Goal: Task Accomplishment & Management: Complete application form

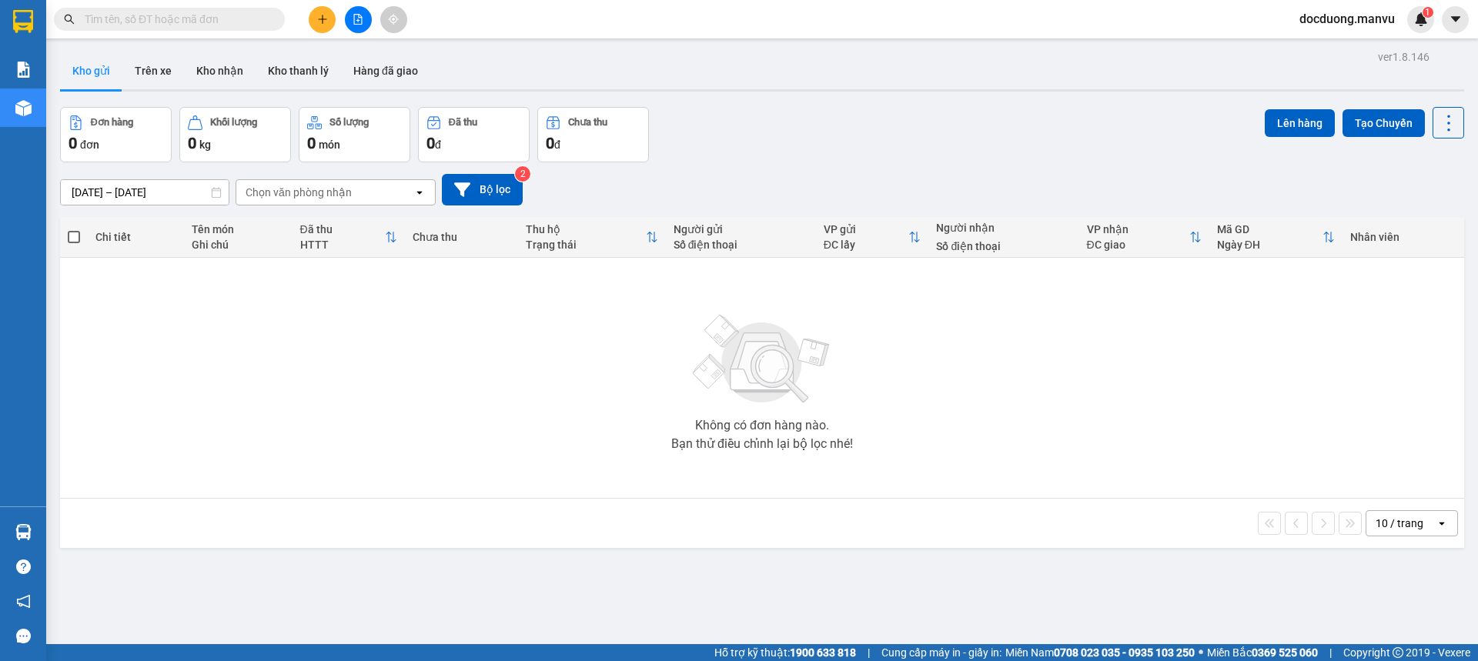
click at [330, 17] on button at bounding box center [322, 19] width 27 height 27
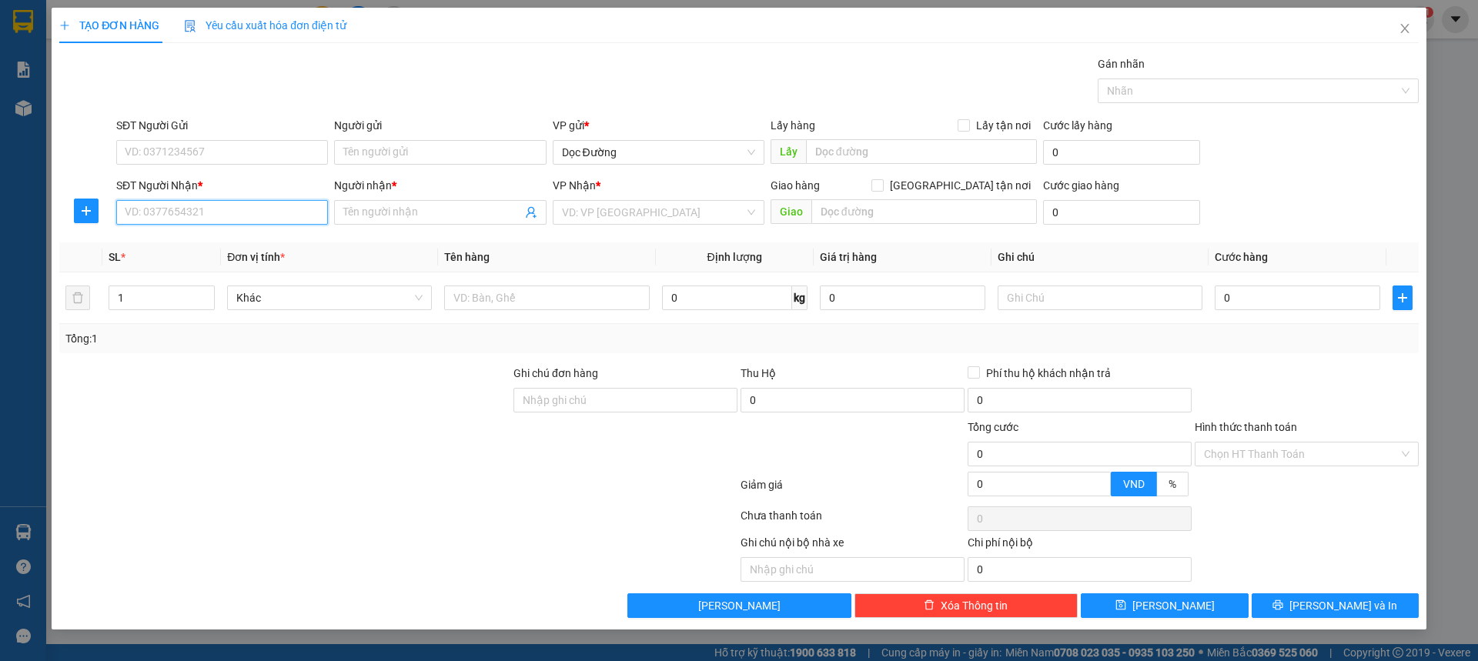
click at [176, 219] on input "SĐT Người Nhận *" at bounding box center [222, 212] width 212 height 25
type input "0123456789"
click at [271, 227] on body "Kết quả tìm kiếm ( 0 ) Bộ lọc Gửi 3 ngày gần nhất No Data docduong.manvu 1 Báo …" at bounding box center [739, 330] width 1478 height 661
click at [256, 244] on body "Kết quả tìm kiếm ( 0 ) Bộ lọc Gửi 3 ngày gần nhất No Data docduong.manvu 1 Báo …" at bounding box center [739, 330] width 1478 height 661
click at [247, 214] on input "0123456789" at bounding box center [222, 212] width 212 height 25
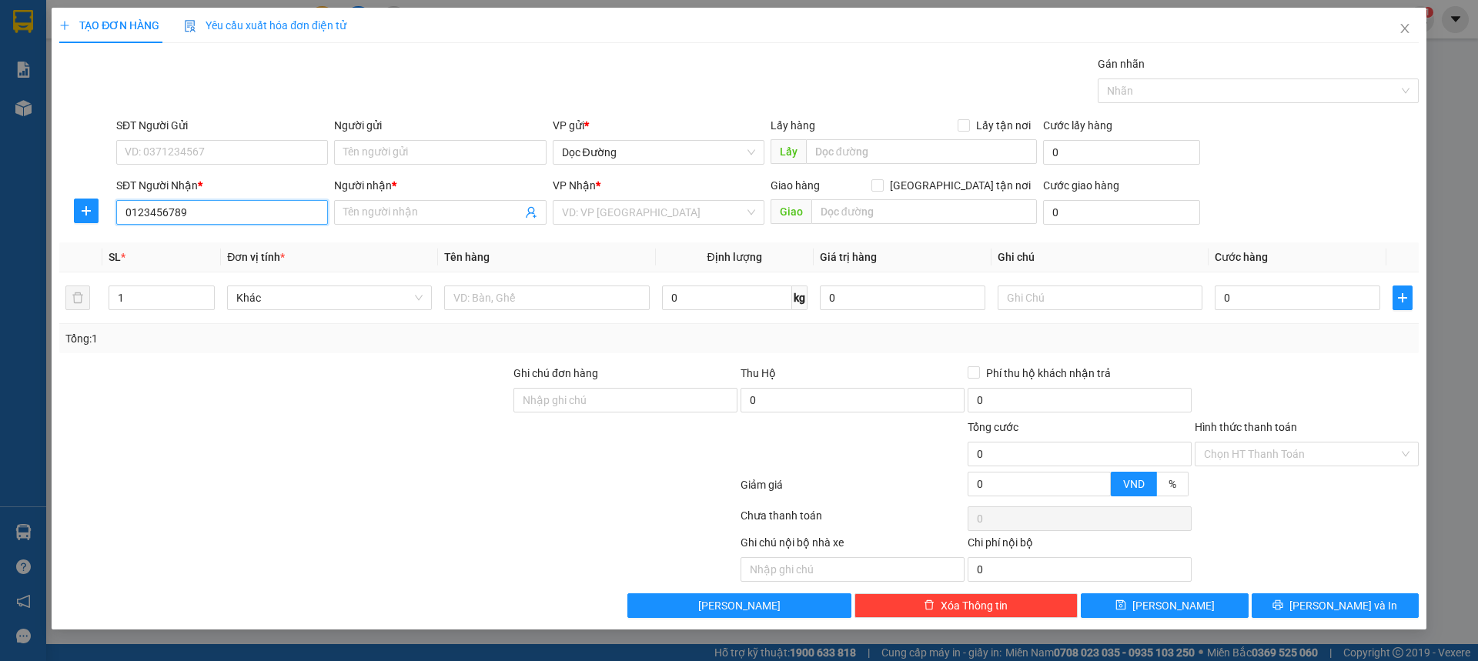
click at [0, 0] on div "0123456789 - kt" at bounding box center [0, 0] width 0 height 0
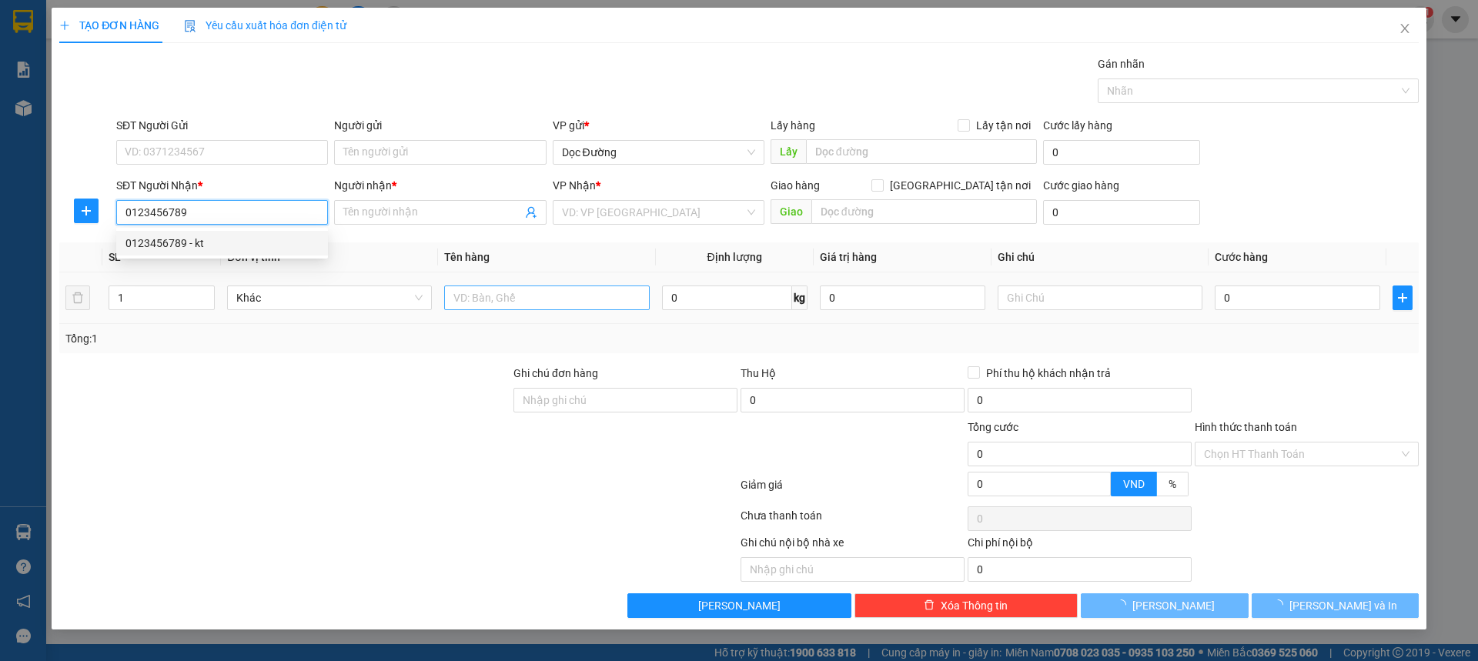
type input "kt"
type input "ka"
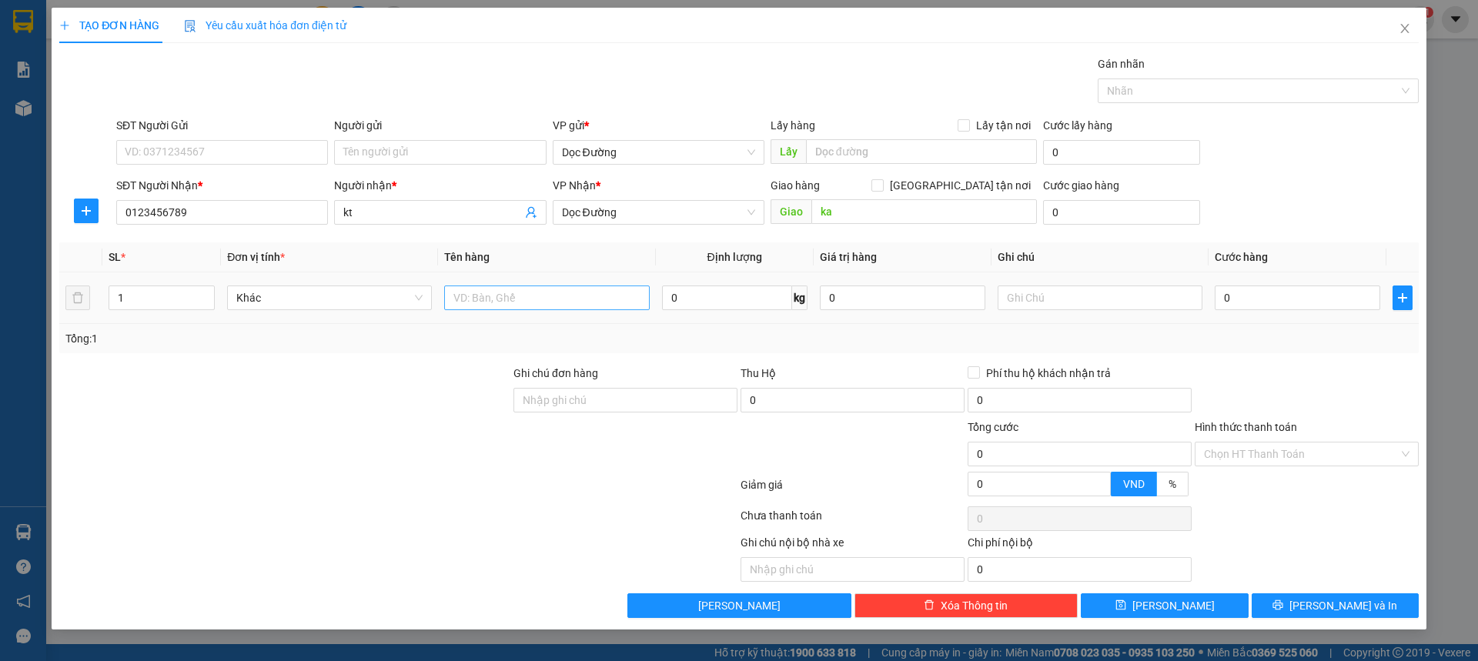
click at [491, 287] on div at bounding box center [546, 298] width 205 height 31
click at [482, 312] on div at bounding box center [546, 298] width 205 height 31
click at [468, 299] on input "text" at bounding box center [546, 298] width 205 height 25
type input "2 xốp"
drag, startPoint x: 1229, startPoint y: 319, endPoint x: 1239, endPoint y: 308, distance: 14.7
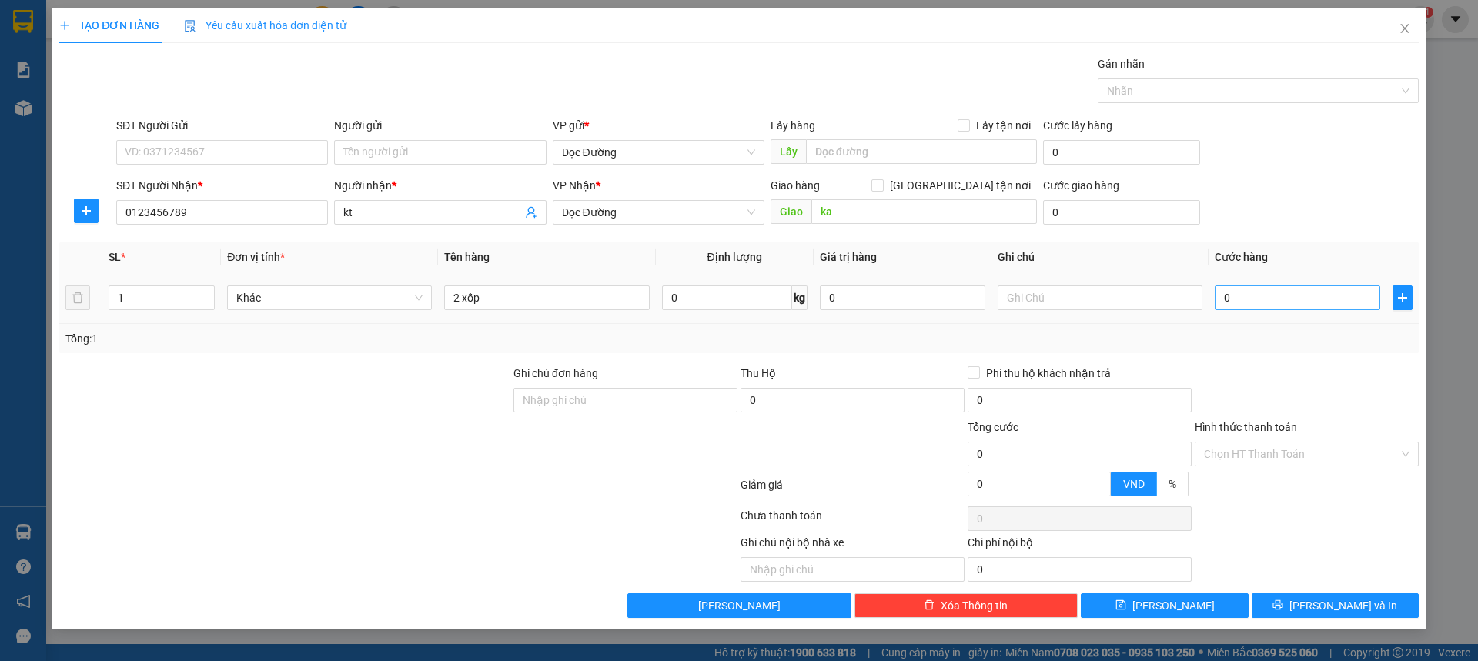
click at [1236, 313] on td "0" at bounding box center [1298, 299] width 178 height 52
click at [1239, 308] on input "0" at bounding box center [1298, 298] width 166 height 25
type input "002"
type input "2"
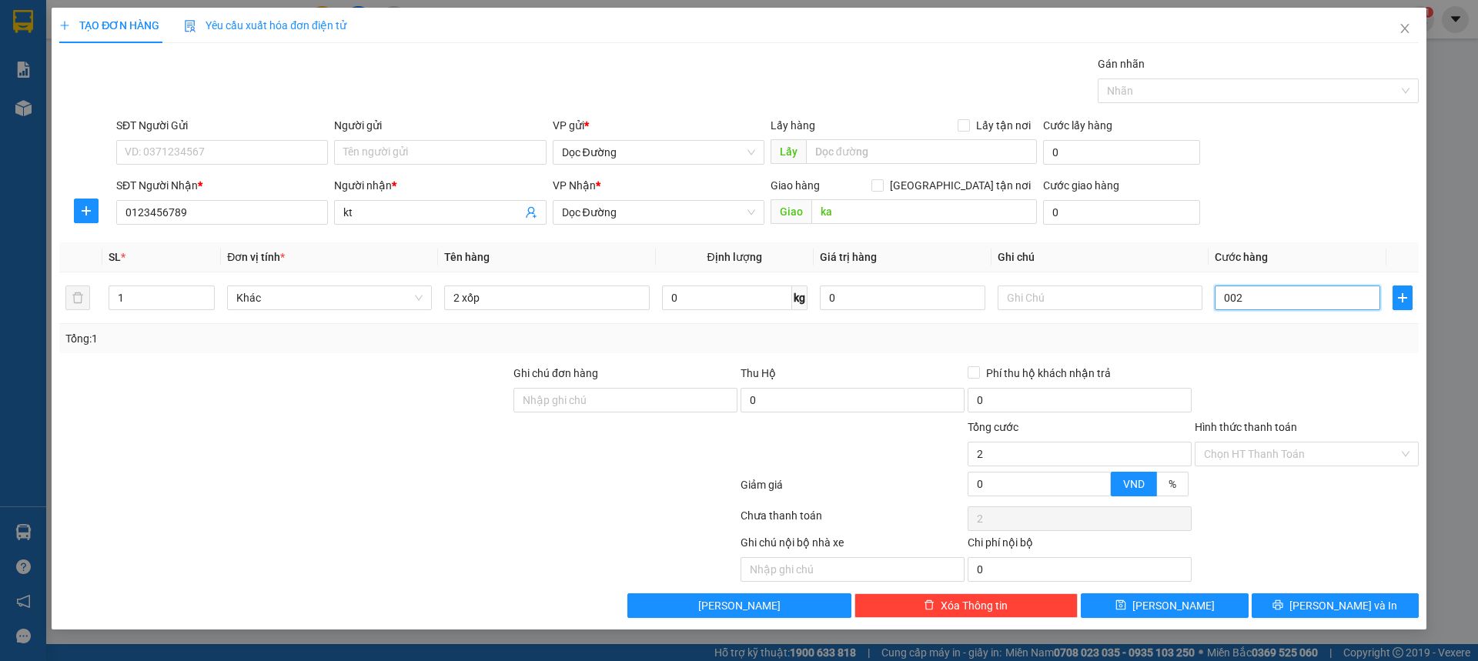
type input "0.020"
type input "20"
type input "00.200"
type input "200"
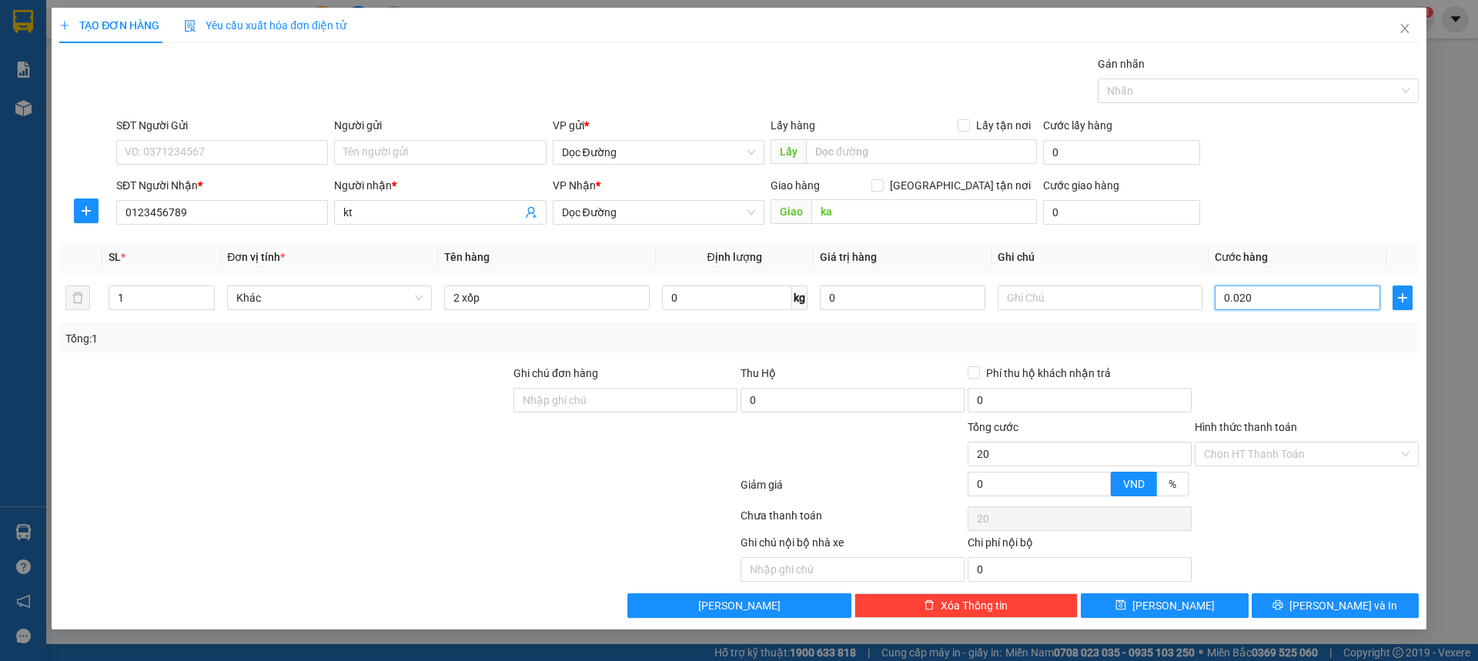
type input "200"
type input "0.002.000"
type input "2.000"
type input "000.020.000"
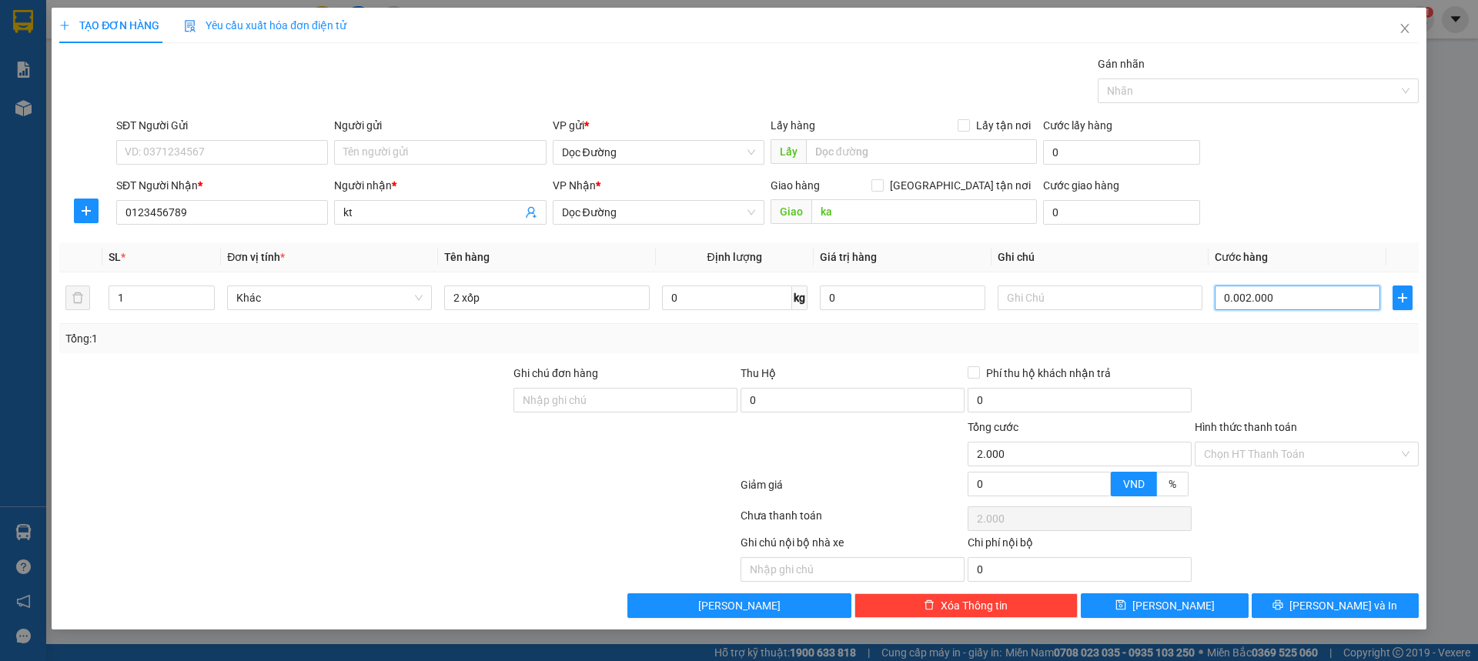
type input "20.000"
type input "00.000.200.000"
type input "200.000"
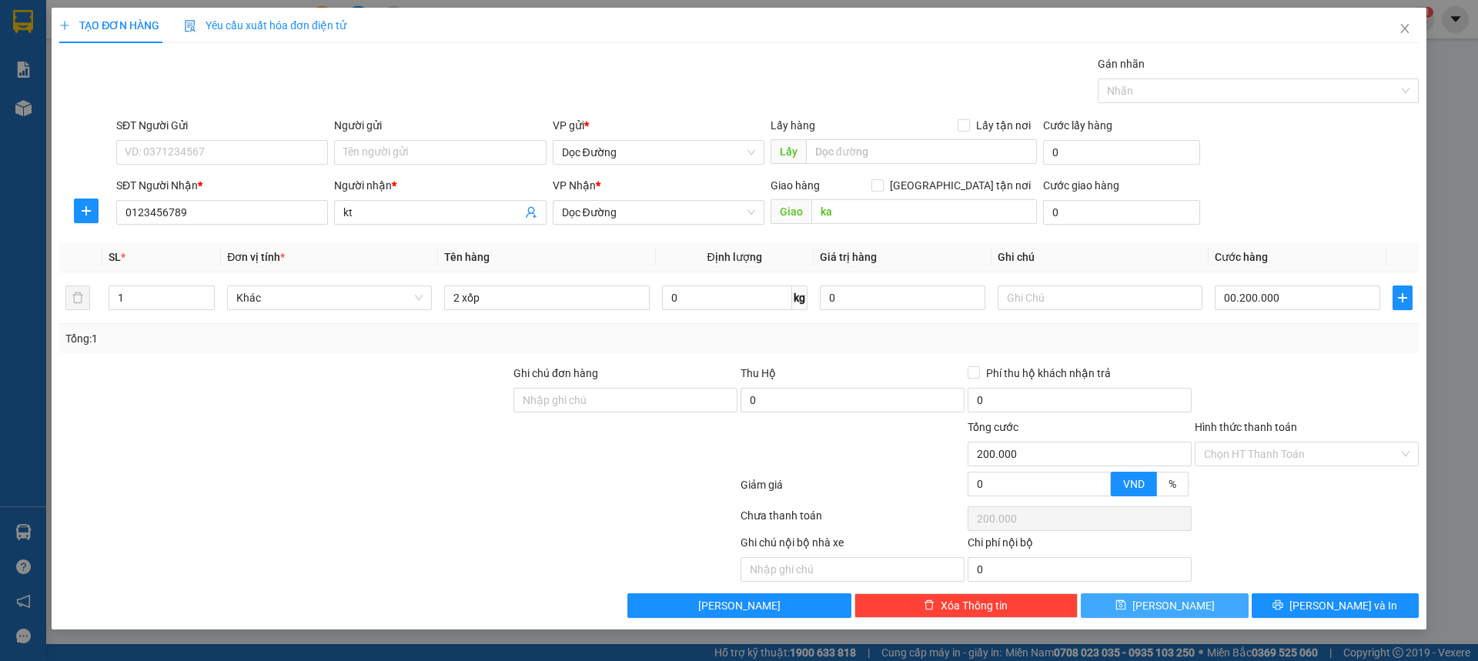
type input "200.000"
click at [1177, 613] on span "[PERSON_NAME]" at bounding box center [1173, 605] width 82 height 17
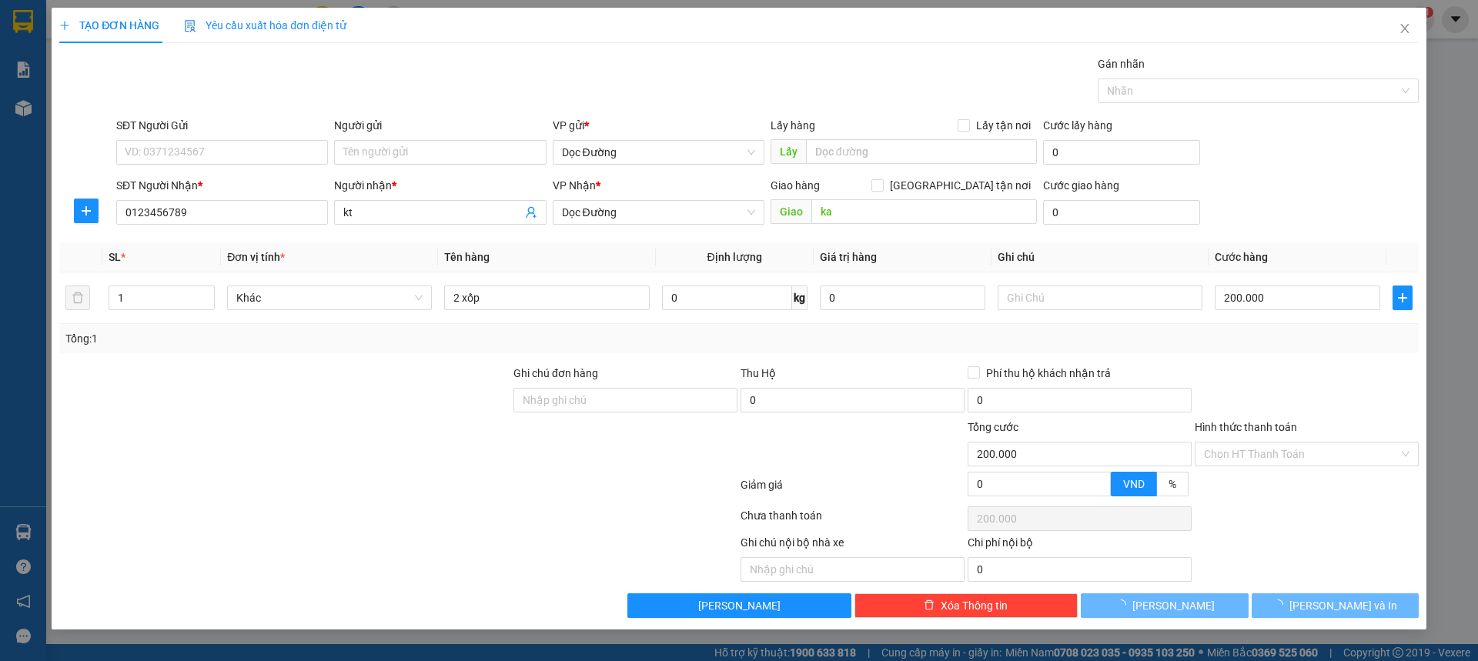
type input "0"
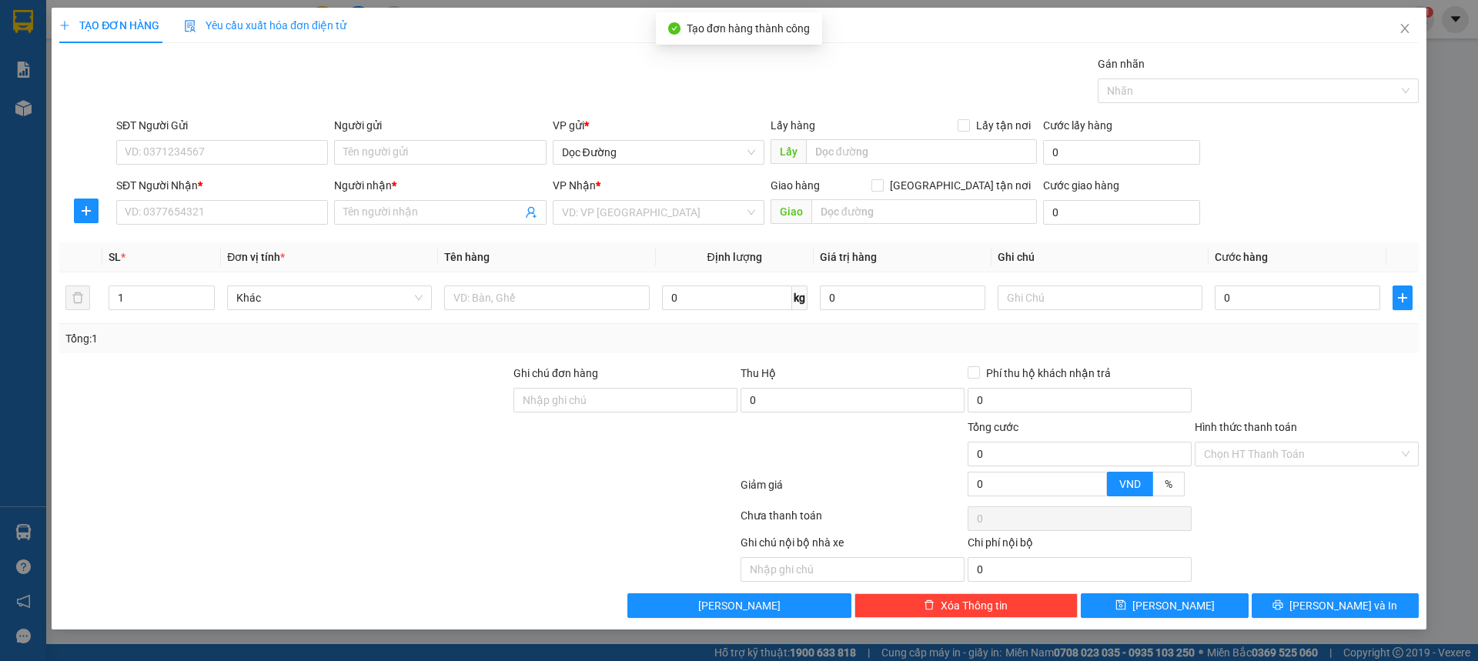
click at [179, 229] on div "SĐT Người Nhận * VD: 0377654321" at bounding box center [222, 204] width 212 height 54
click at [216, 222] on input "SĐT Người Nhận *" at bounding box center [222, 212] width 212 height 25
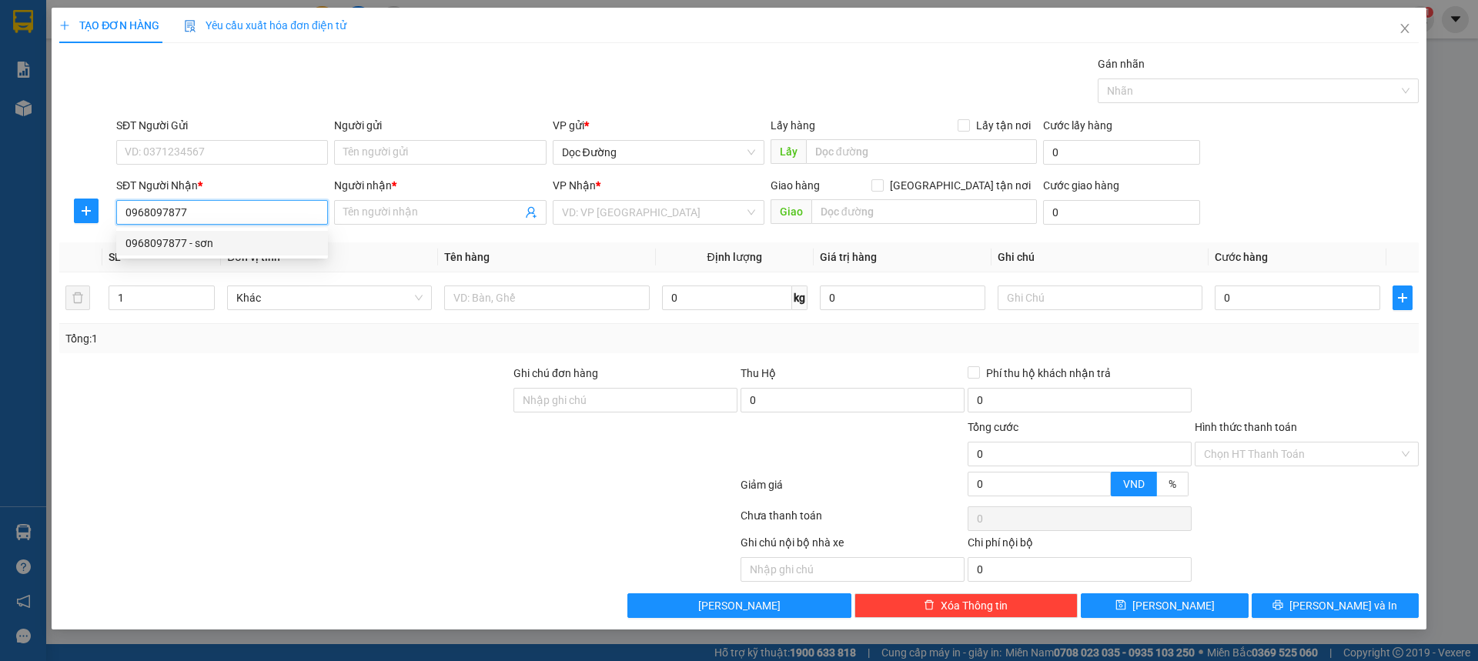
click at [273, 243] on div "0968097877 - sơn" at bounding box center [221, 243] width 193 height 17
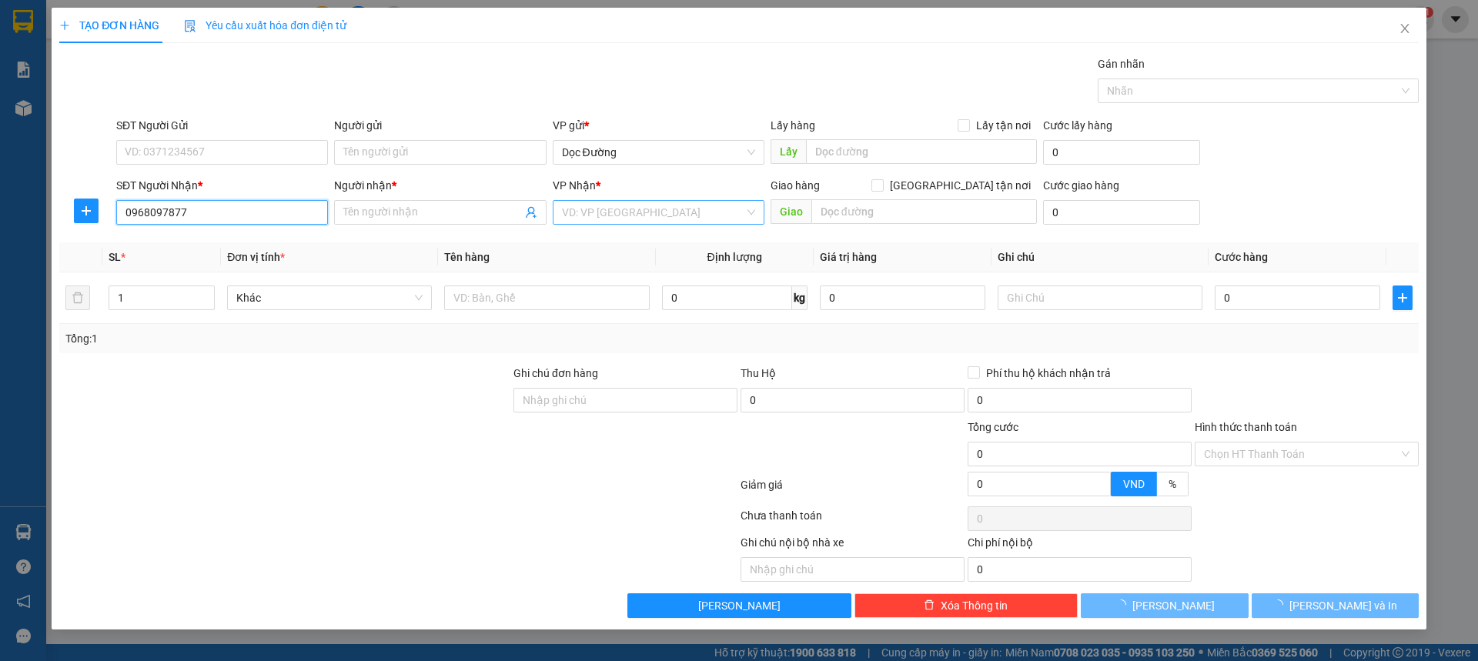
type input "0968097877"
click at [599, 208] on input "search" at bounding box center [653, 212] width 182 height 23
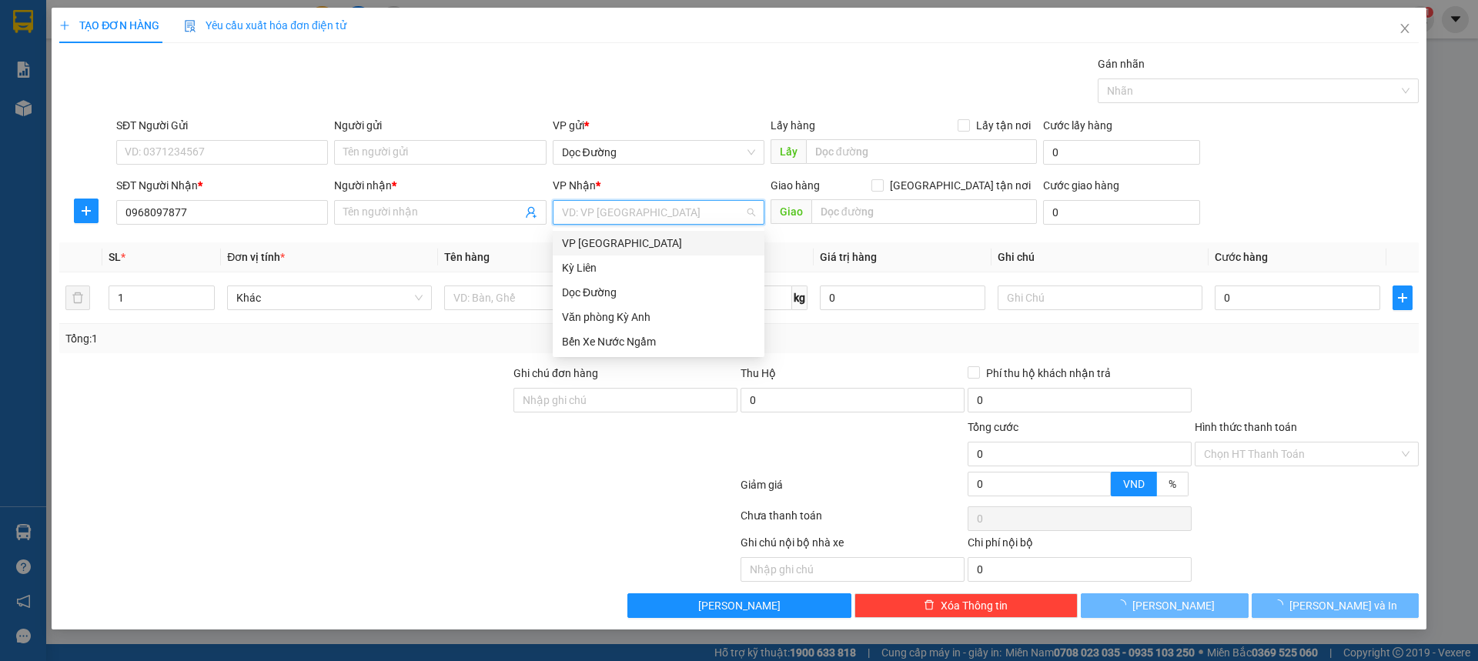
type input "sơn"
type input "kỳ khang"
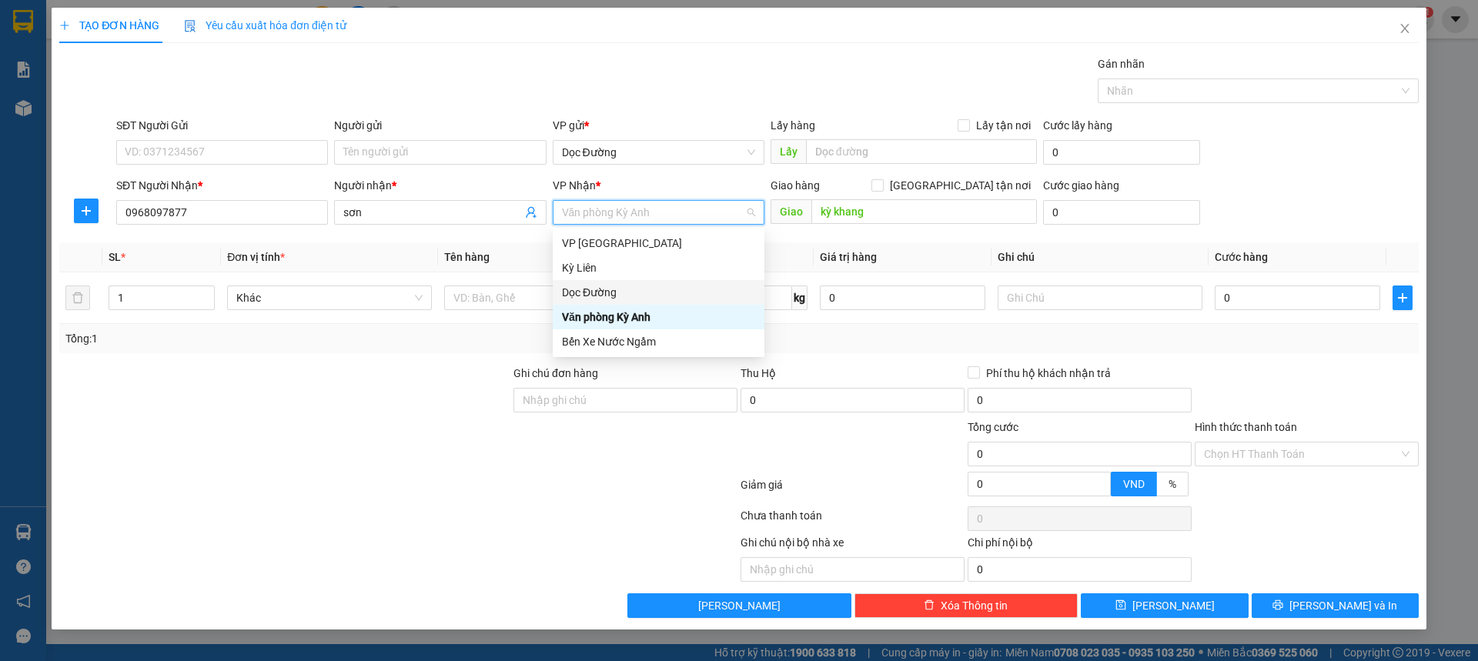
click at [596, 290] on div "Dọc Đường" at bounding box center [658, 292] width 193 height 17
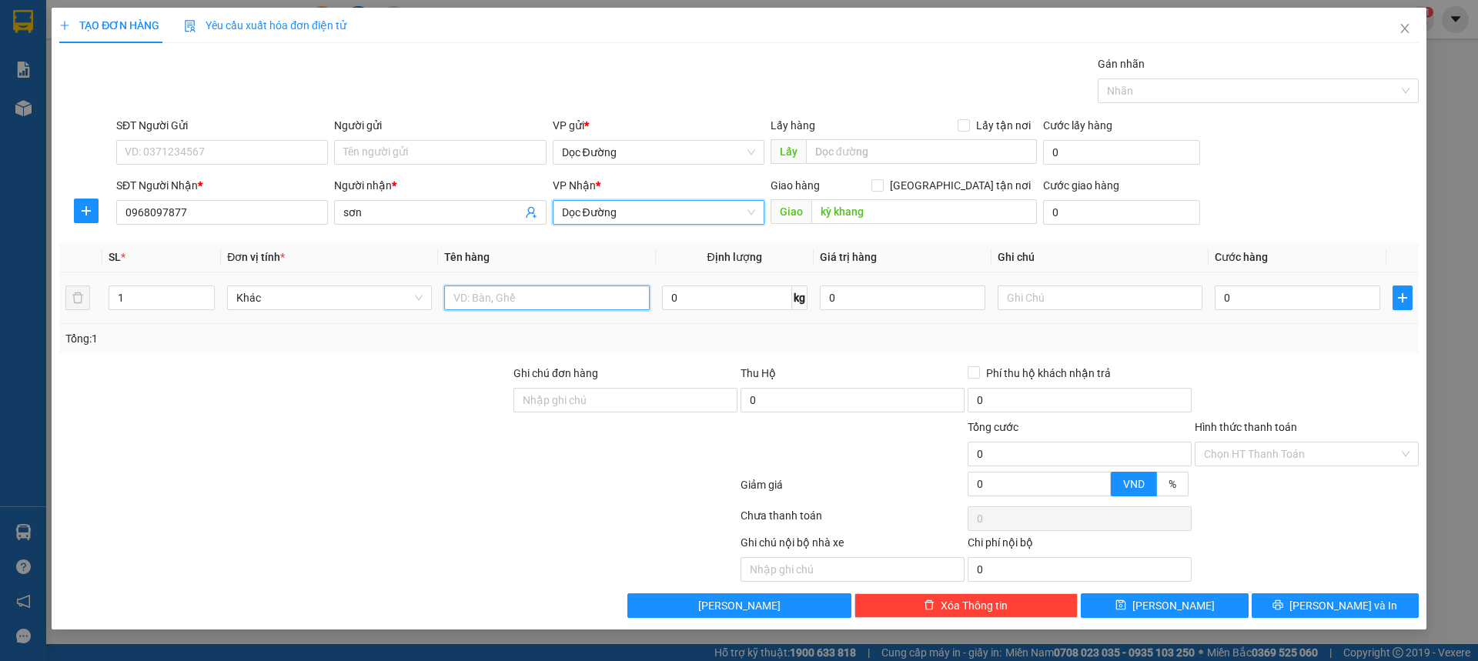
click at [501, 287] on input "text" at bounding box center [546, 298] width 205 height 25
click at [500, 289] on input "text" at bounding box center [546, 298] width 205 height 25
type input "1 xốp"
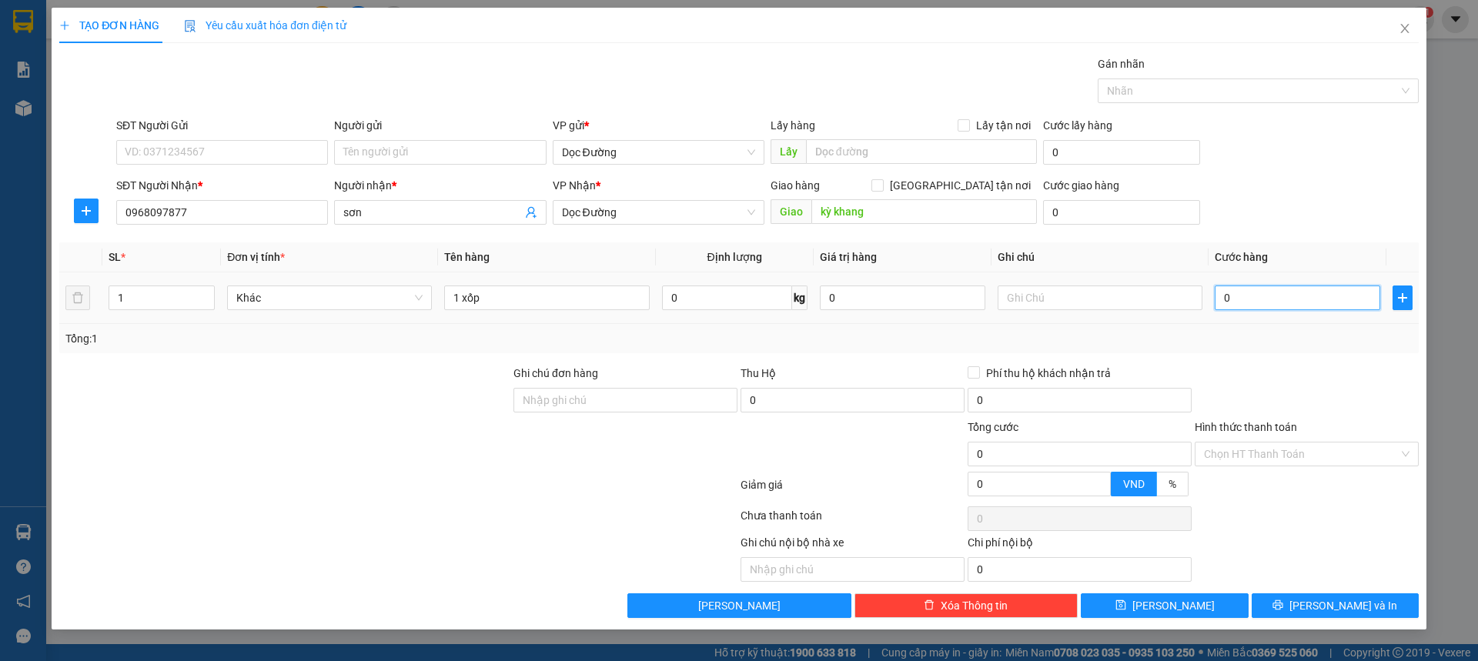
click at [1256, 304] on input "0" at bounding box center [1298, 298] width 166 height 25
type input "001"
type input "1"
type input "0.010"
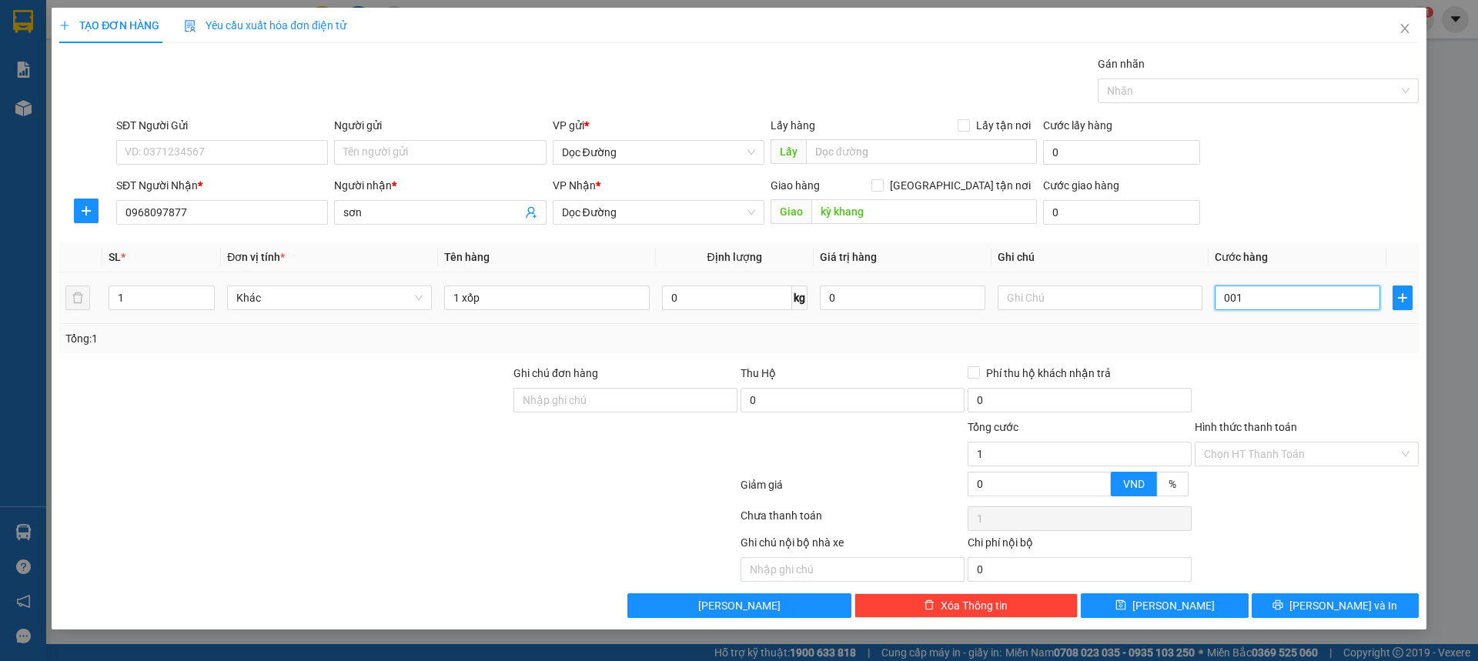
type input "10"
type input "00.100"
type input "100"
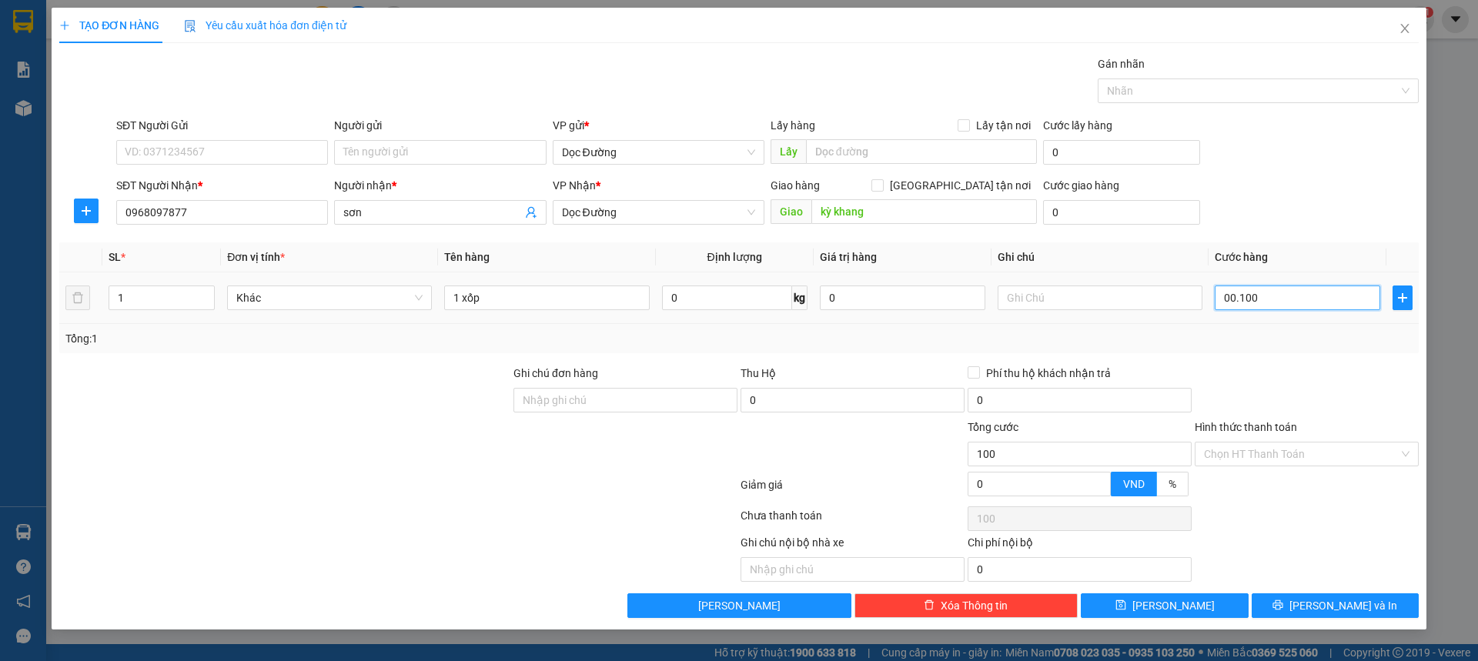
type input "0.001.000"
type input "1.000"
type input "000.010.000"
type input "10.000"
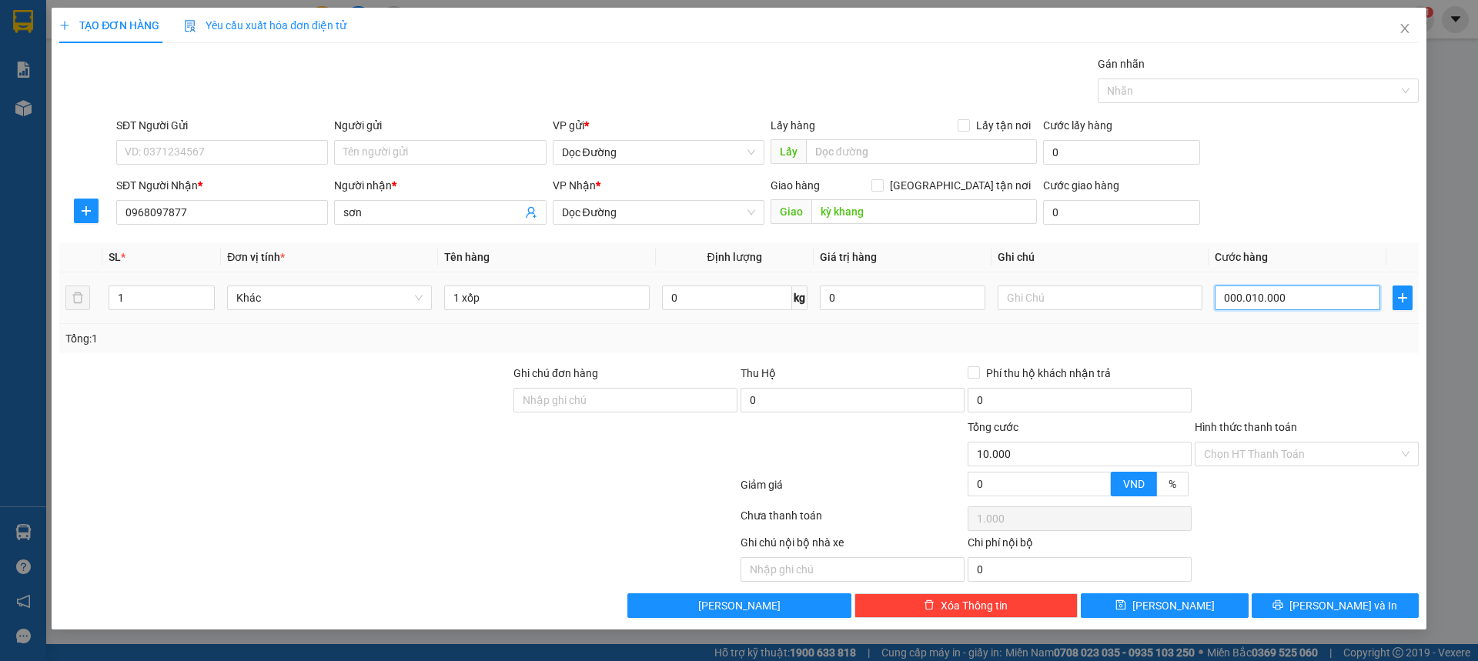
type input "10.000"
type input "00.000.100.000"
type input "100.000"
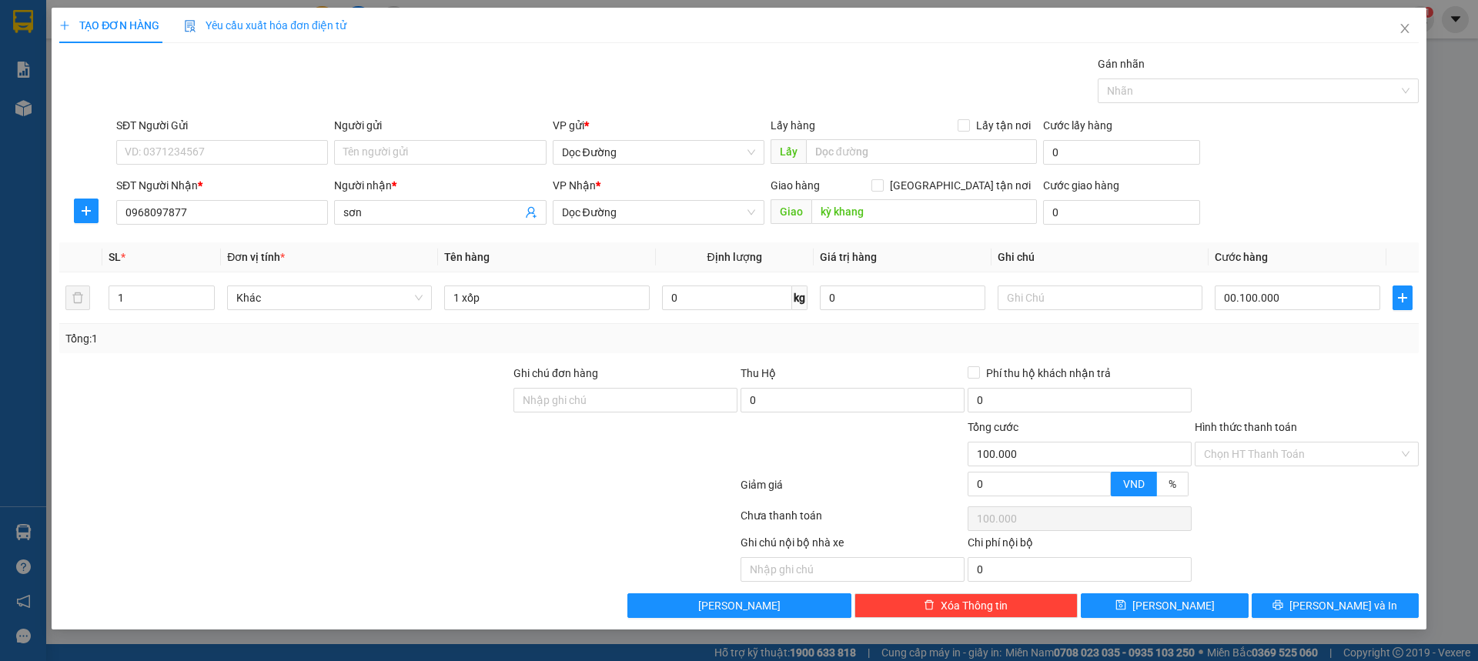
type input "100.000"
click at [1153, 618] on div "TẠO ĐƠN HÀNG Yêu cầu xuất hóa đơn điện tử Transit Pickup Surcharge Ids Transit …" at bounding box center [739, 319] width 1375 height 622
click at [1156, 613] on button "[PERSON_NAME]" at bounding box center [1164, 606] width 167 height 25
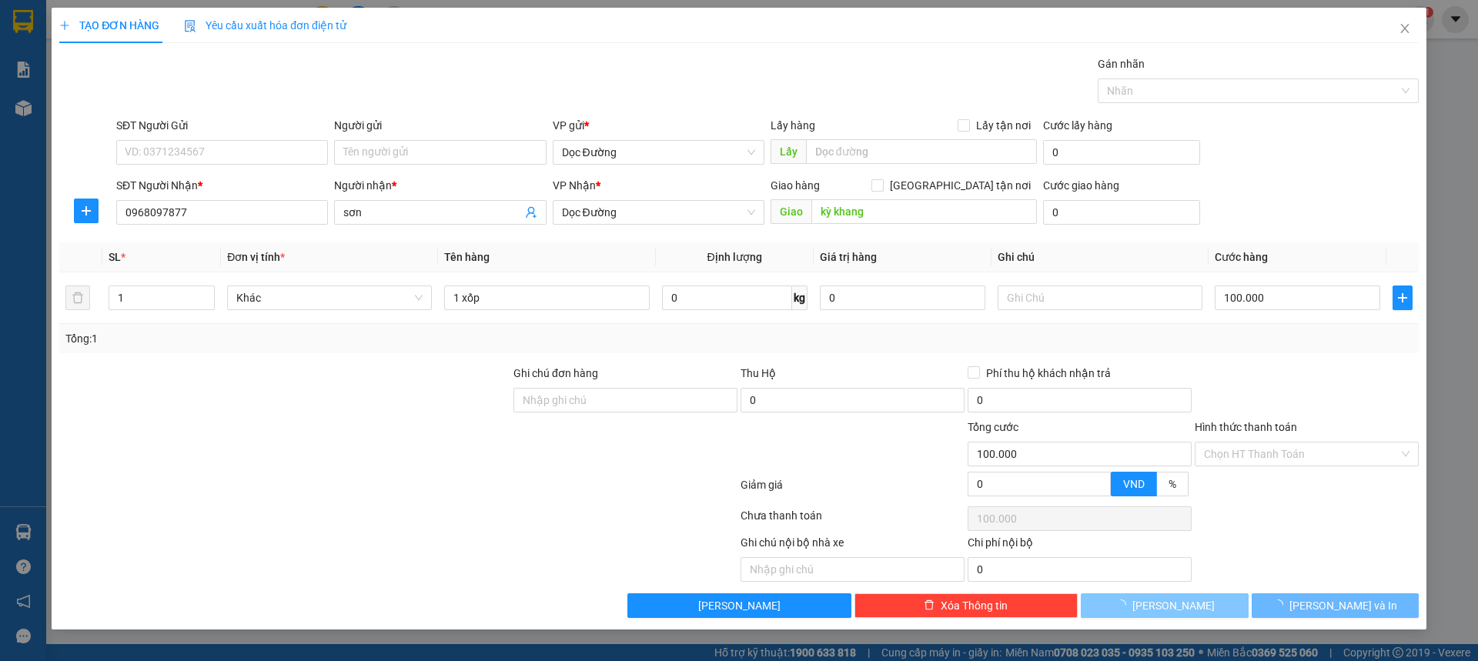
type input "0"
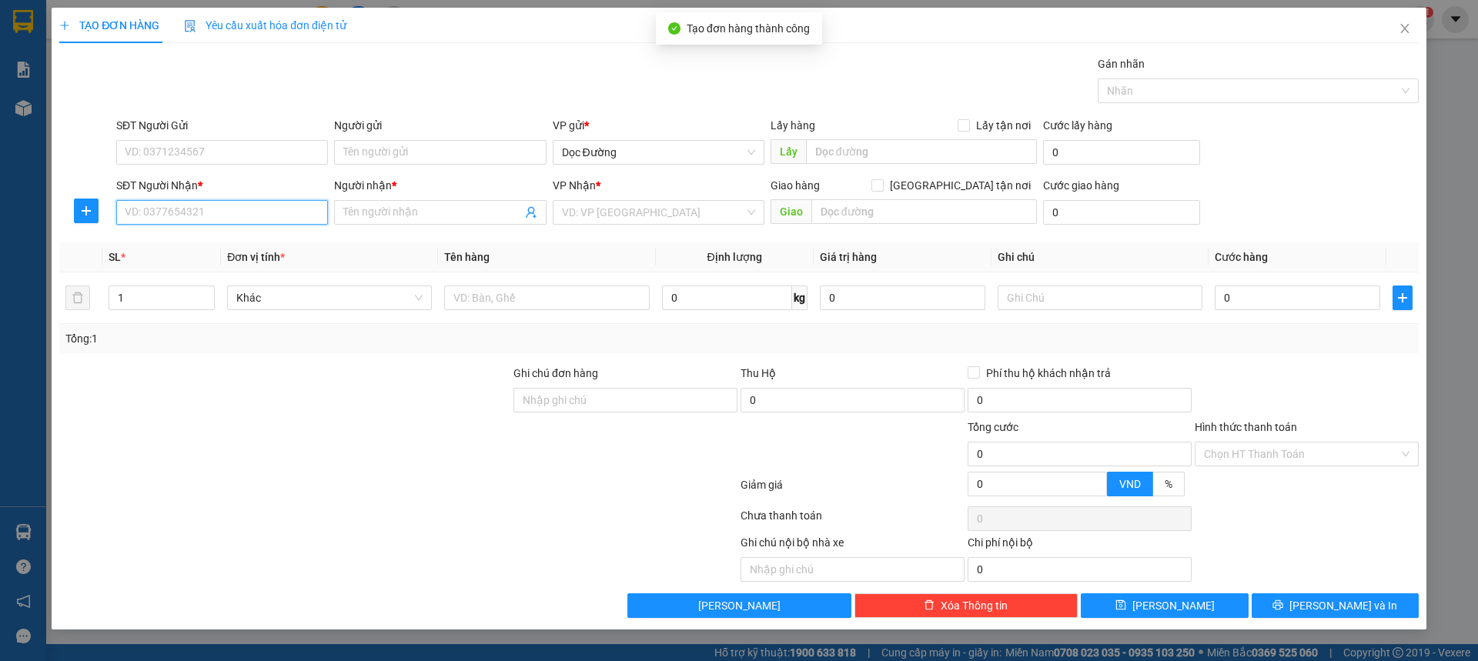
click at [276, 211] on input "SĐT Người Nhận *" at bounding box center [222, 212] width 212 height 25
type input "0968097877"
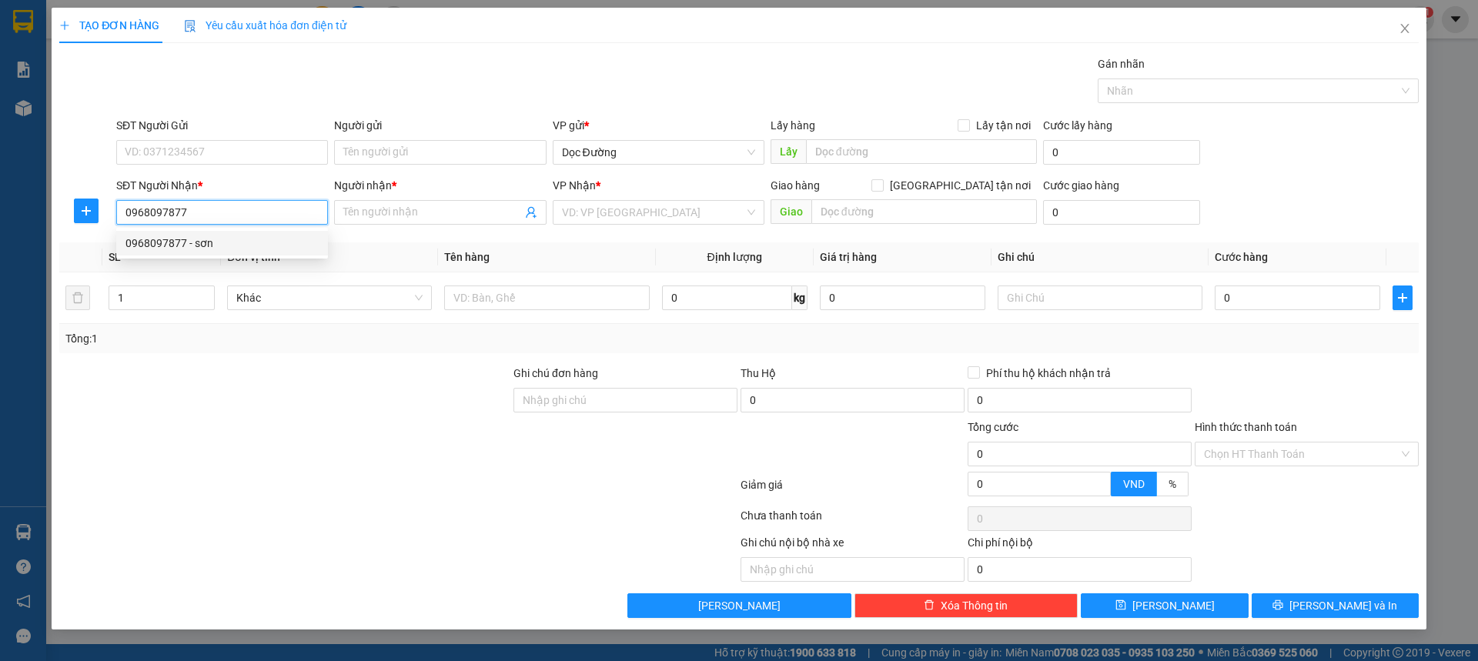
click at [264, 235] on div "0968097877 - sơn" at bounding box center [221, 243] width 193 height 17
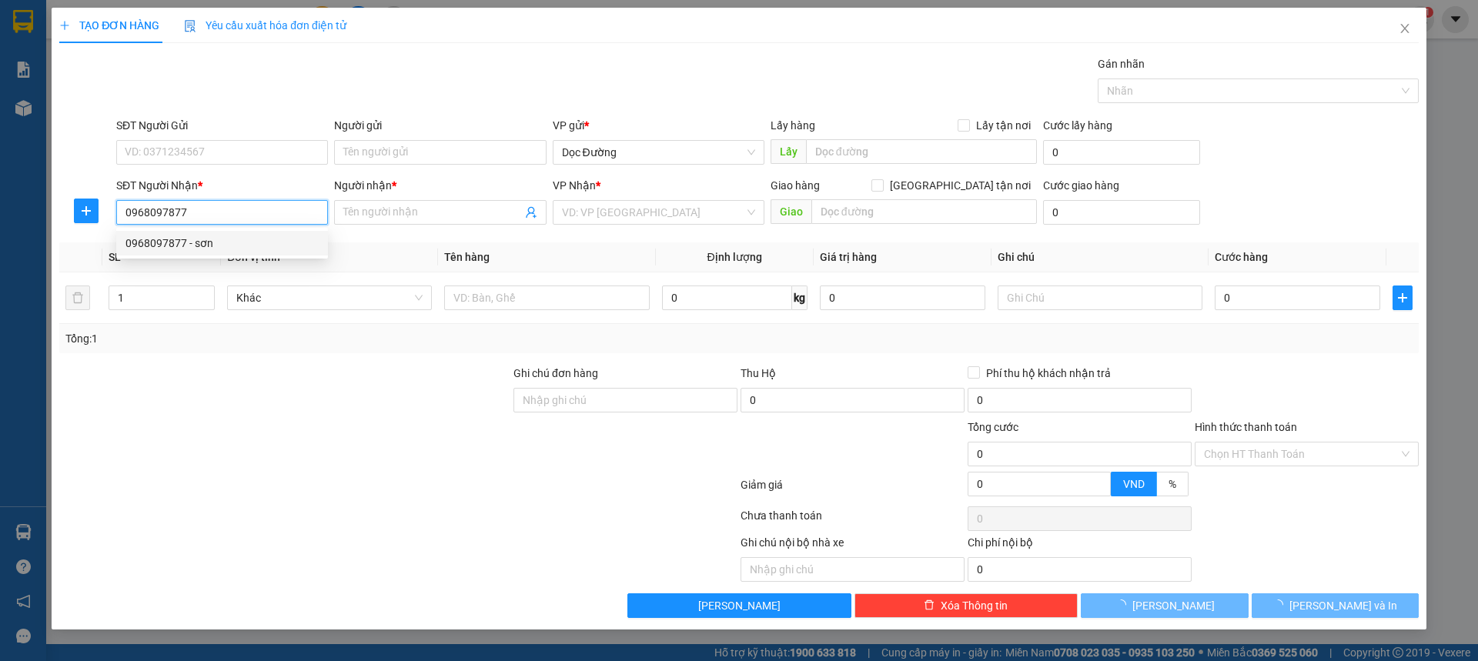
type input "sơn"
type input "kỳ khang"
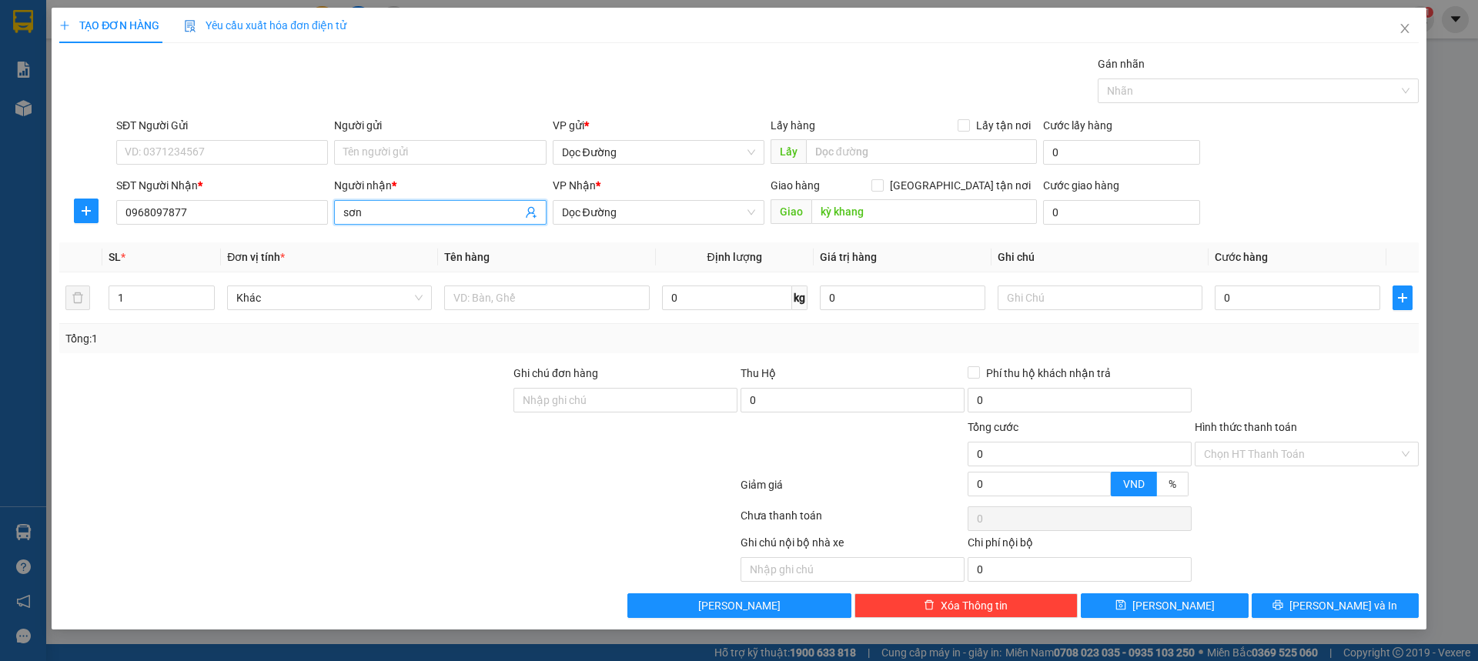
click at [467, 215] on input "sơn" at bounding box center [432, 212] width 178 height 17
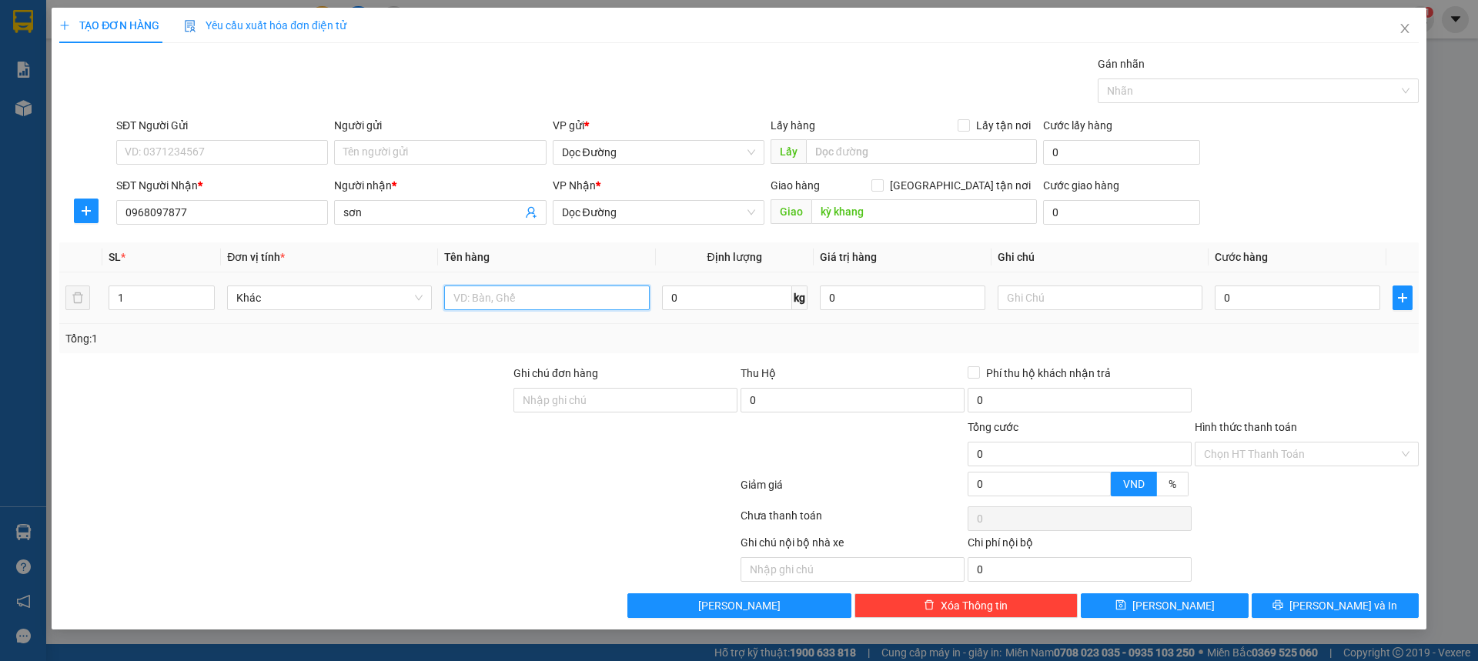
click at [582, 293] on input "text" at bounding box center [546, 298] width 205 height 25
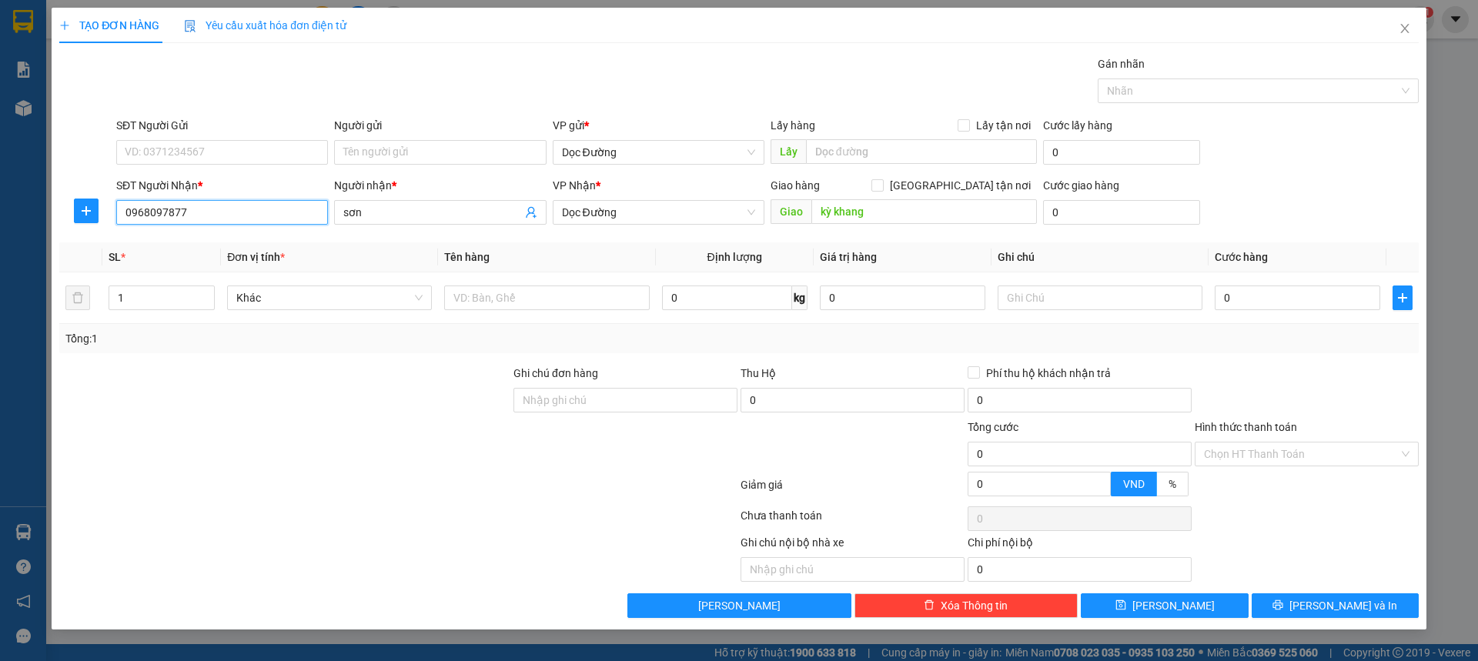
click at [253, 212] on input "0968097877" at bounding box center [222, 212] width 212 height 25
type input "0"
type input "0366898689"
click at [538, 286] on td at bounding box center [546, 299] width 217 height 52
click at [293, 213] on input "0366898689" at bounding box center [222, 212] width 212 height 25
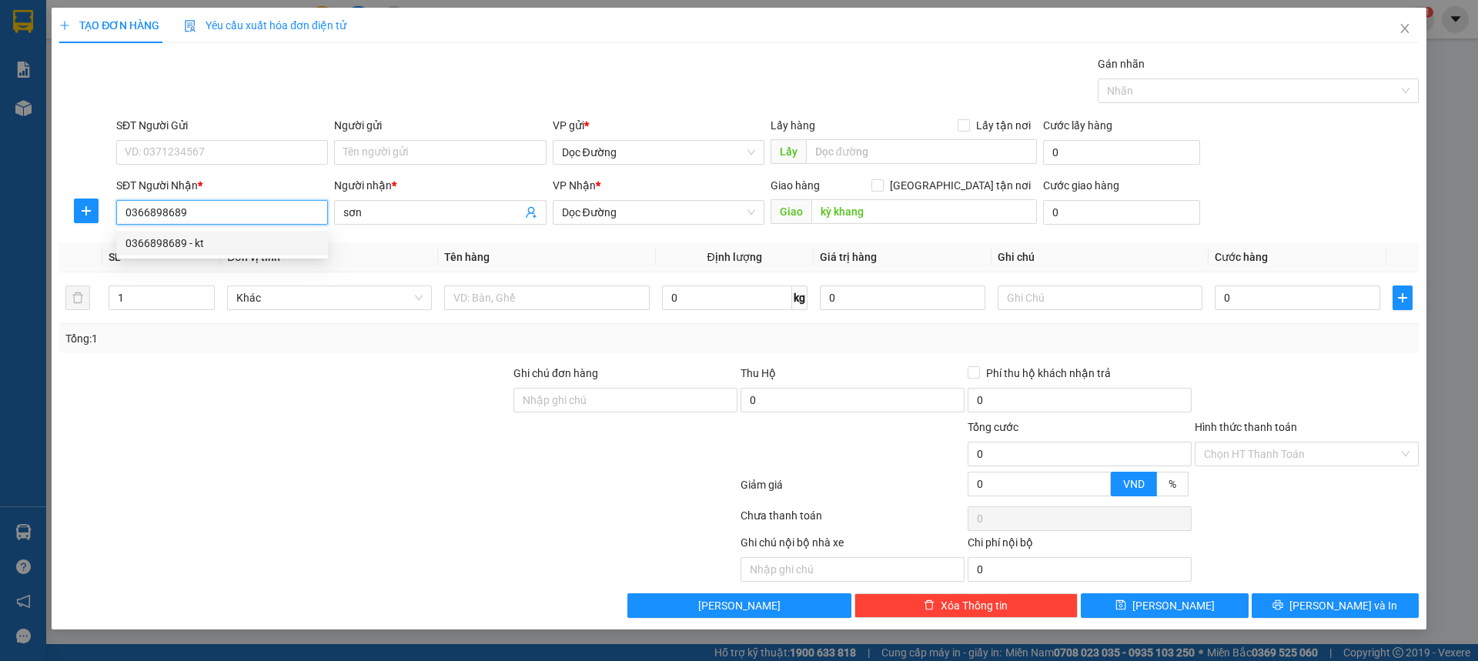
click at [243, 243] on div "0366898689 - kt" at bounding box center [221, 243] width 193 height 17
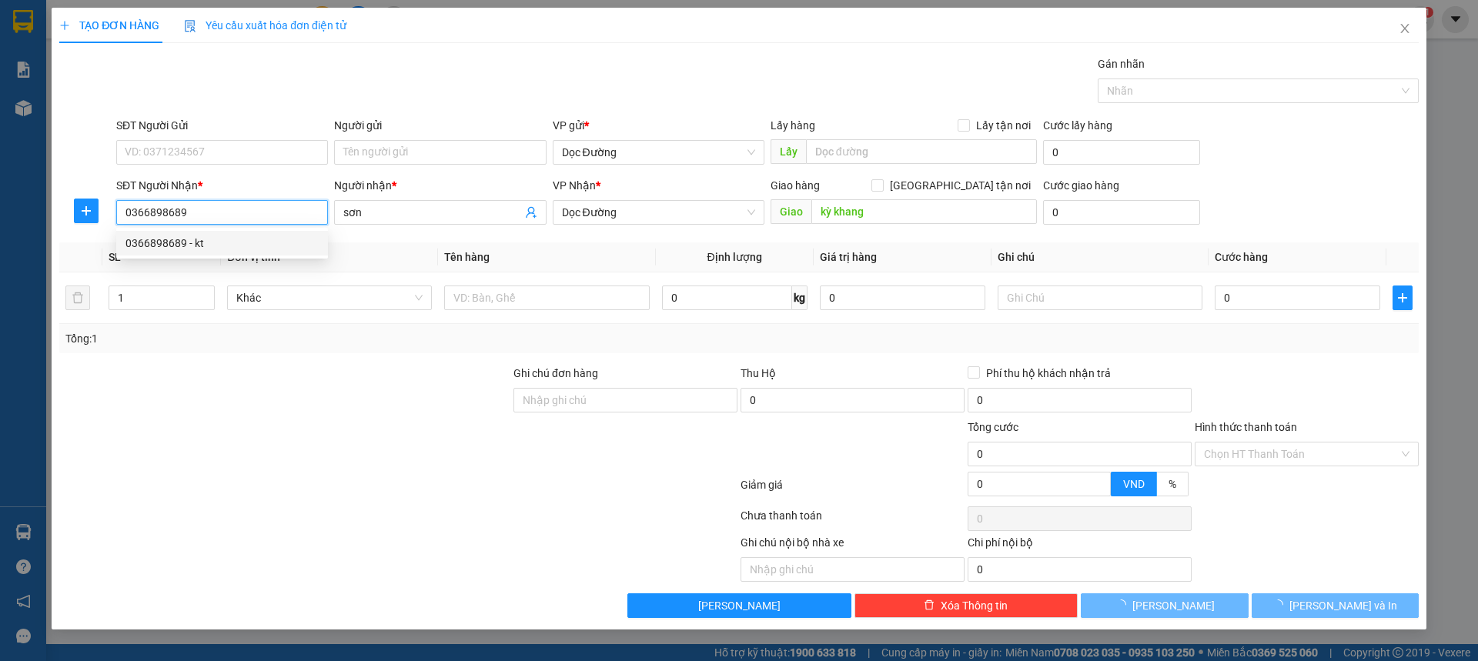
type input "kt"
type input "ka"
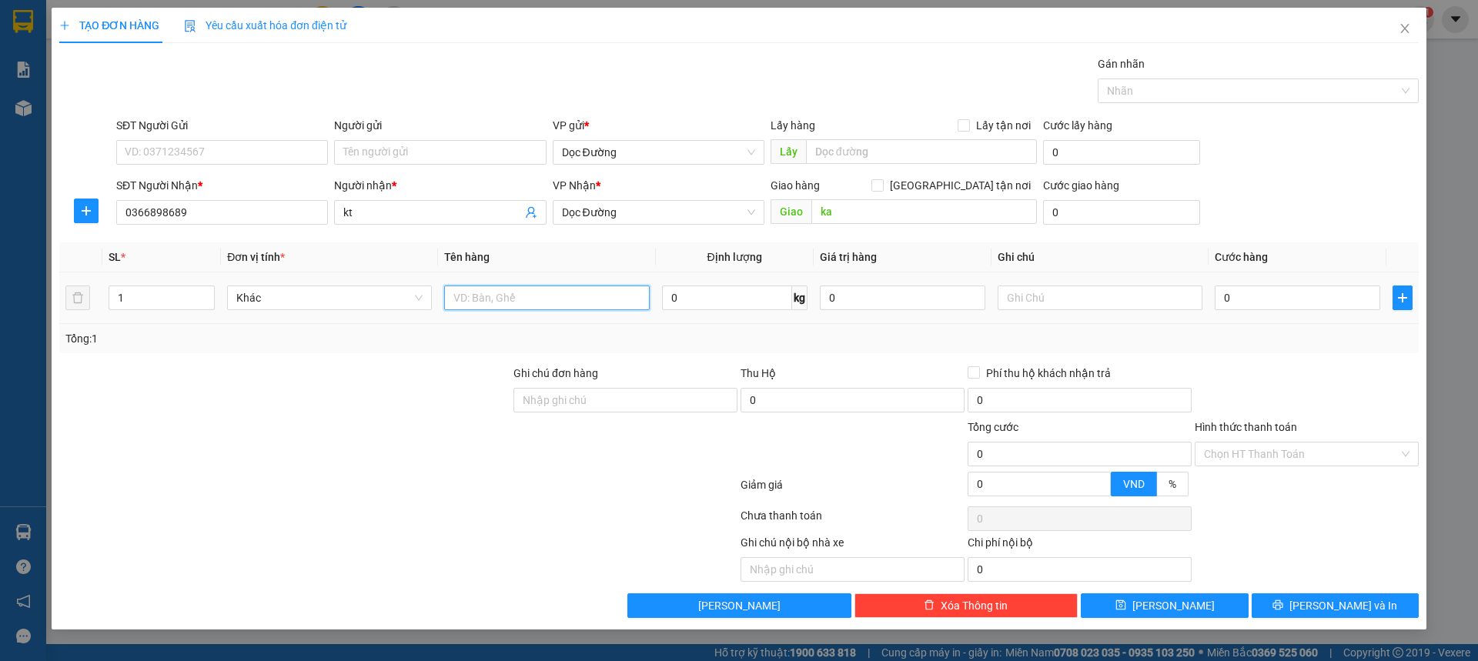
click at [530, 300] on input "text" at bounding box center [546, 298] width 205 height 25
type input "1 baso"
click at [1248, 308] on input "0" at bounding box center [1298, 298] width 166 height 25
type input "007"
type input "7"
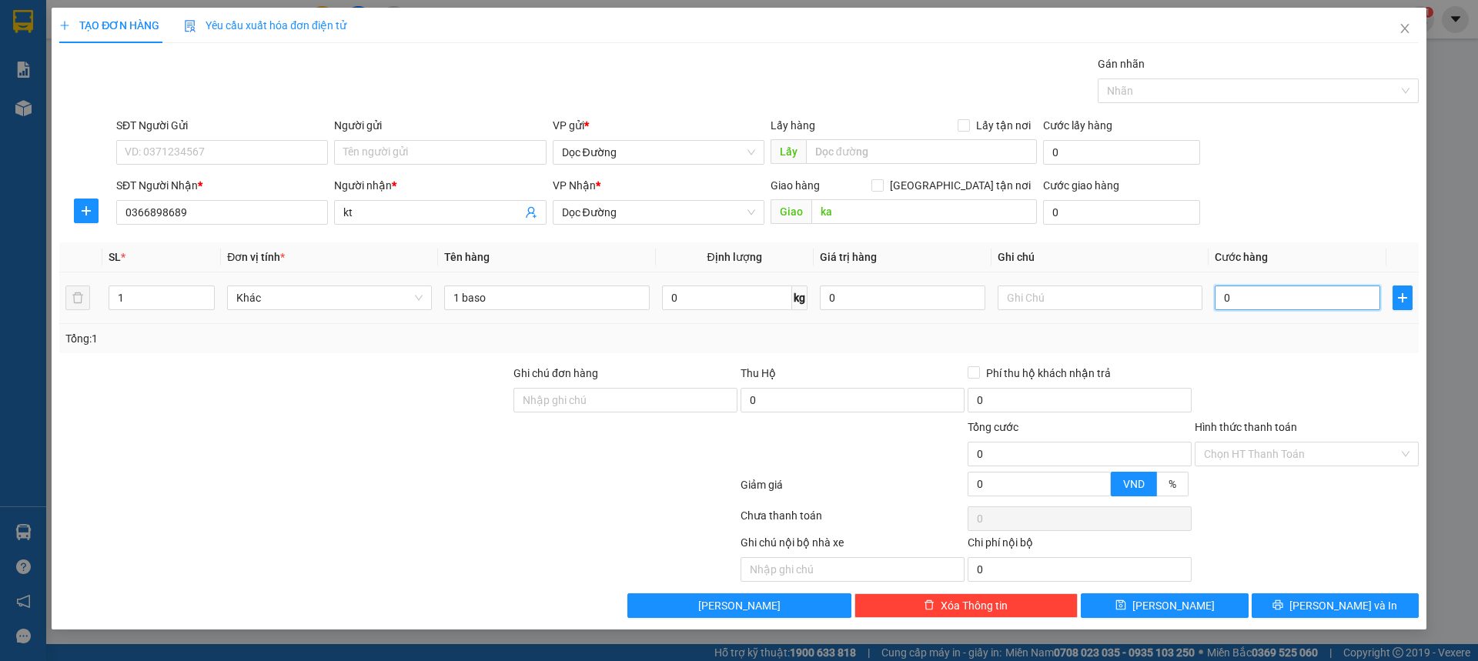
type input "7"
type input "0.070"
type input "70"
type input "00.700"
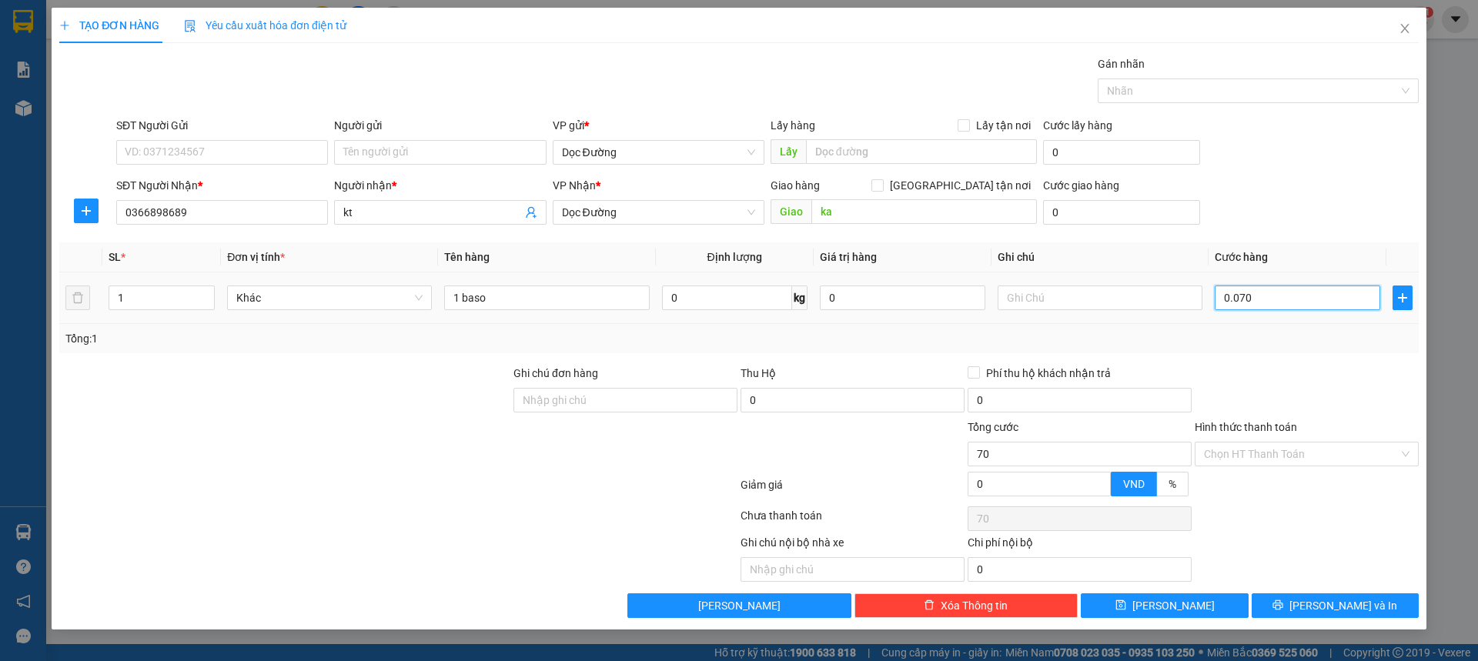
type input "700"
type input "0.007.000"
type input "7.000"
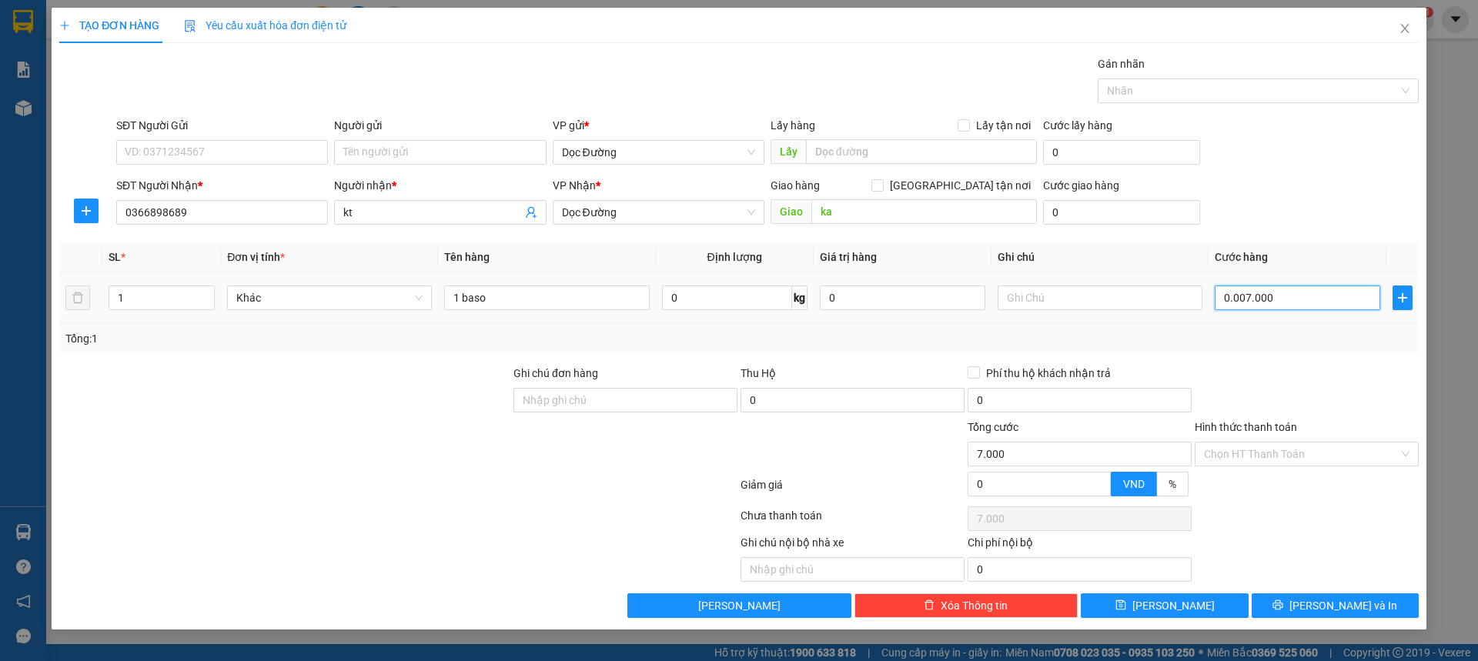
type input "000.070.000"
type input "70.000"
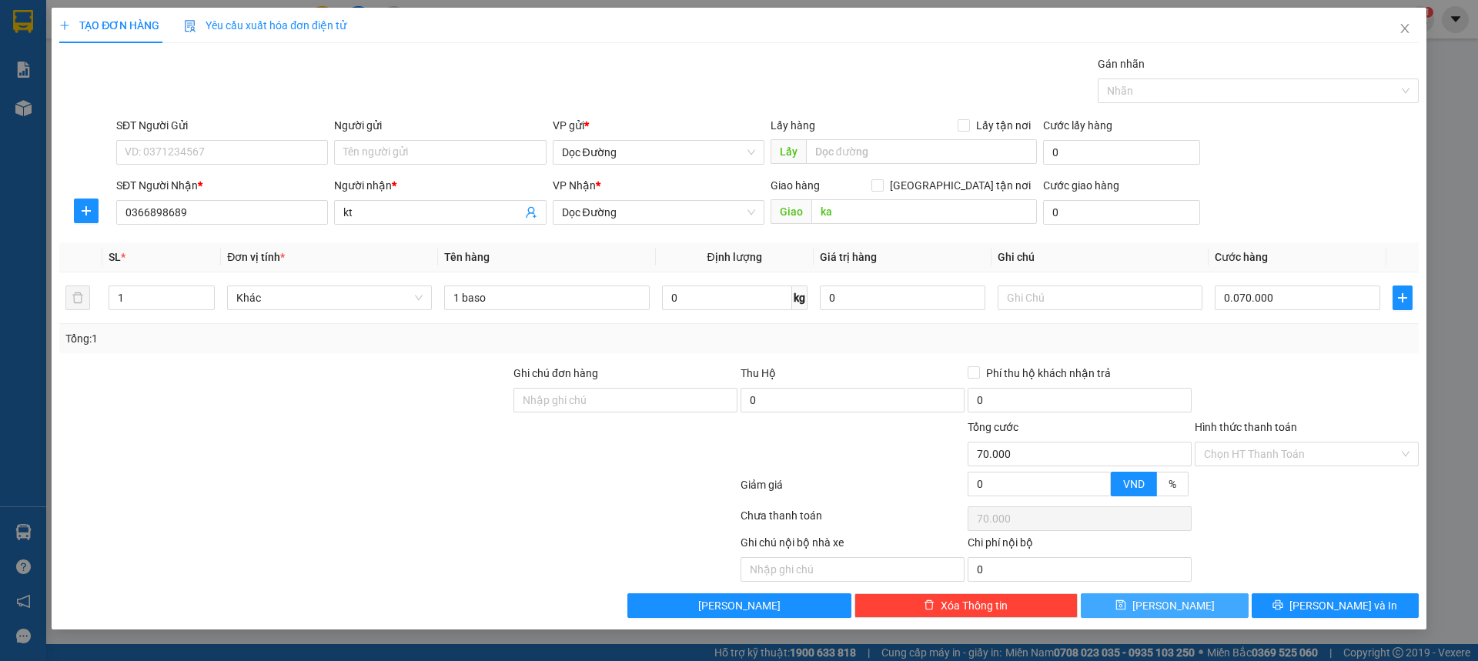
click at [1205, 598] on button "[PERSON_NAME]" at bounding box center [1164, 606] width 167 height 25
type input "70.000"
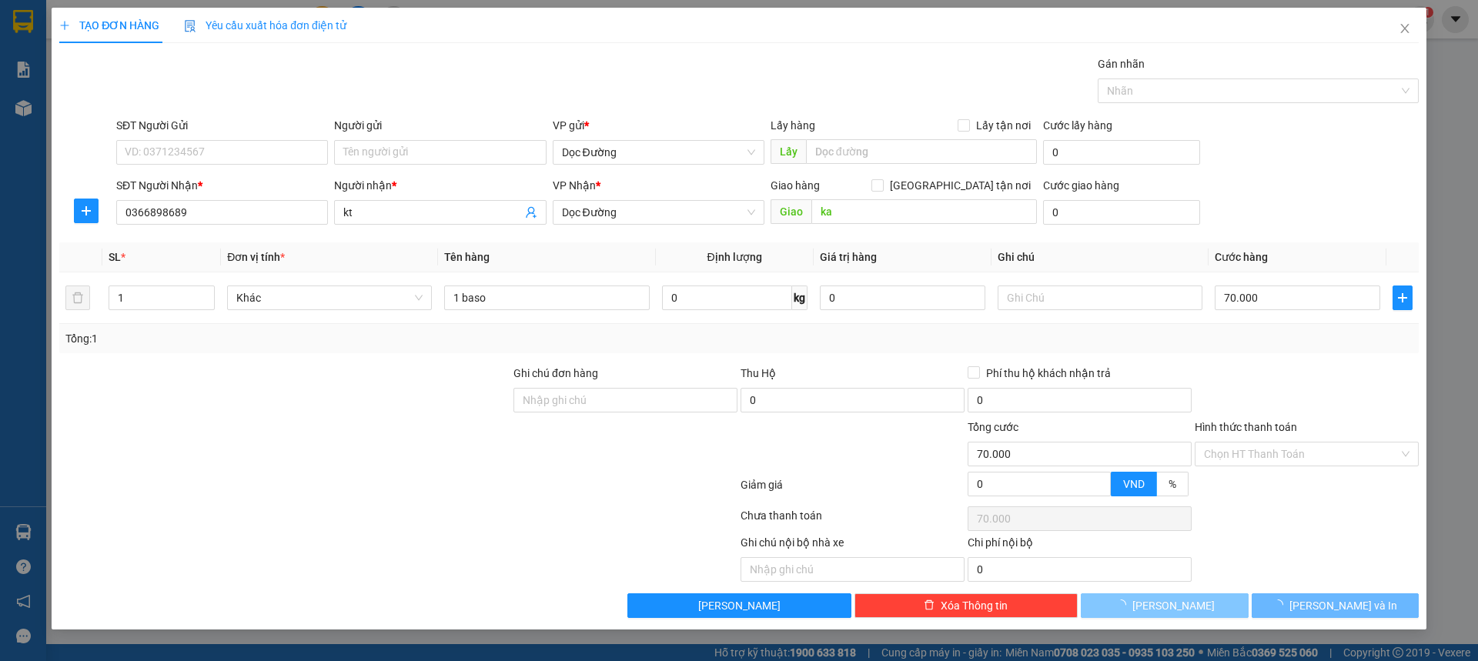
type input "0"
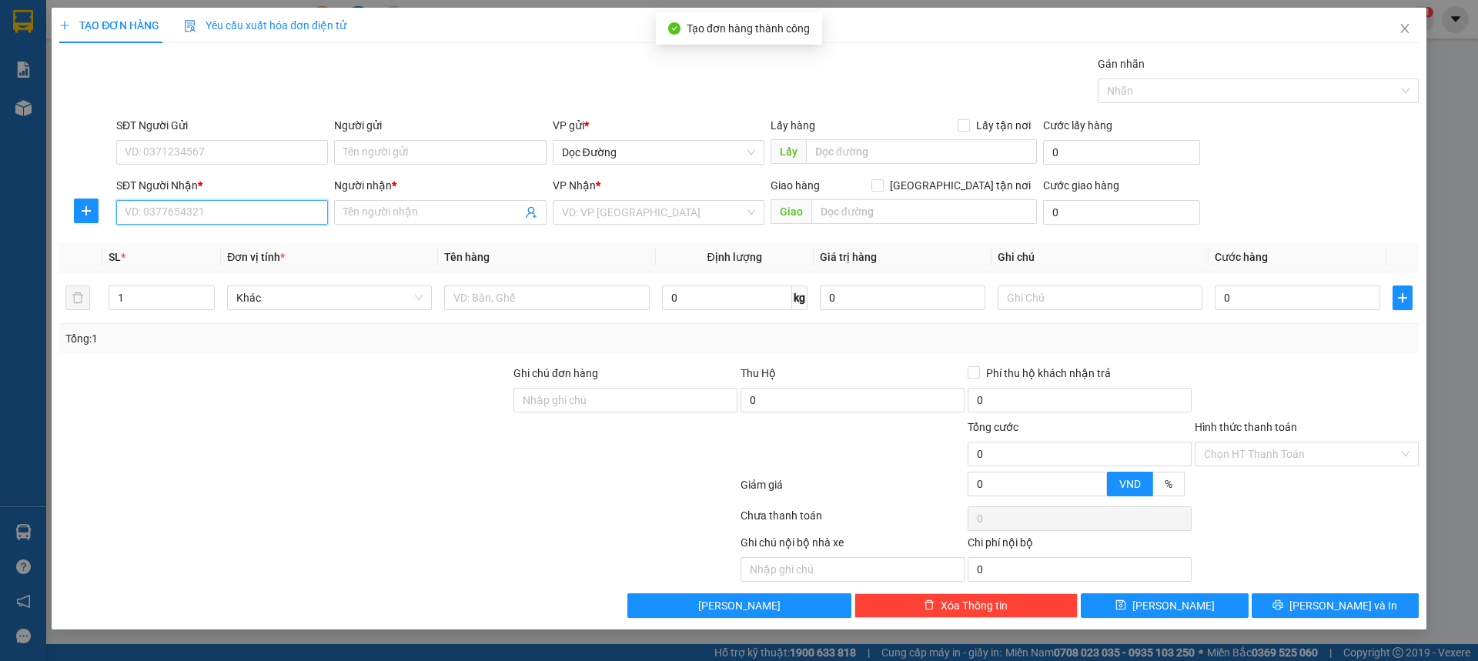
click at [252, 206] on input "SĐT Người Nhận *" at bounding box center [222, 212] width 212 height 25
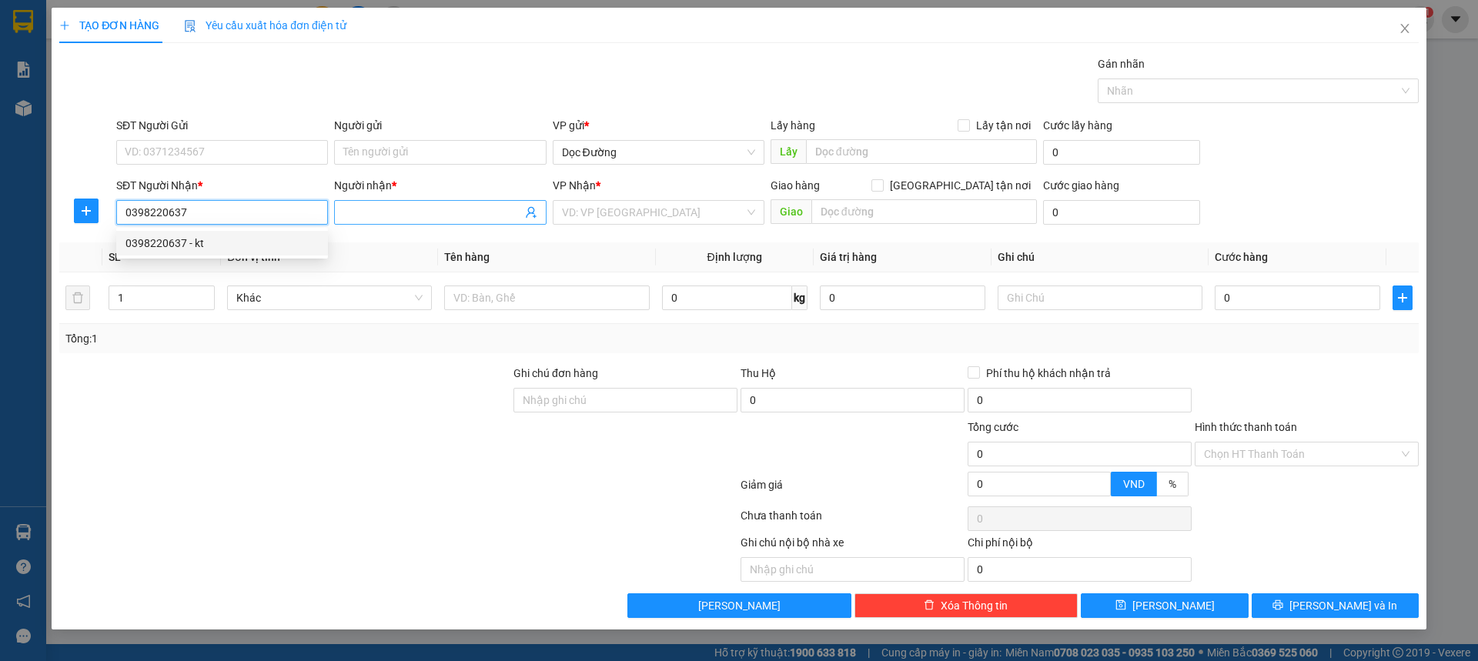
type input "0398220637"
click at [430, 208] on input "Người nhận *" at bounding box center [432, 212] width 178 height 17
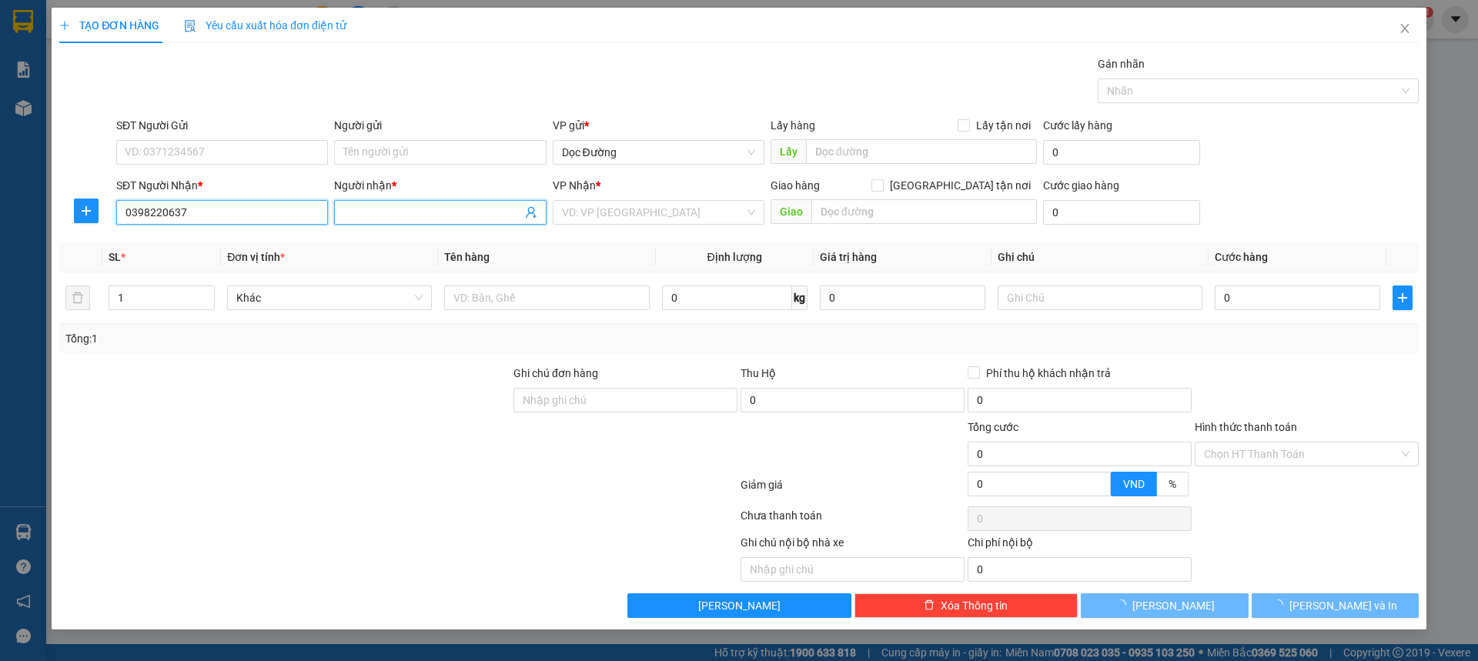
click at [298, 219] on input "0398220637" at bounding box center [222, 212] width 212 height 25
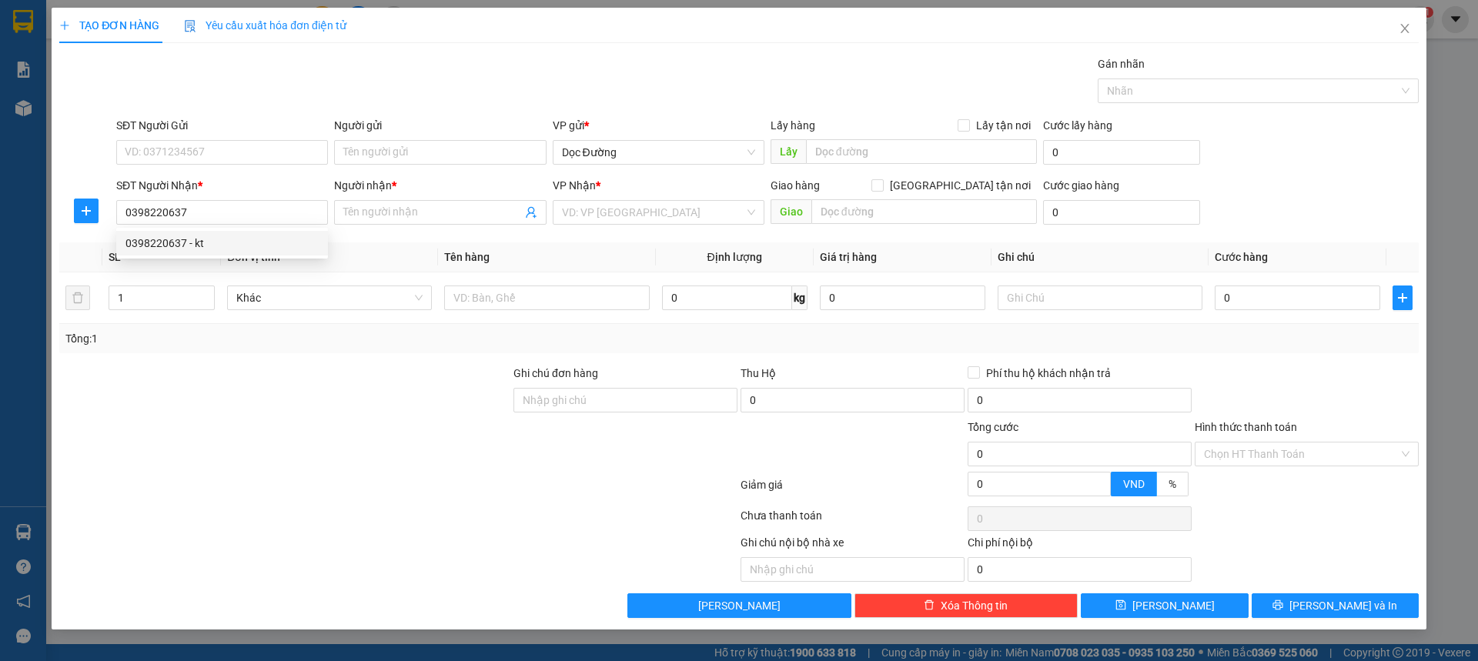
click at [255, 229] on div "0398220637 0398220637 - kt" at bounding box center [222, 243] width 212 height 31
drag, startPoint x: 264, startPoint y: 236, endPoint x: 279, endPoint y: 230, distance: 15.6
click at [264, 235] on div "Transit Pickup Surcharge Ids Transit Deliver Surcharge Ids Transit Deliver Surc…" at bounding box center [739, 336] width 1360 height 563
click at [289, 223] on input "0398220637" at bounding box center [222, 212] width 212 height 25
click at [264, 245] on div "0398220637 - kt" at bounding box center [221, 243] width 193 height 17
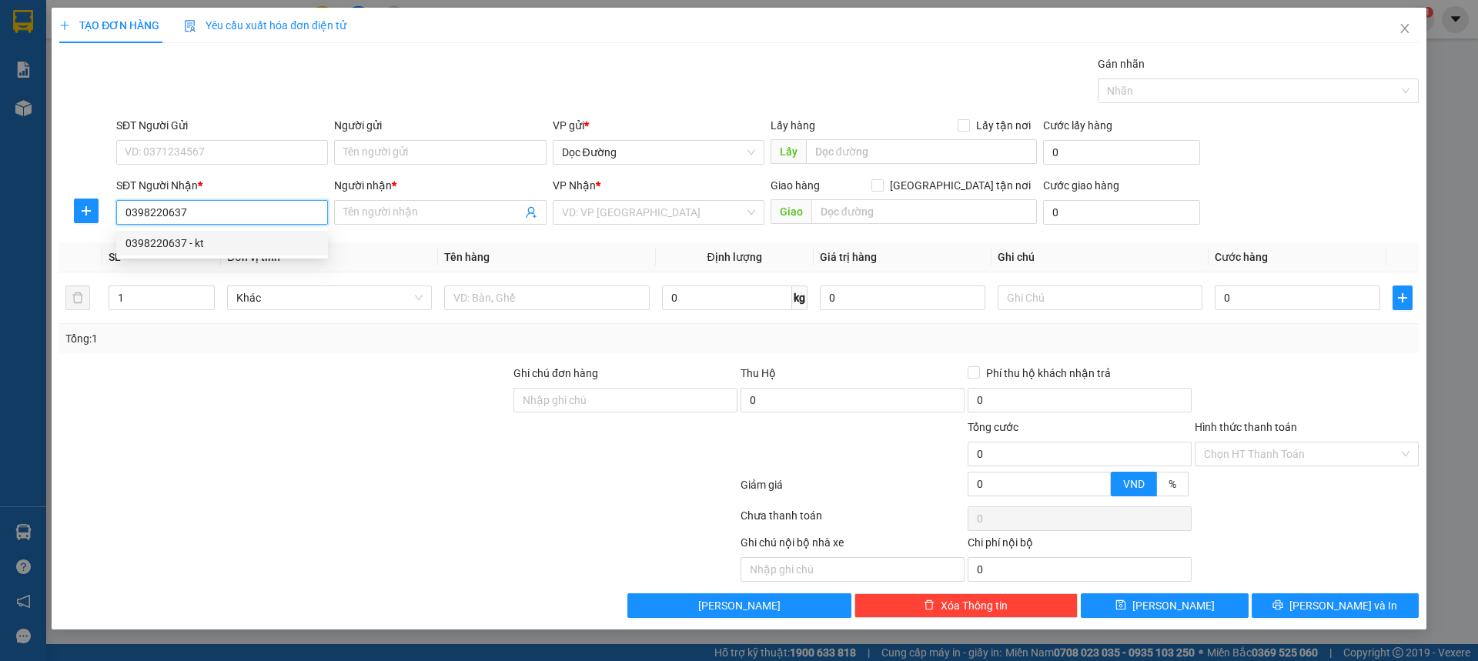
type input "kt"
type input "ka"
click at [510, 279] on td at bounding box center [546, 299] width 217 height 52
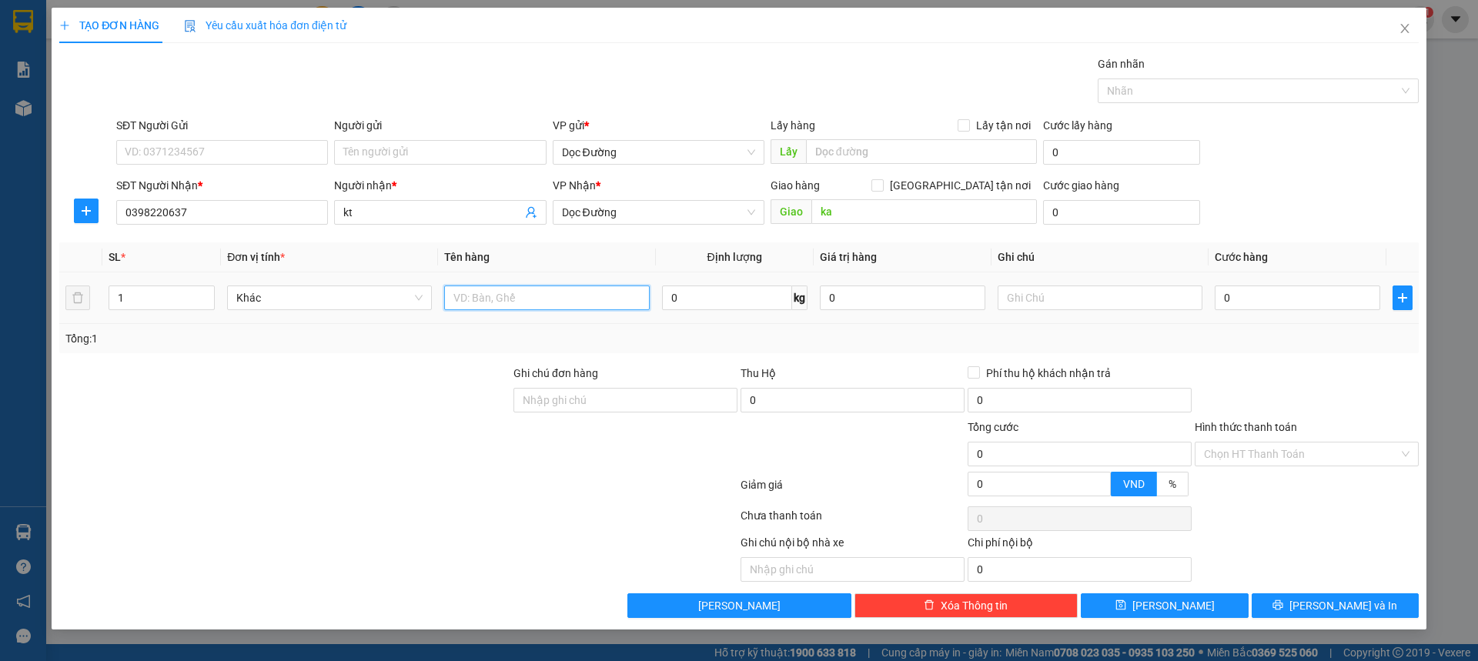
click at [503, 295] on input "text" at bounding box center [546, 298] width 205 height 25
type input "1 xốp"
click at [1289, 284] on div "0" at bounding box center [1298, 298] width 166 height 31
click at [1277, 299] on input "0" at bounding box center [1298, 298] width 166 height 25
type input "005"
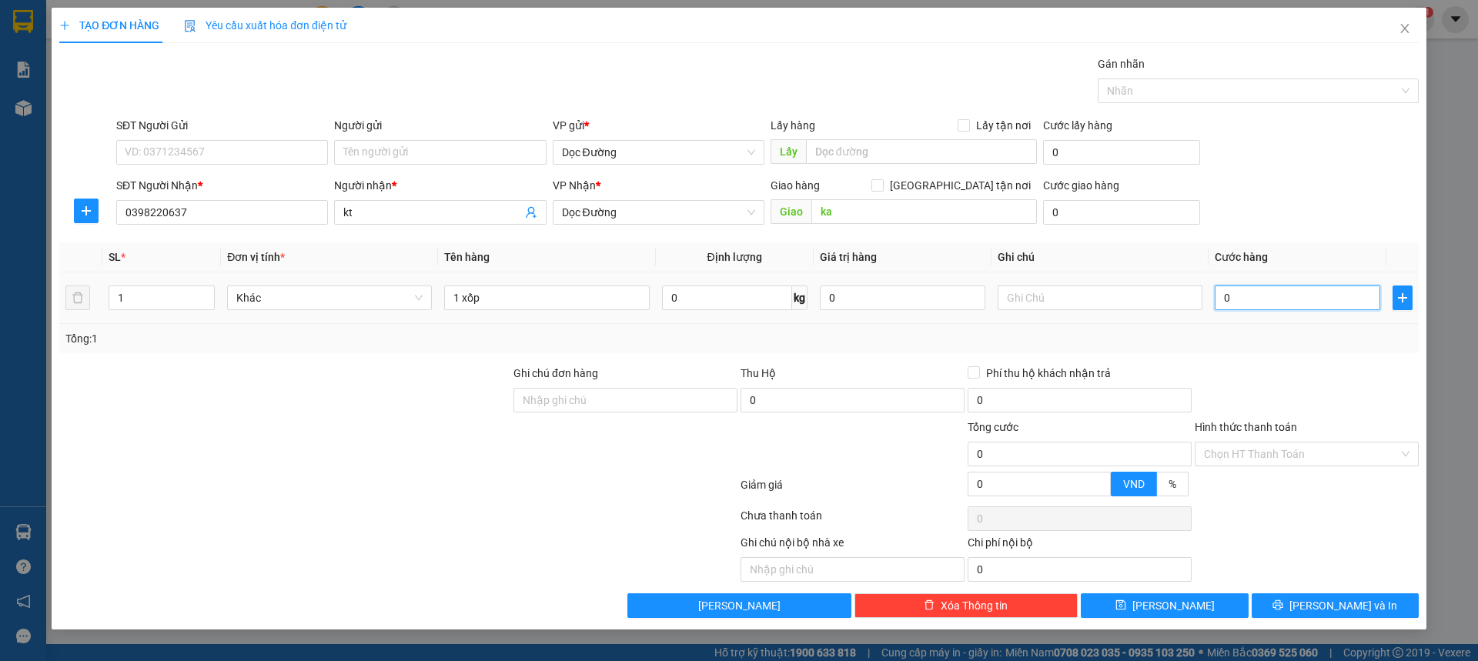
type input "5"
type input "0.050"
type input "50"
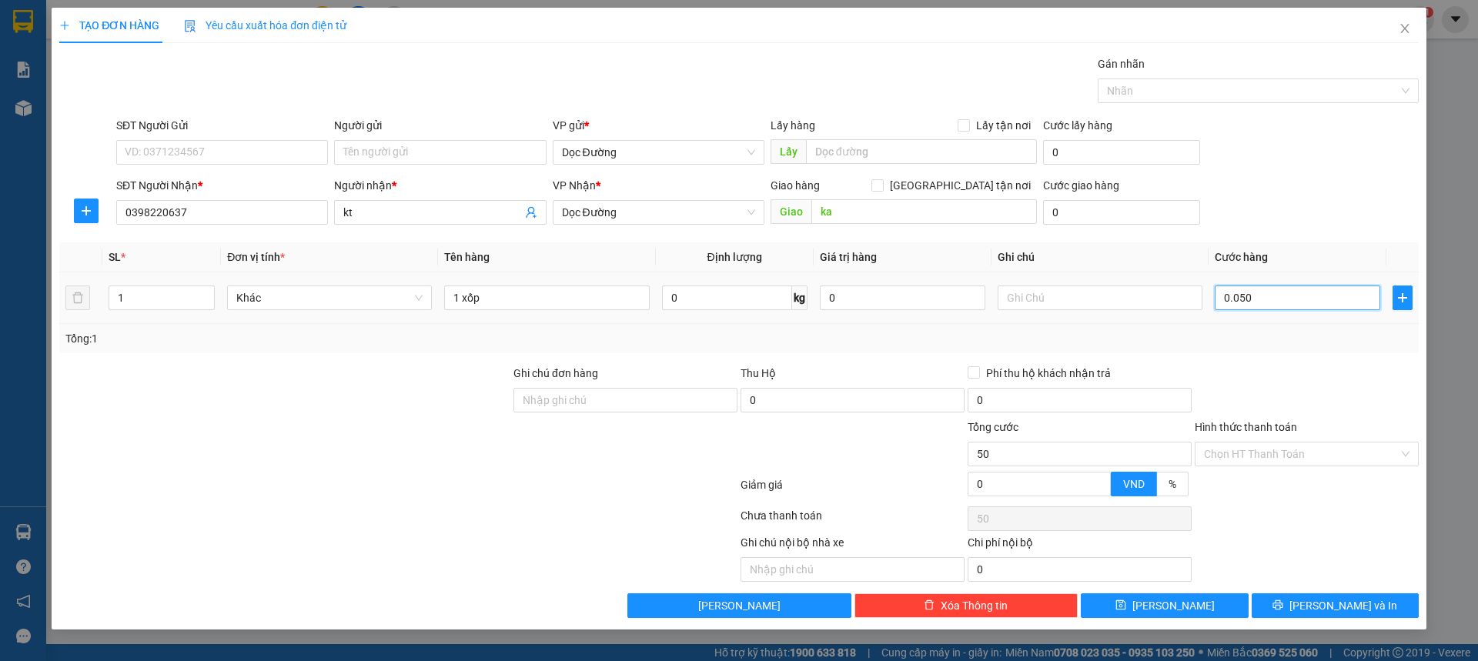
type input "00.500"
type input "500"
type input "0.005.000"
type input "5.000"
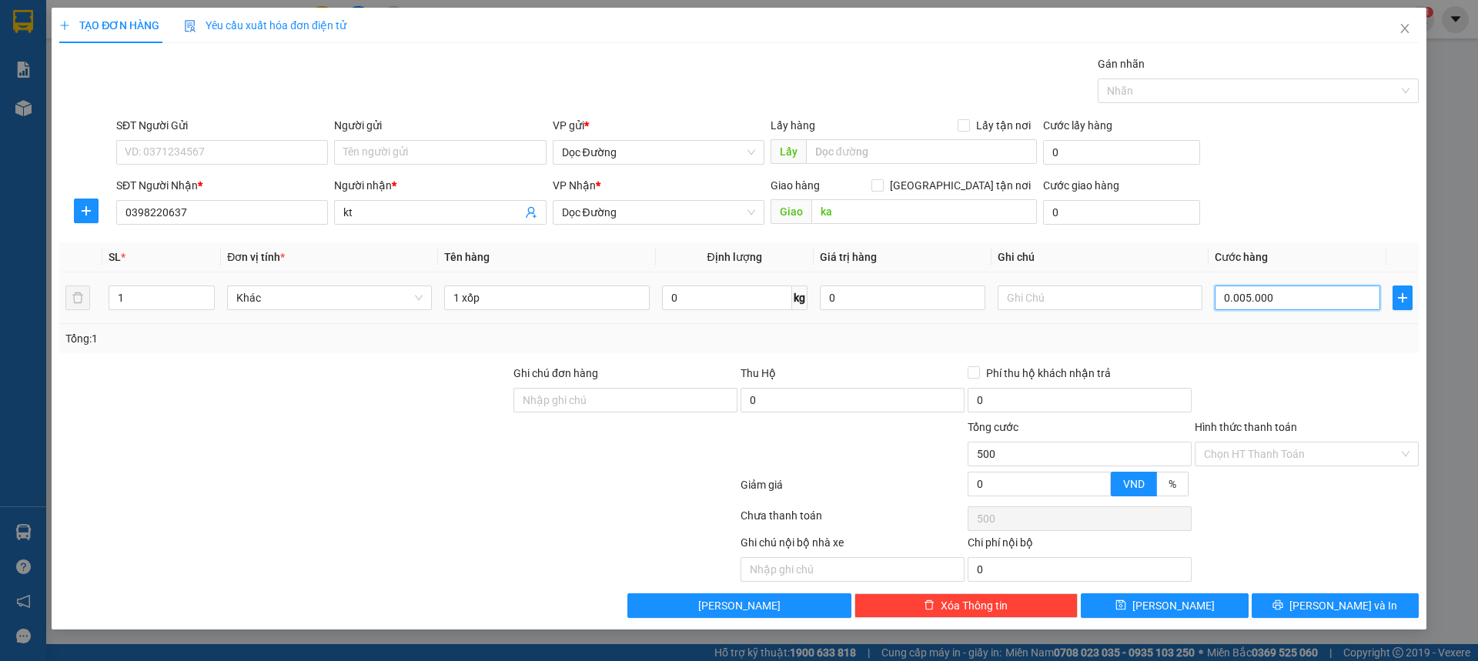
type input "5.000"
type input "000.050.000"
type input "50.000"
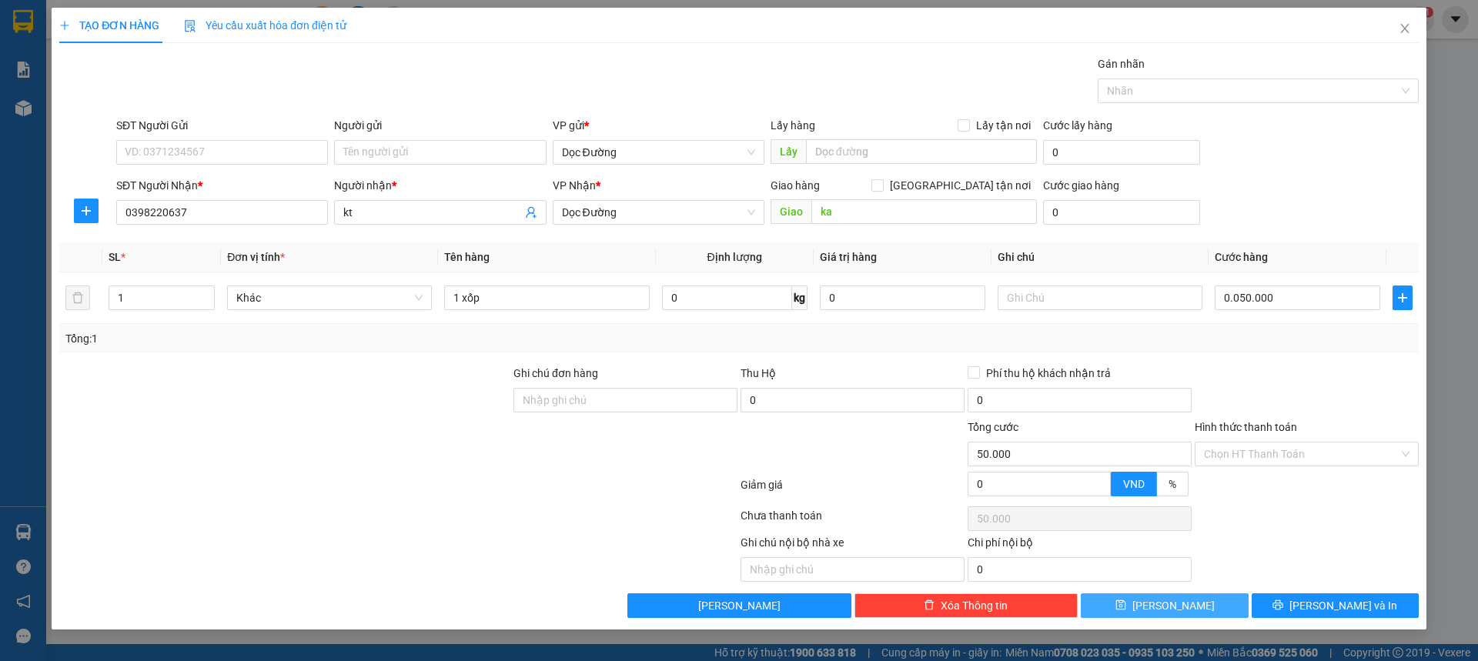
type input "50.000"
click at [1143, 612] on button "[PERSON_NAME]" at bounding box center [1164, 606] width 167 height 25
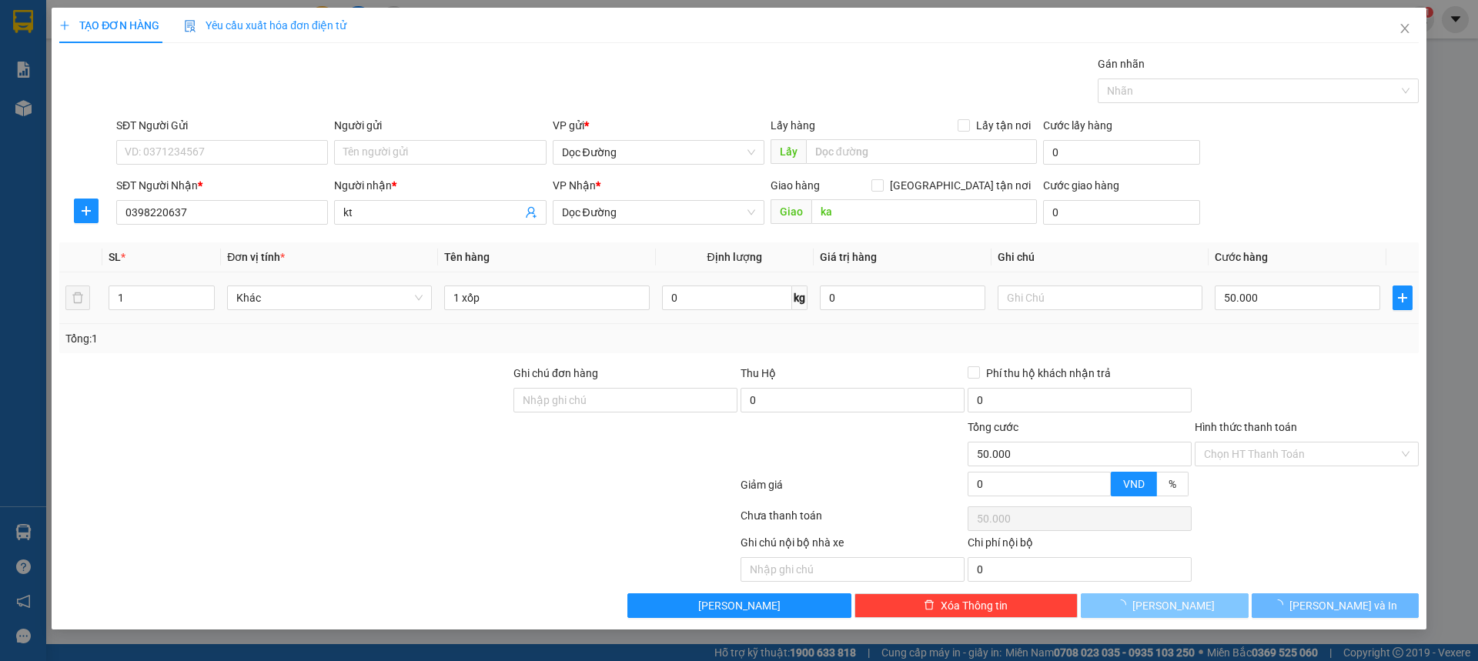
type input "0"
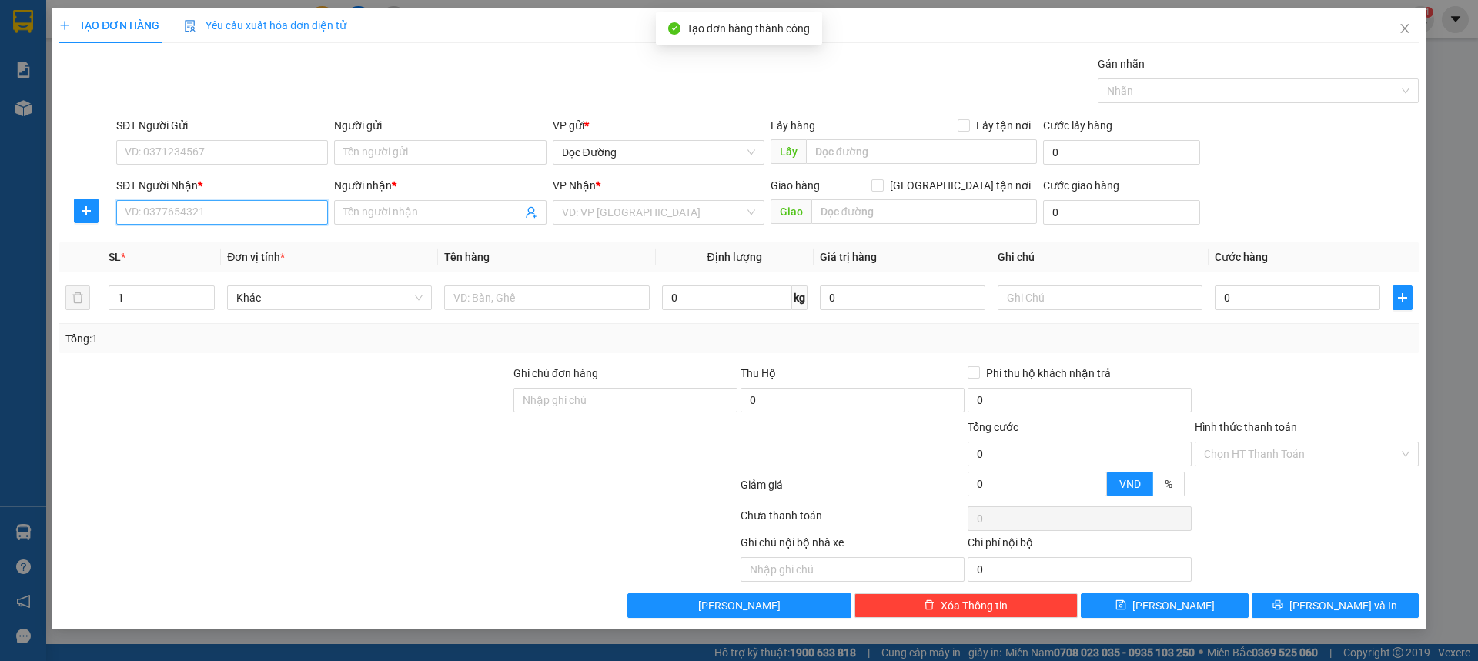
click at [234, 217] on input "SĐT Người Nhận *" at bounding box center [222, 212] width 212 height 25
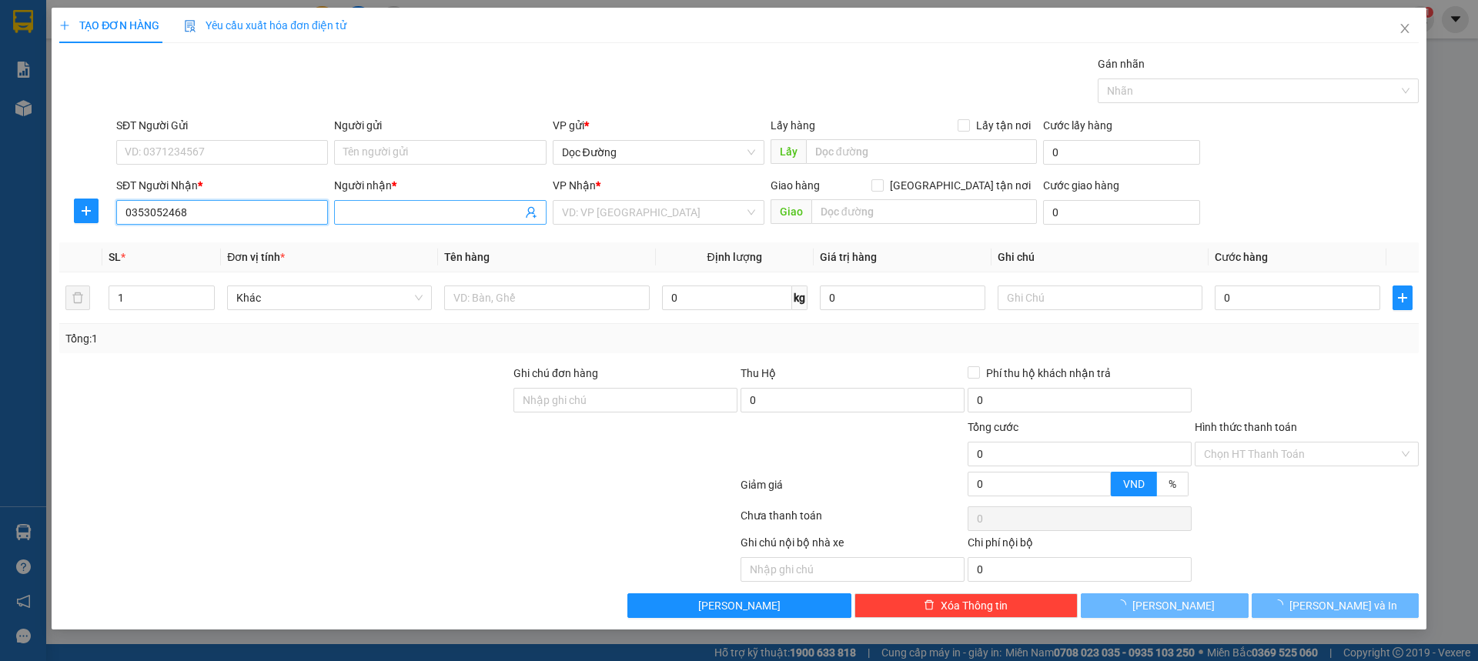
type input "0353052468"
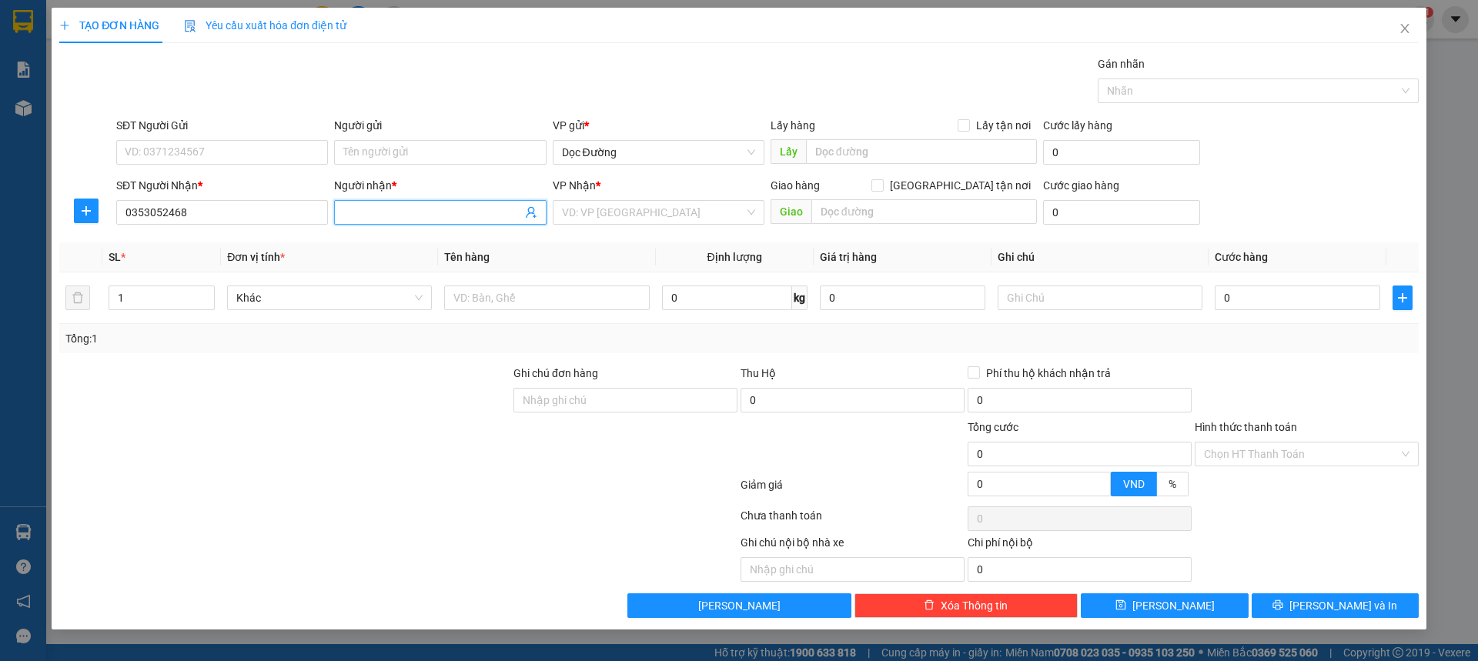
click at [382, 205] on input "Người nhận *" at bounding box center [432, 212] width 178 height 17
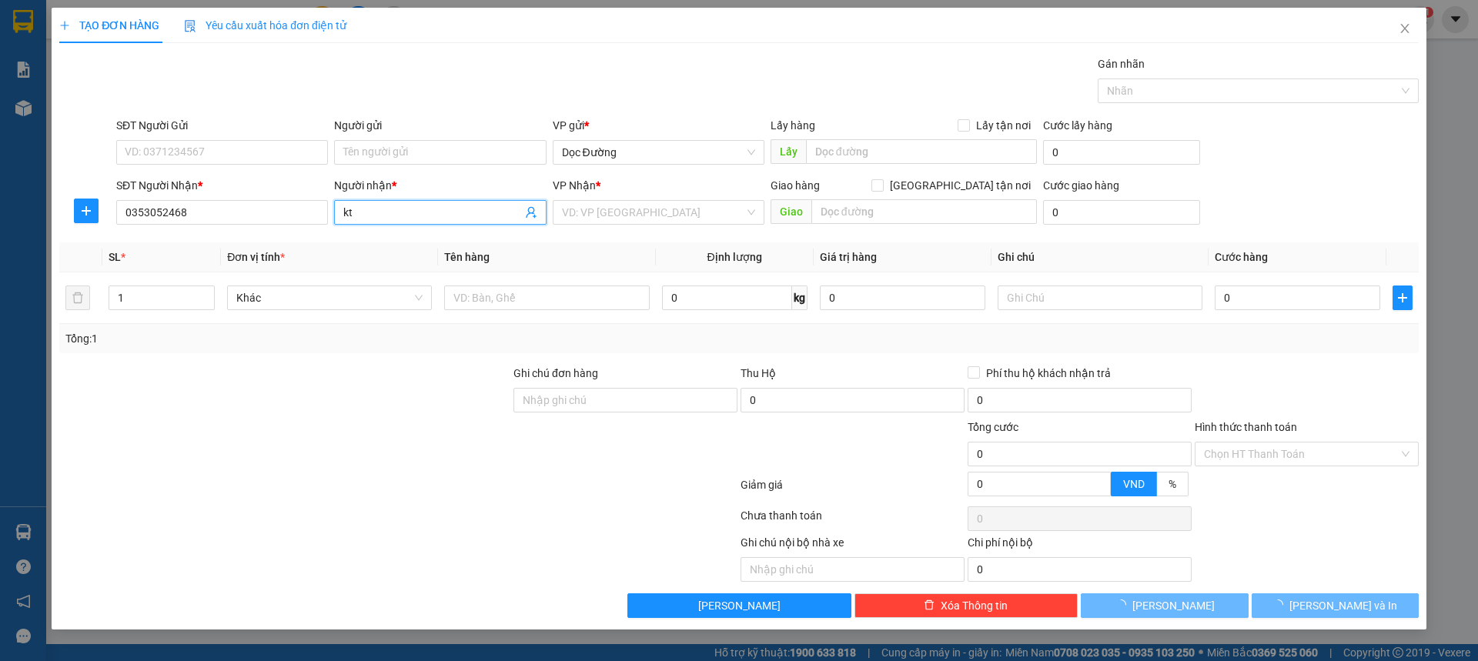
type input "kt"
click at [626, 217] on input "search" at bounding box center [653, 212] width 182 height 23
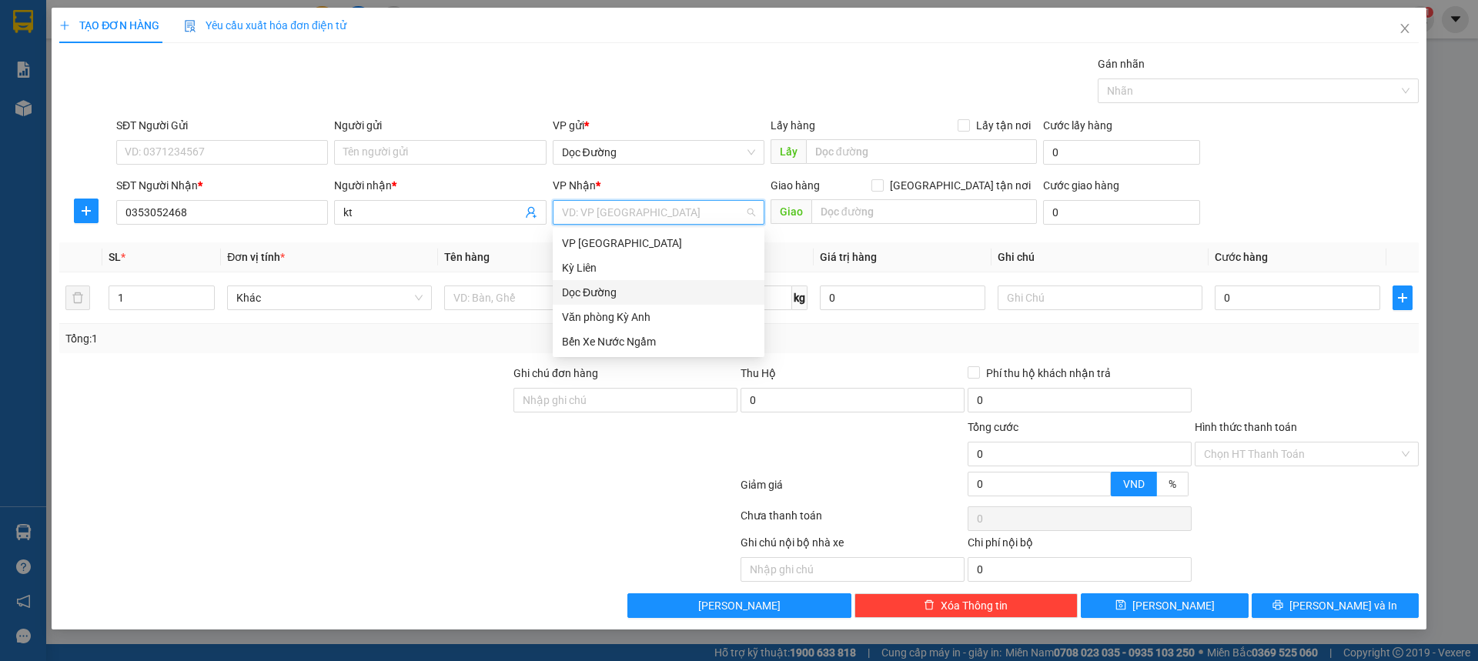
click at [592, 289] on div "Dọc Đường" at bounding box center [658, 292] width 193 height 17
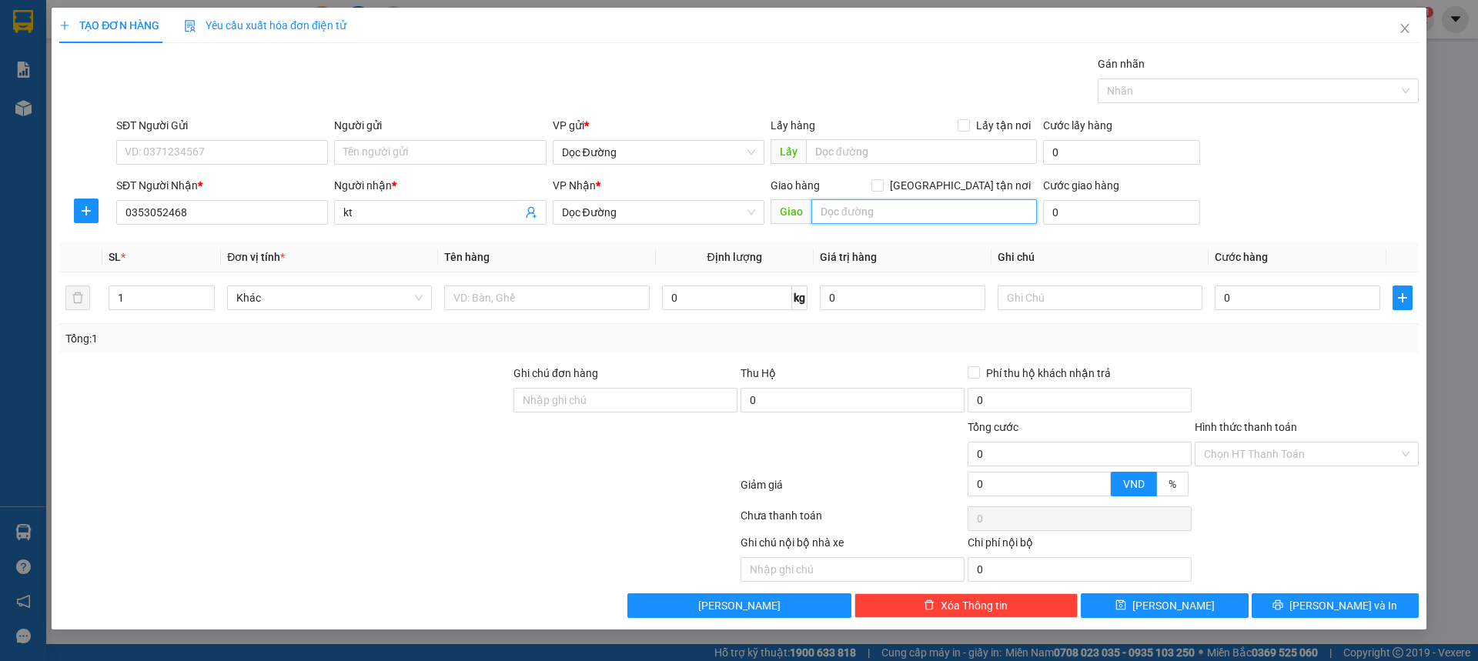
click at [840, 219] on input "text" at bounding box center [924, 211] width 226 height 25
type input "fo"
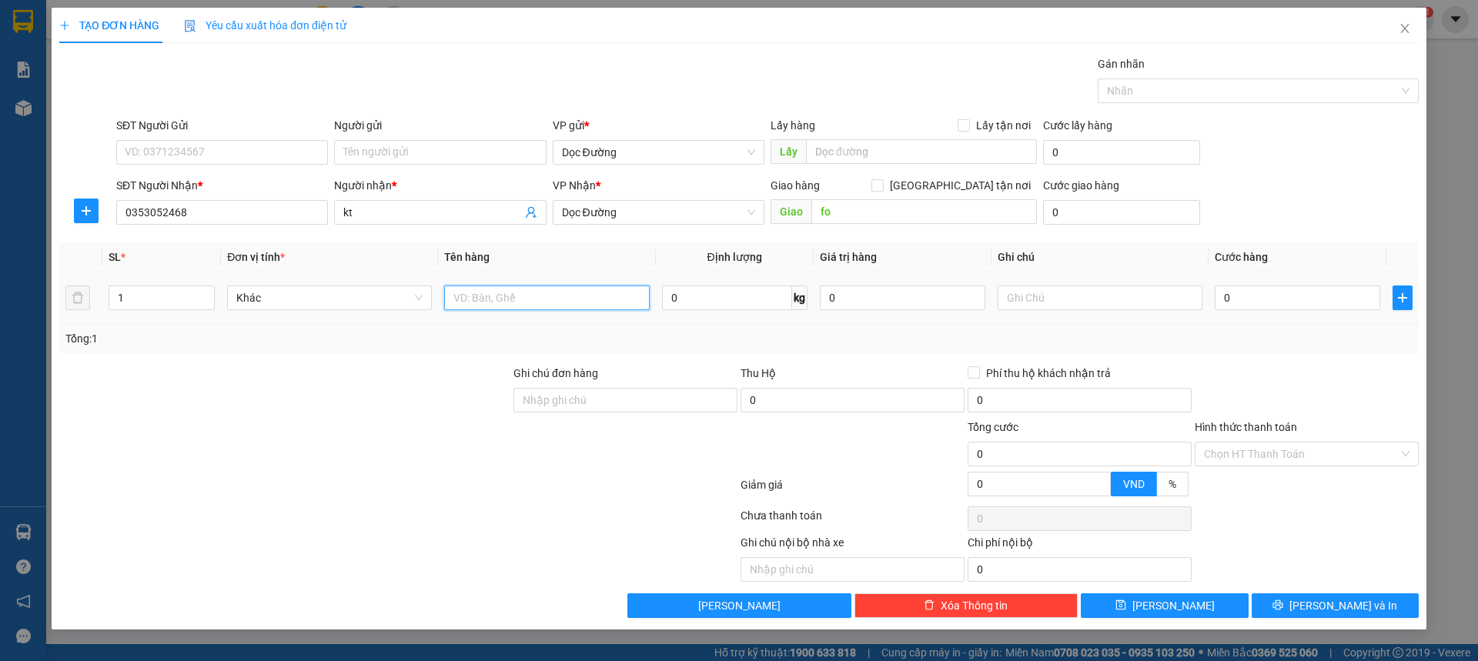
click at [555, 288] on input "text" at bounding box center [546, 298] width 205 height 25
type input "1 xốp"
click at [1265, 301] on input "0" at bounding box center [1298, 298] width 166 height 25
type input "001"
type input "1"
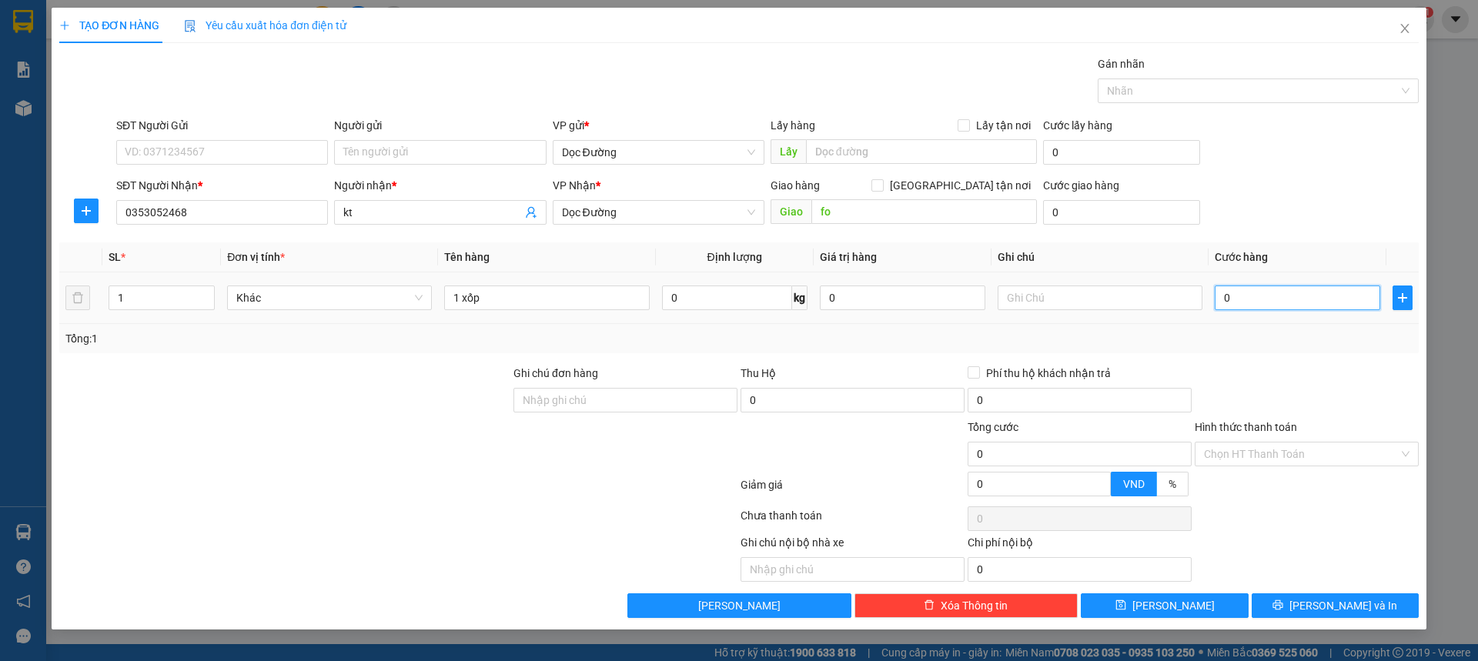
type input "1"
type input "00"
type input "0"
type input "005"
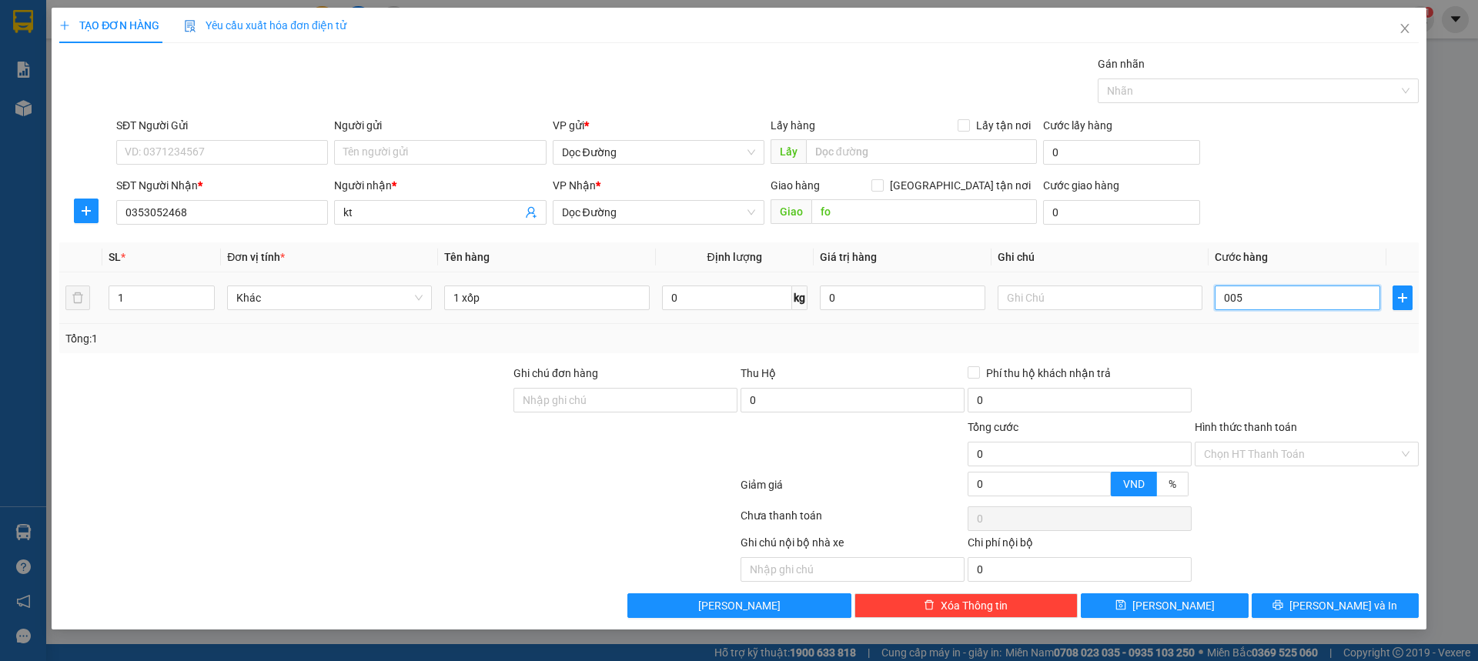
type input "5"
type input "0.050"
type input "50"
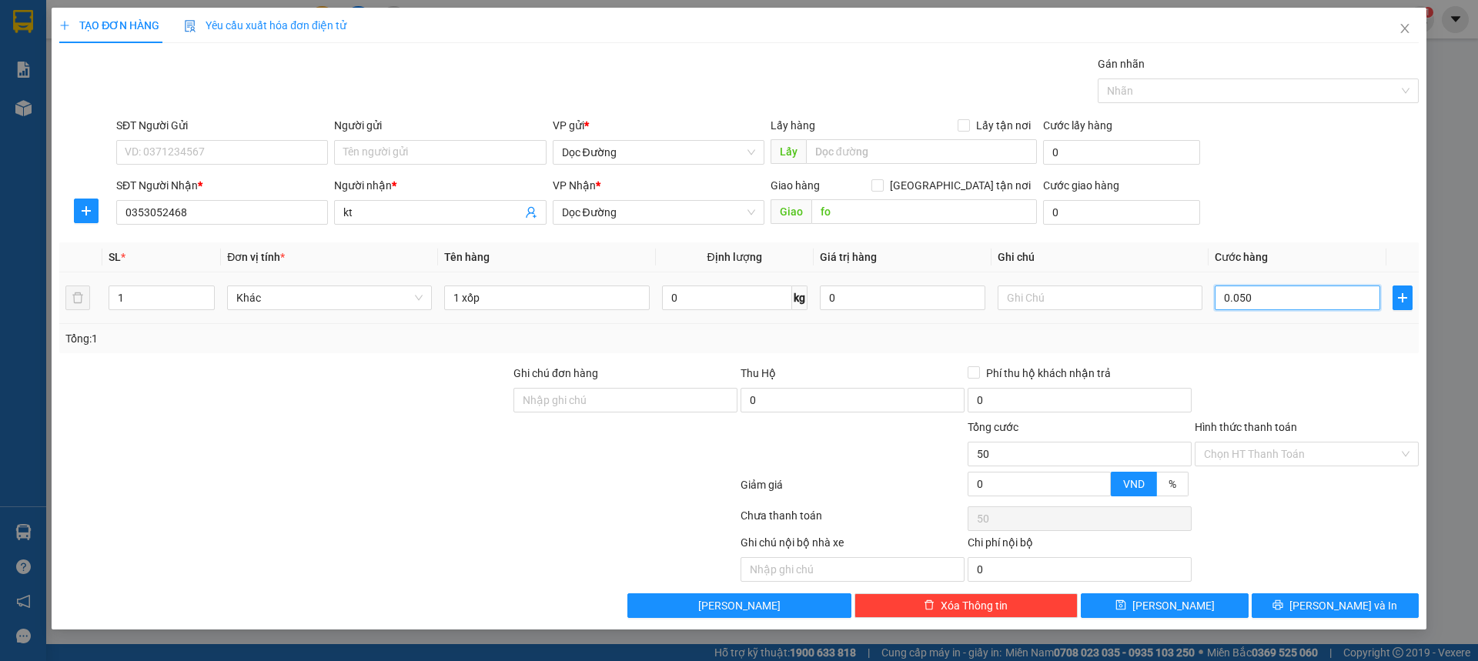
type input "00.500"
type input "500"
type input "0.005.000"
type input "5.000"
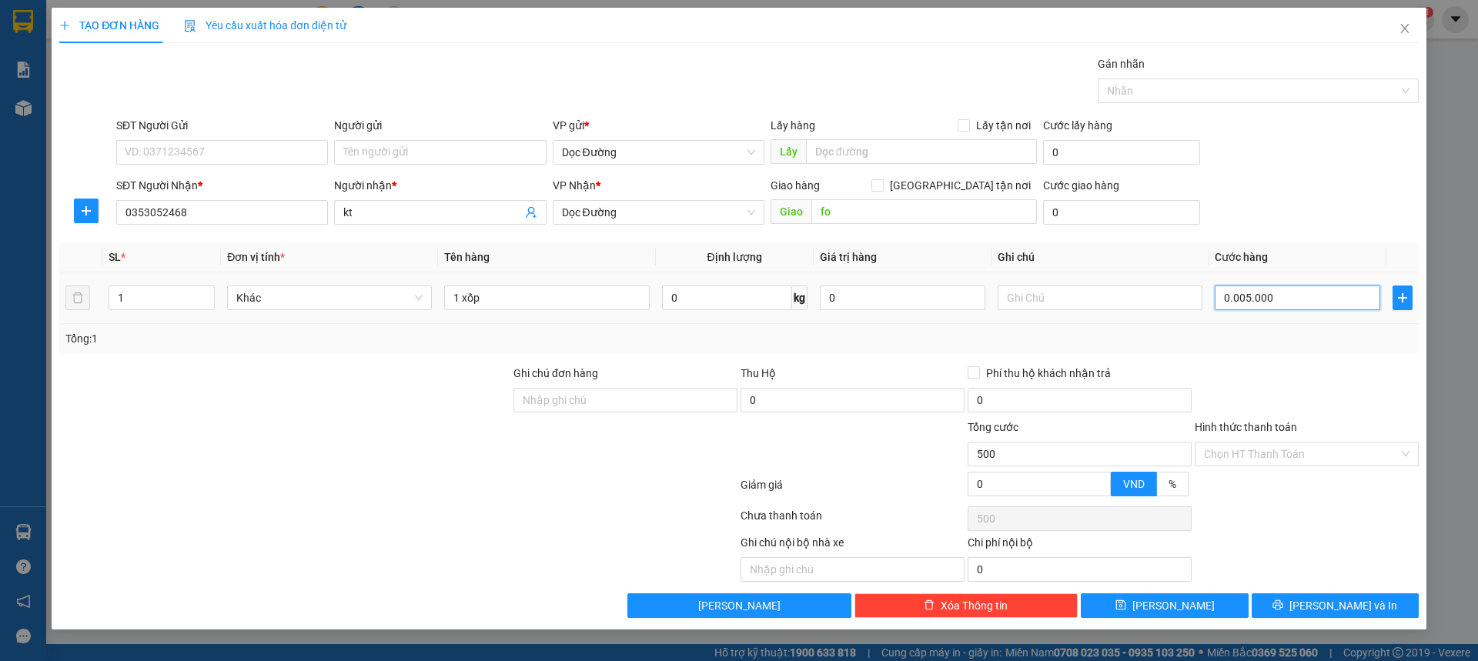
type input "5.000"
type input "000.050.000"
type input "50.000"
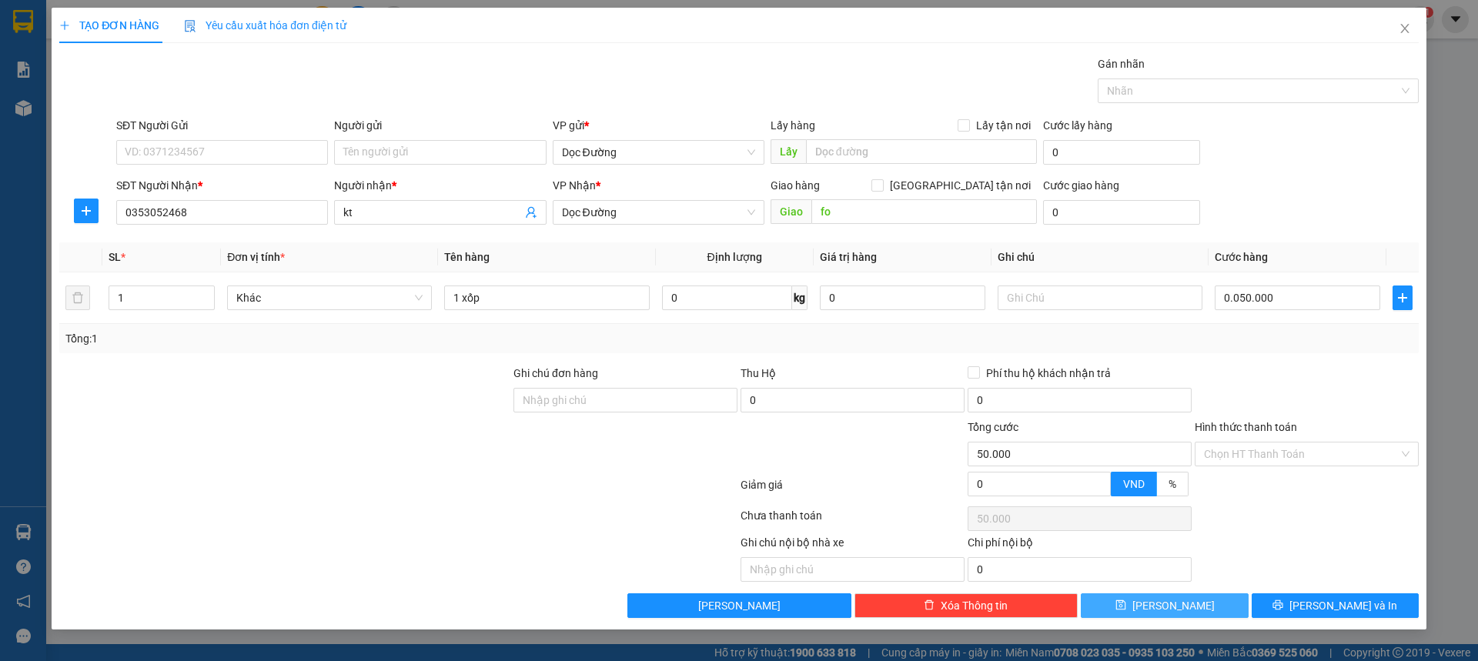
type input "50.000"
click at [1152, 598] on button "[PERSON_NAME]" at bounding box center [1164, 606] width 167 height 25
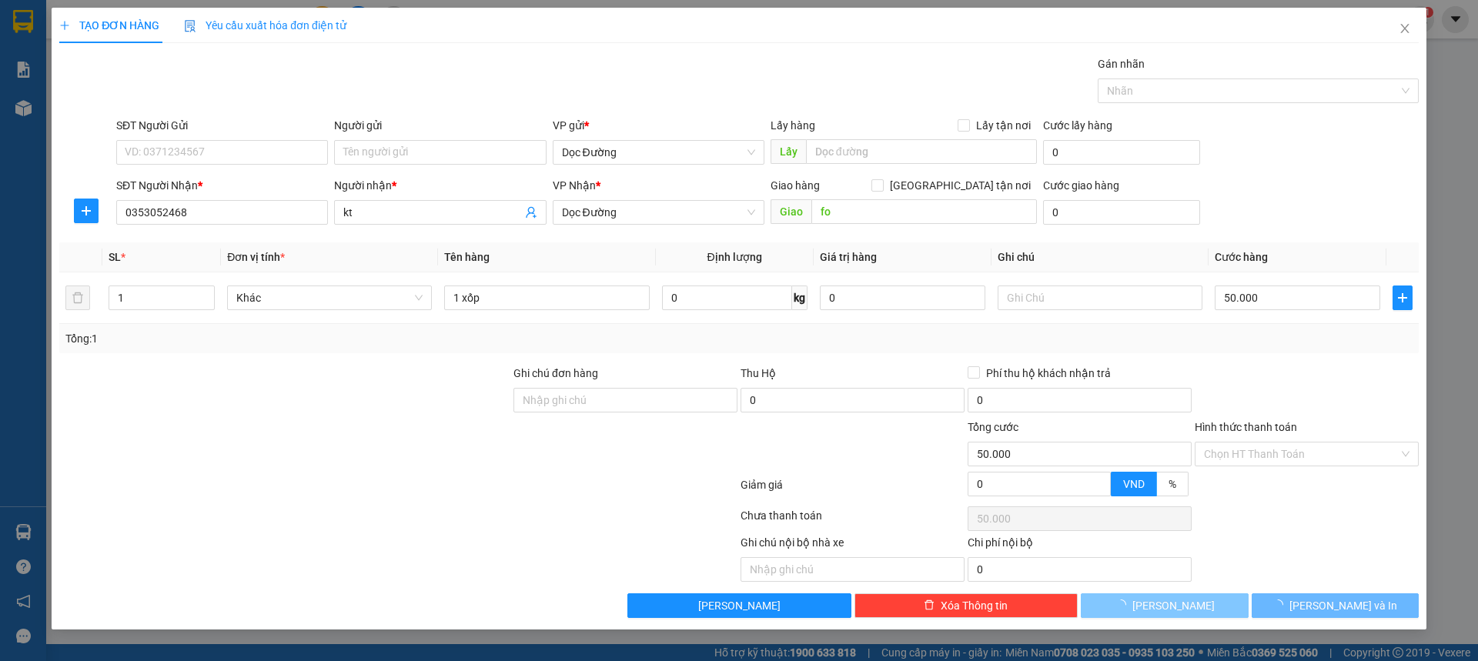
type input "0"
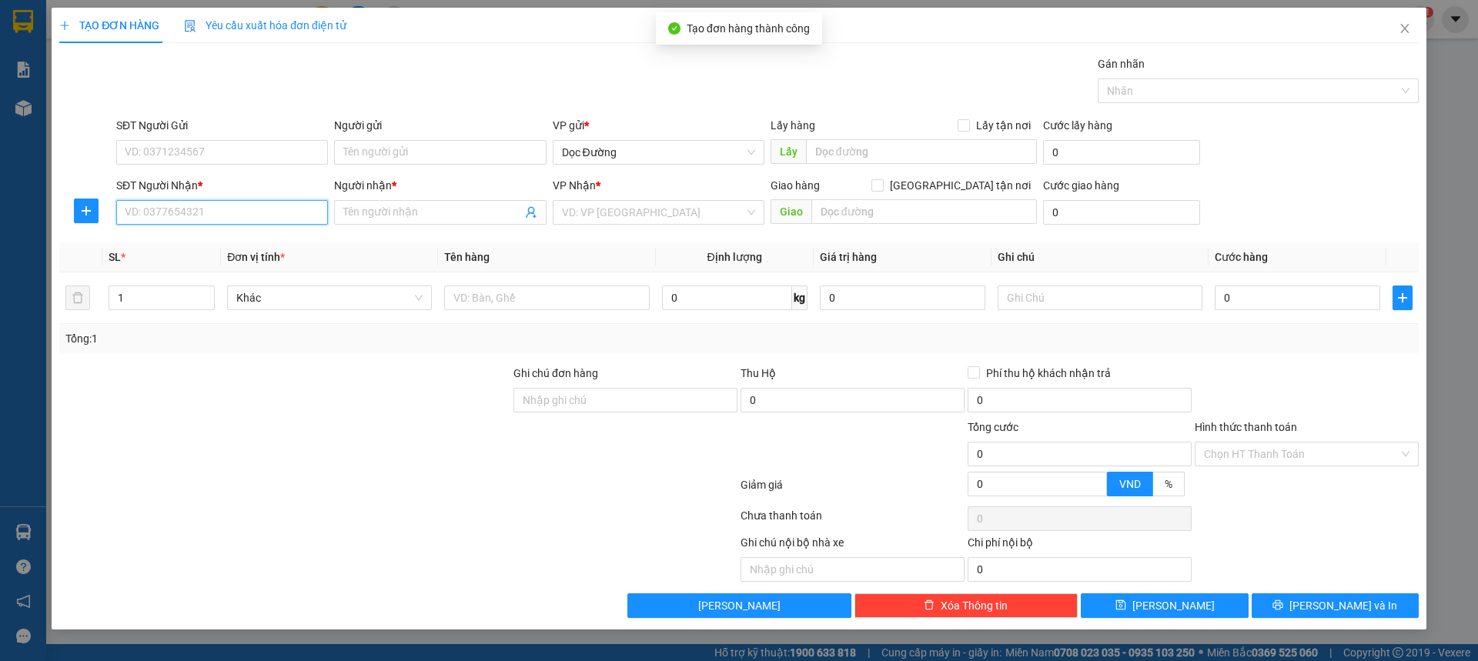
click at [281, 223] on input "SĐT Người Nhận *" at bounding box center [222, 212] width 212 height 25
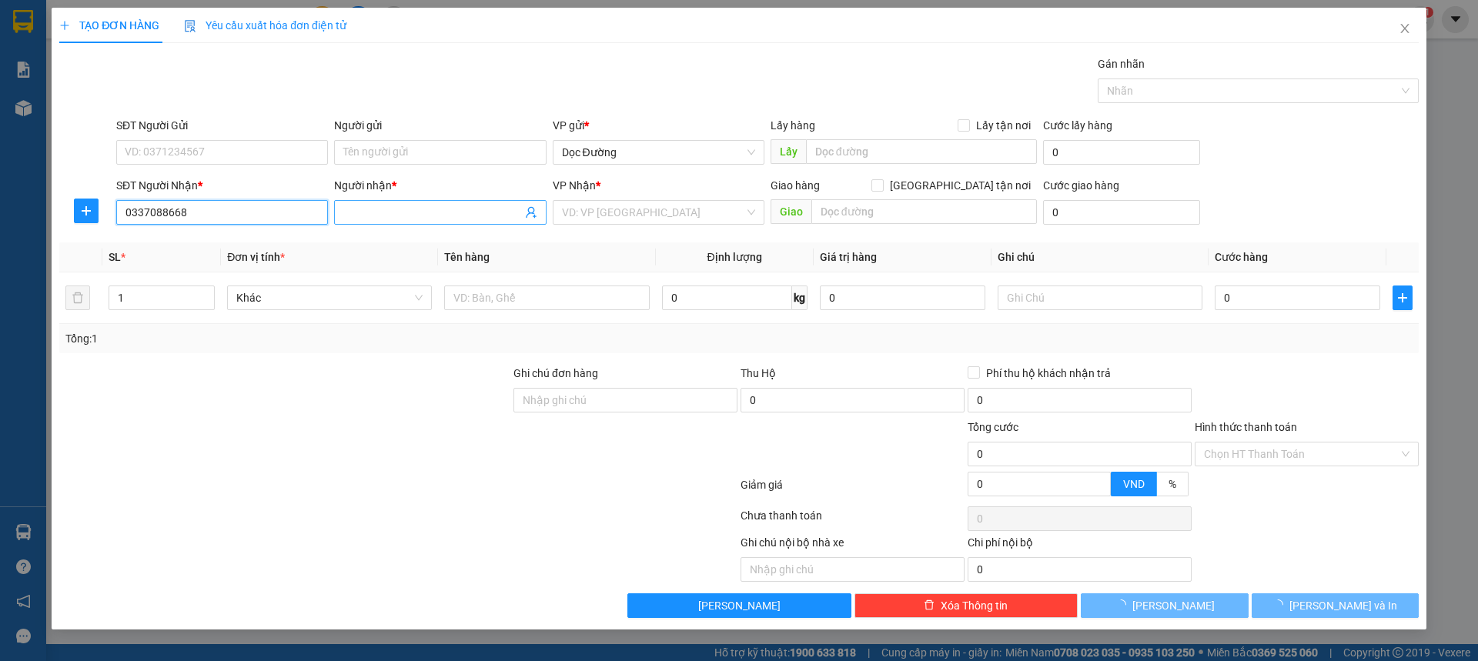
type input "0337088668"
click at [402, 203] on span at bounding box center [440, 212] width 212 height 25
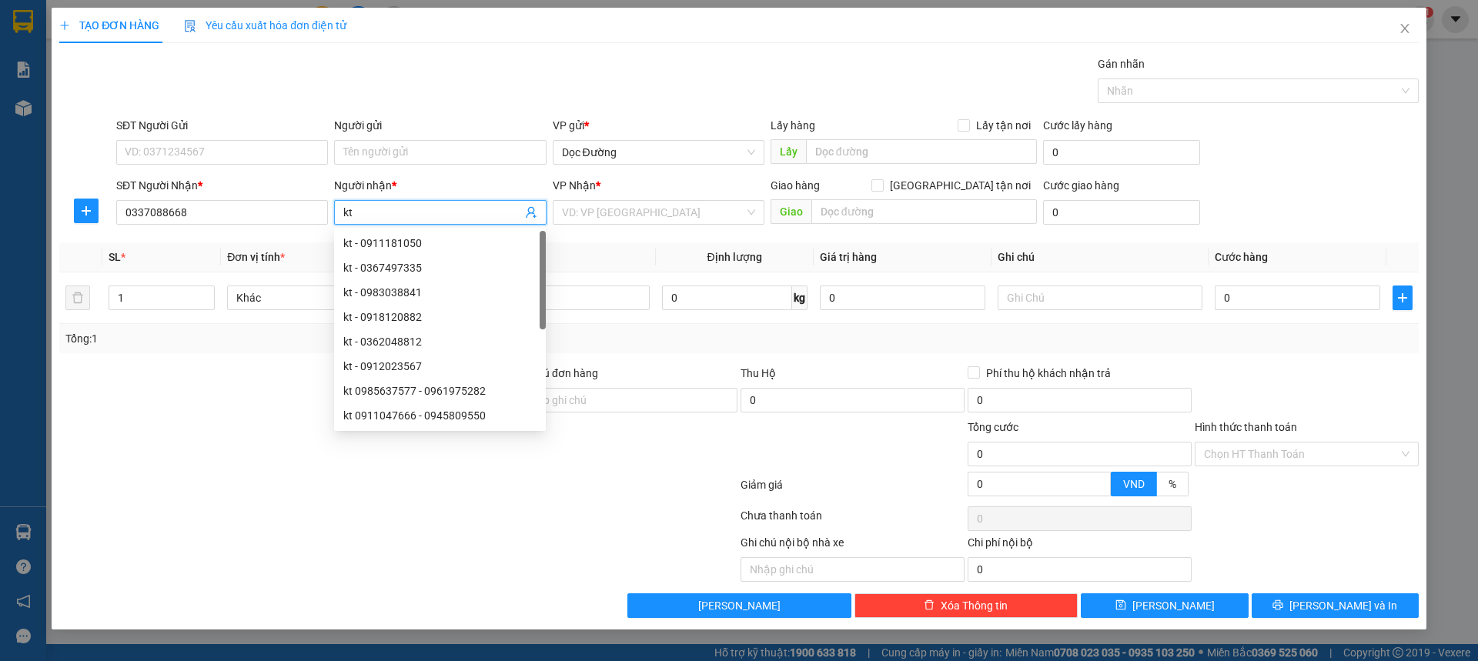
type input "kt"
click at [675, 188] on div "VP Nhận *" at bounding box center [659, 185] width 212 height 17
click at [659, 205] on input "search" at bounding box center [653, 212] width 182 height 23
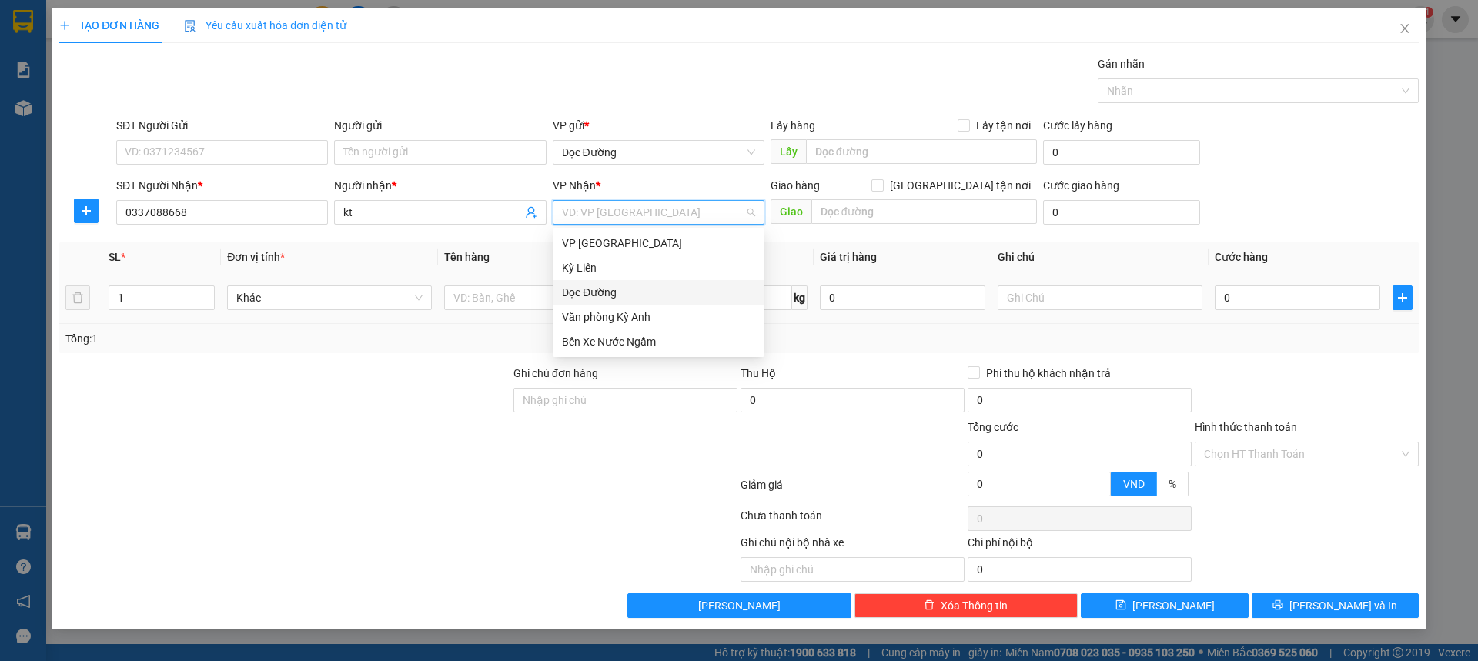
drag, startPoint x: 611, startPoint y: 299, endPoint x: 653, endPoint y: 287, distance: 43.1
click at [611, 299] on div "Dọc Đường" at bounding box center [658, 292] width 193 height 17
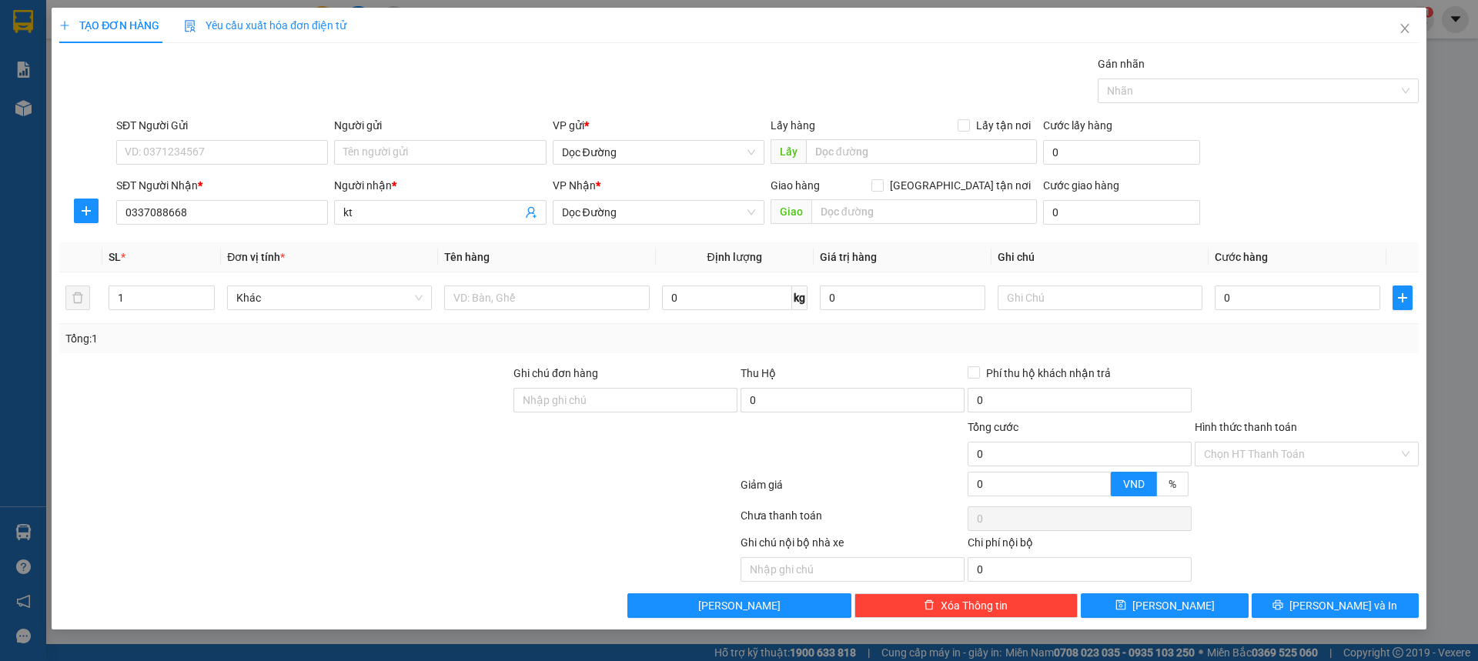
click at [926, 236] on div "Transit Pickup Surcharge Ids Transit Deliver Surcharge Ids Transit Deliver Surc…" at bounding box center [739, 336] width 1360 height 563
click at [928, 224] on div "Giao" at bounding box center [904, 212] width 266 height 25
click at [928, 212] on input "text" at bounding box center [924, 211] width 226 height 25
type input "c bùng"
click at [530, 299] on input "text" at bounding box center [546, 298] width 205 height 25
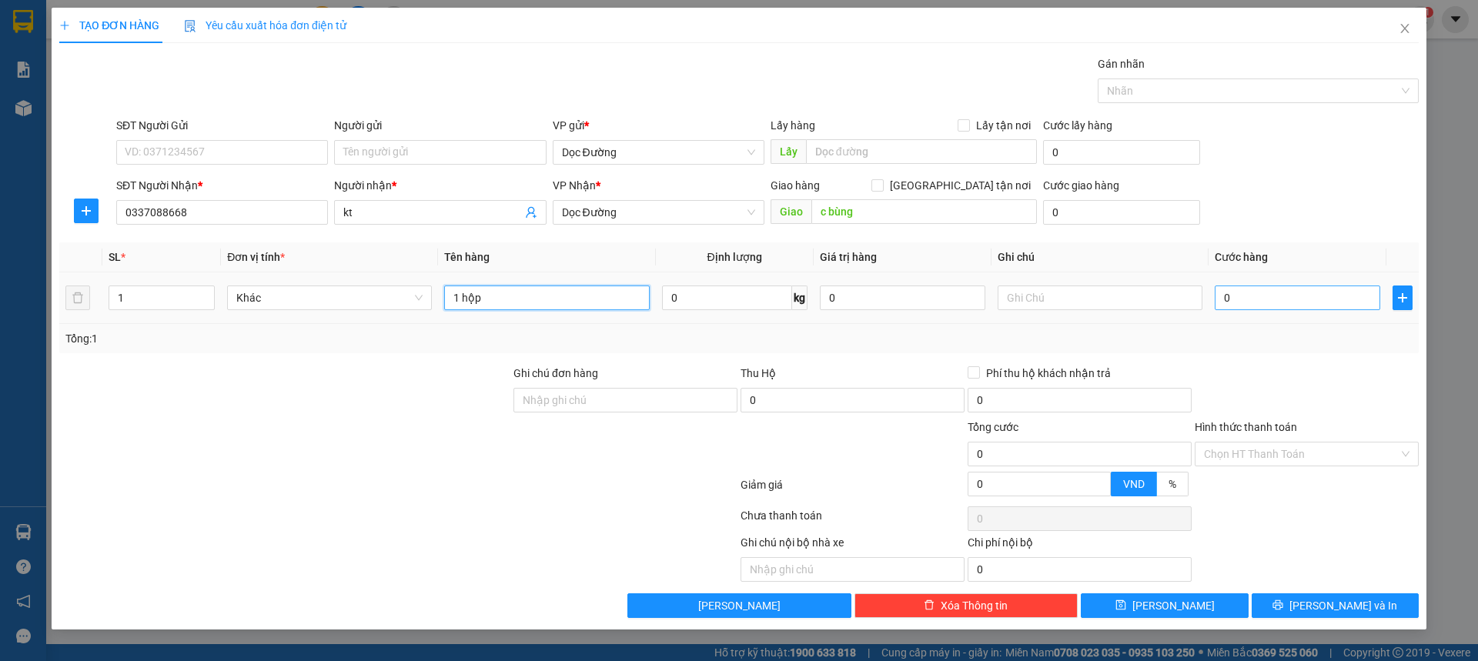
type input "1 hộp"
type input "005"
type input "5"
type input "0.050"
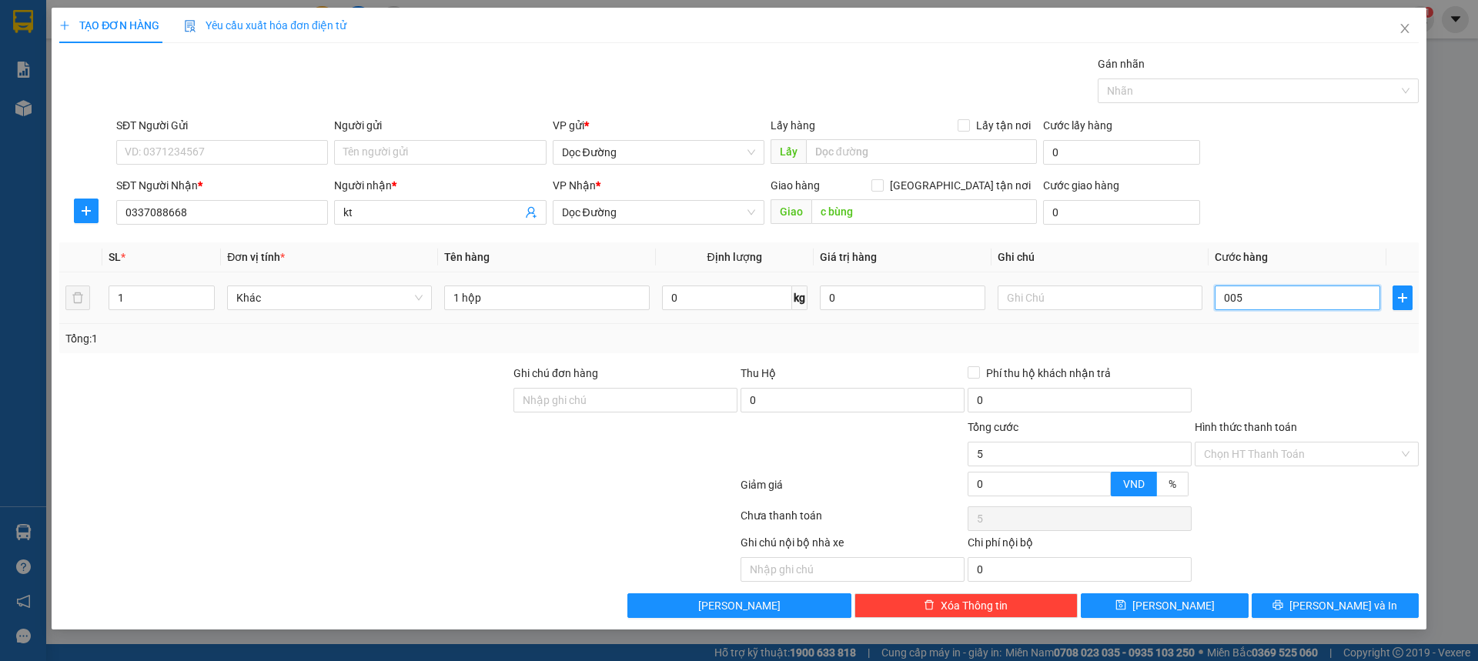
type input "50"
type input "00.500"
type input "500"
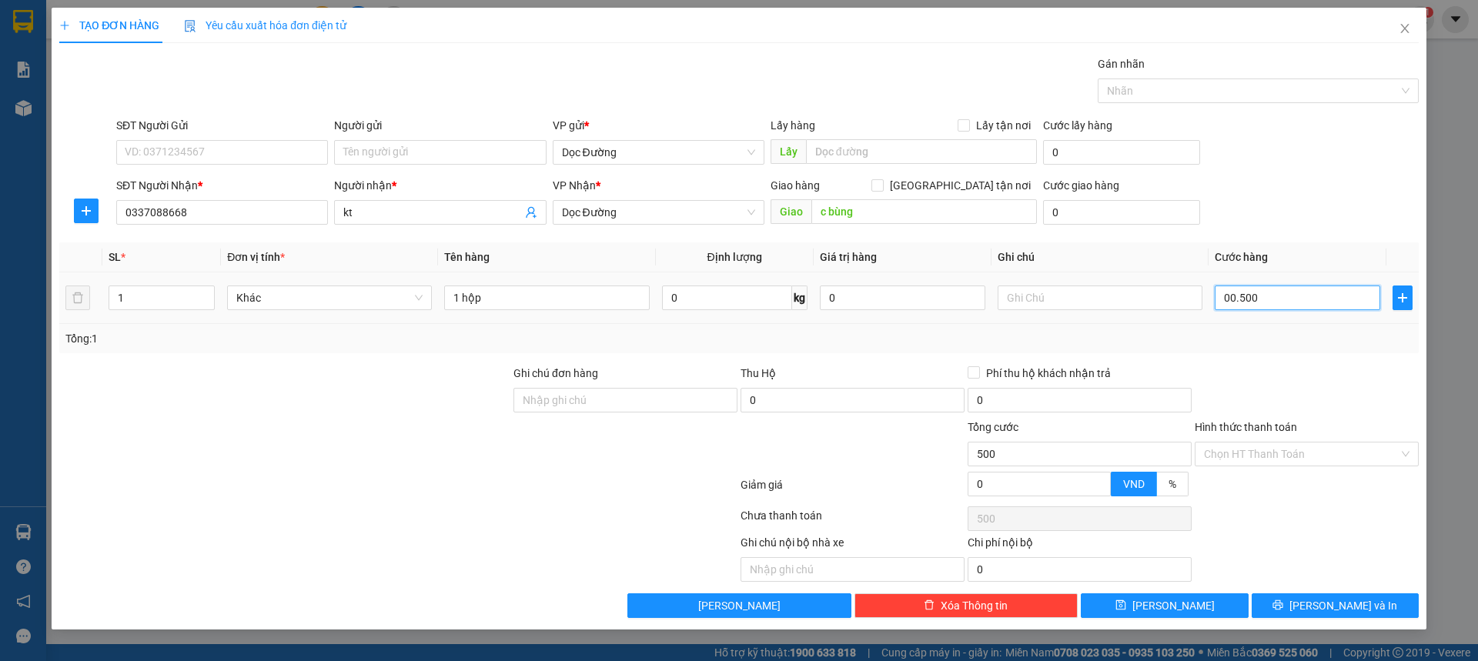
type input "0.005.000"
type input "5.000"
type input "000.050.000"
type input "50.000"
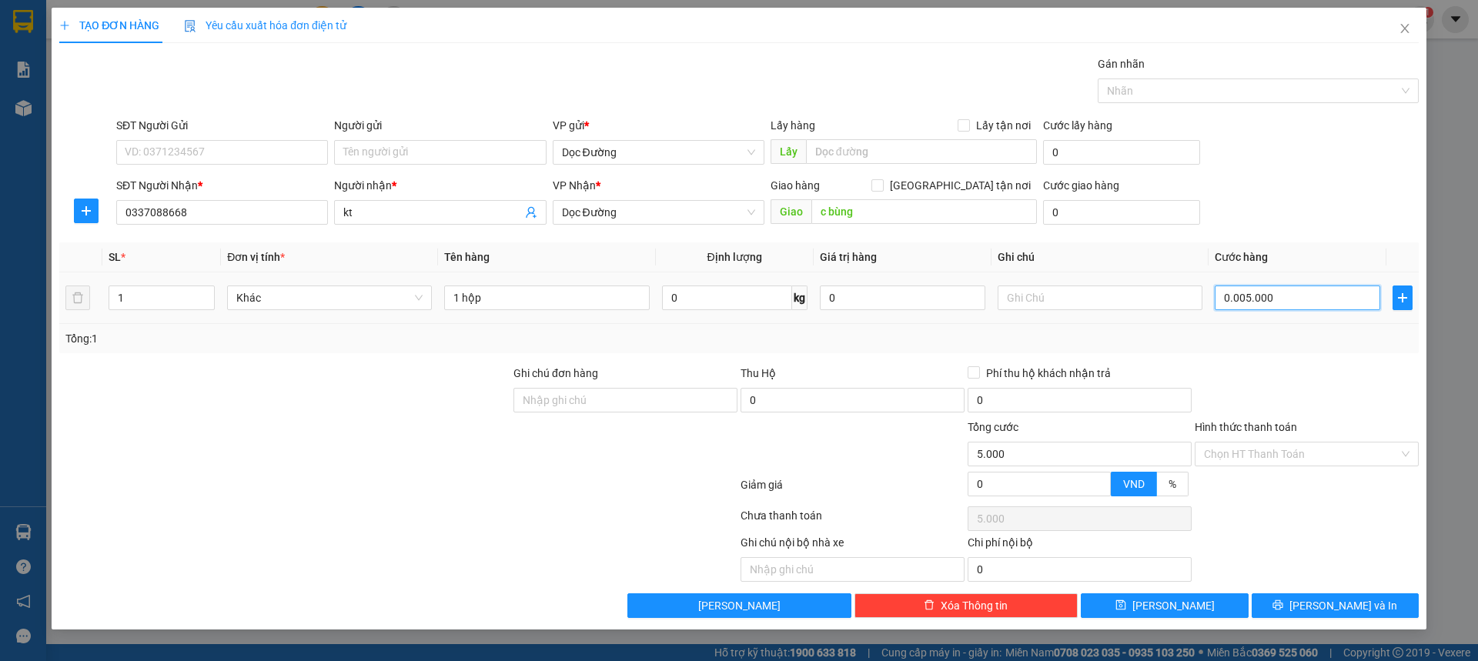
type input "50.000"
type input "0.050.000"
type input "50.000"
click at [1300, 466] on div "Chọn HT Thanh Toán" at bounding box center [1307, 454] width 224 height 25
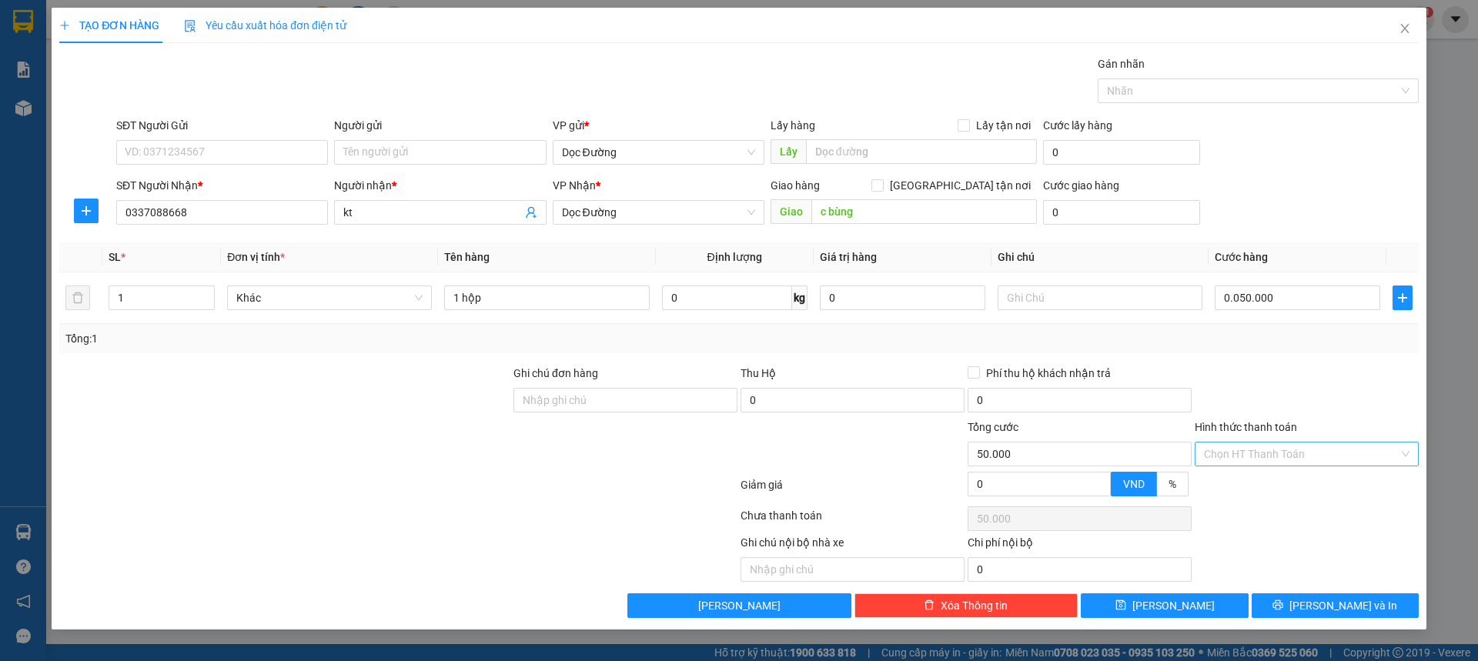
type input "50.000"
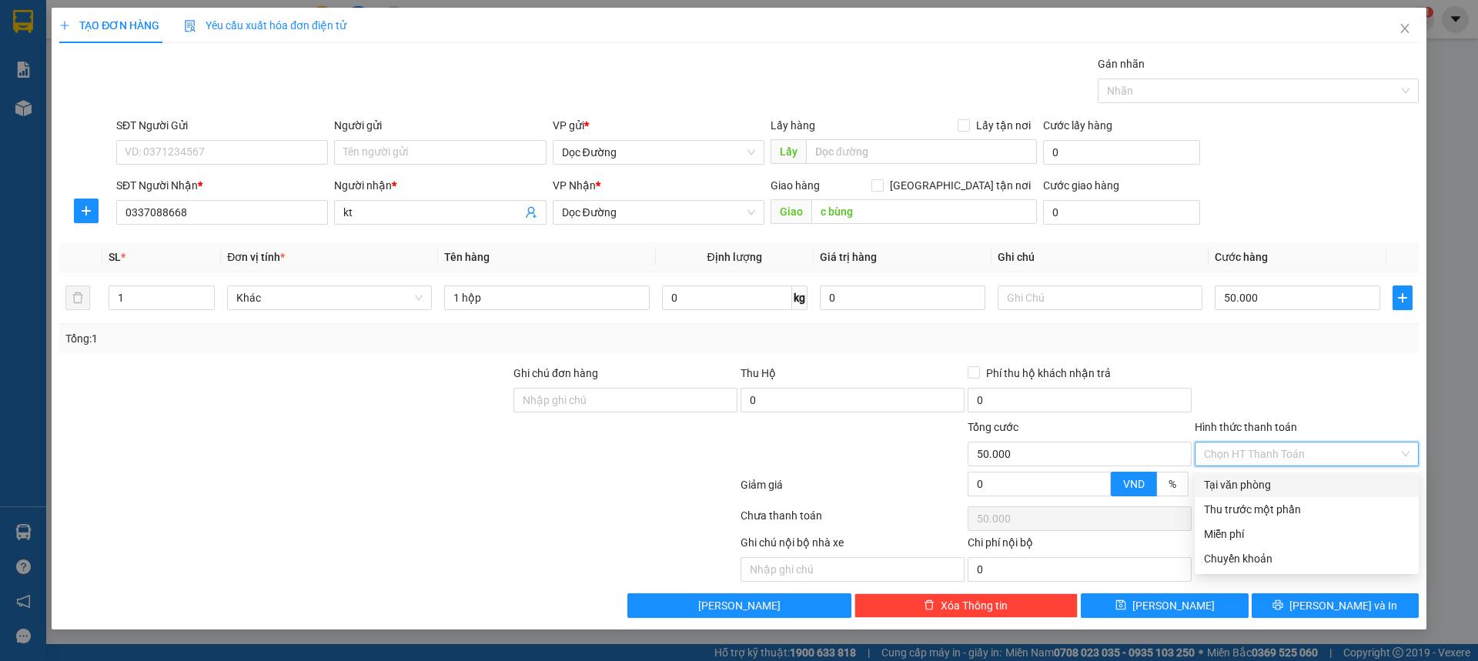
click at [1271, 476] on div "Tại văn phòng" at bounding box center [1307, 485] width 224 height 25
type input "0"
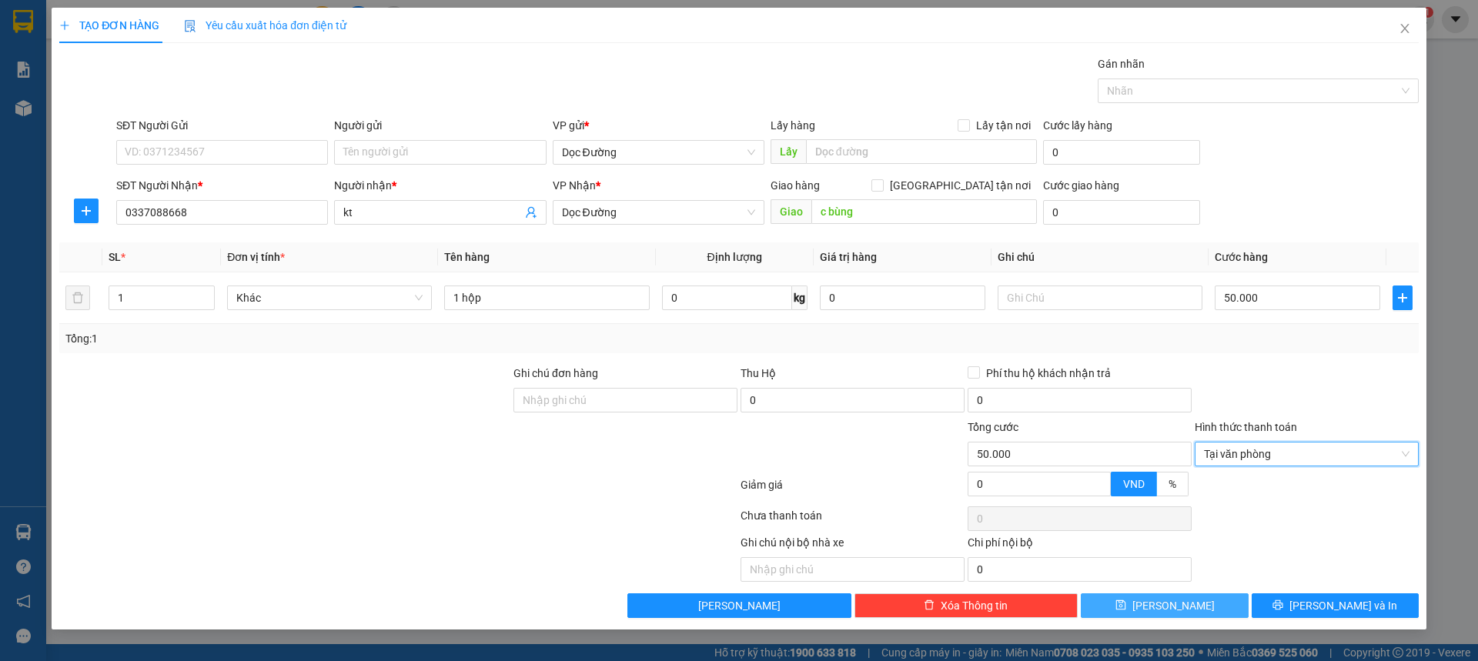
click at [1174, 607] on span "[PERSON_NAME]" at bounding box center [1173, 605] width 82 height 17
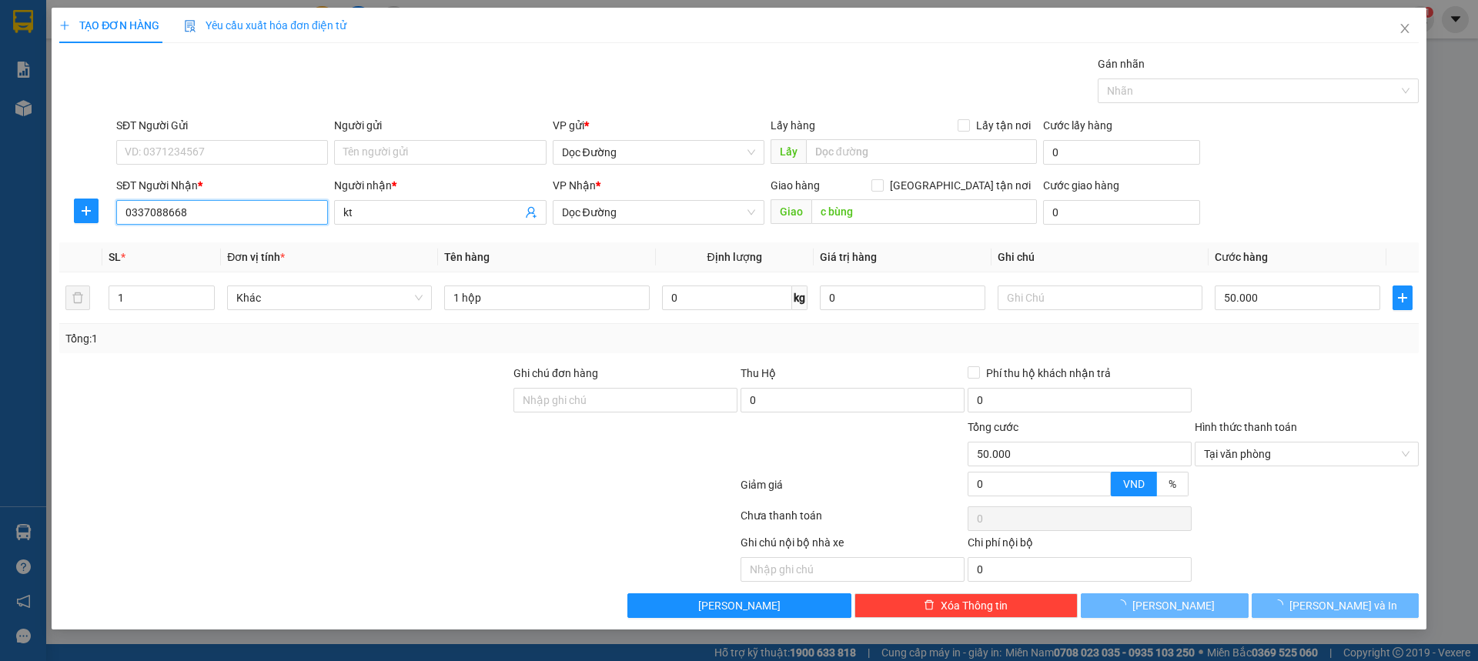
click at [229, 210] on input "0337088668" at bounding box center [222, 212] width 212 height 25
type input "0"
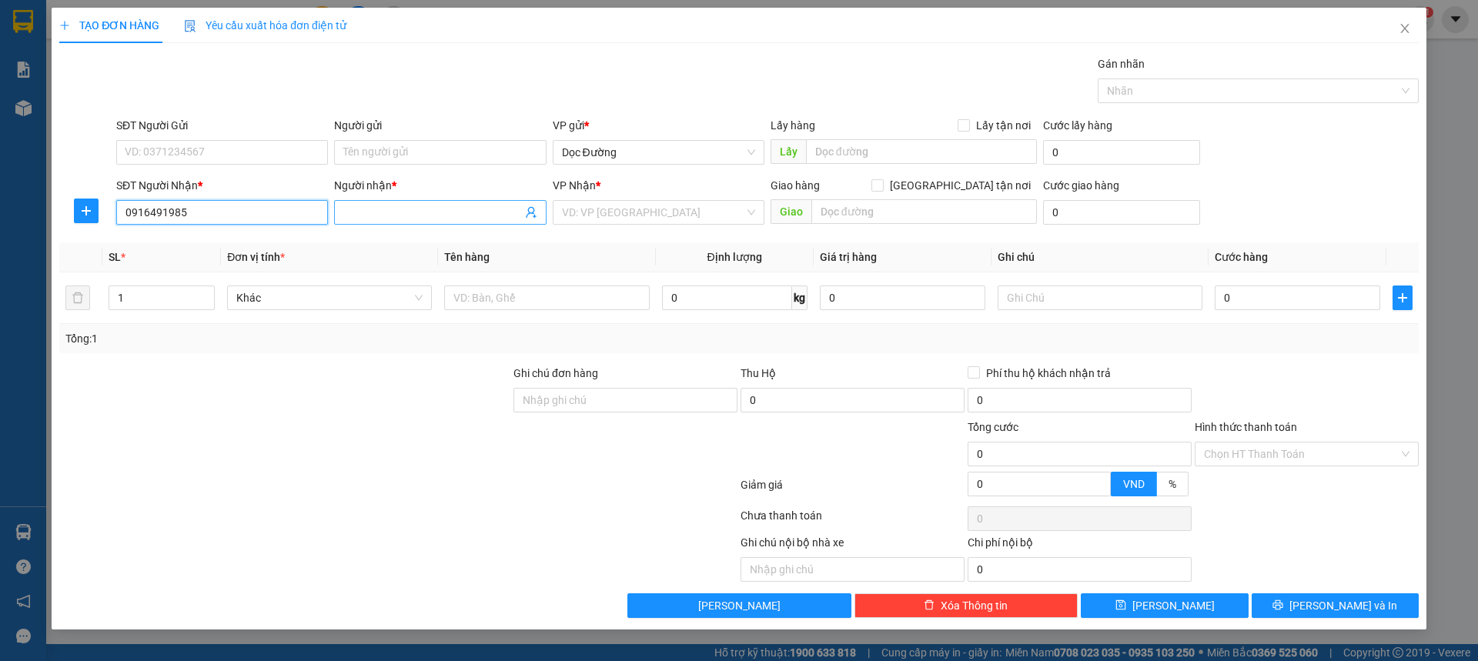
type input "0916491985"
click at [373, 217] on input "Người nhận *" at bounding box center [432, 212] width 178 height 17
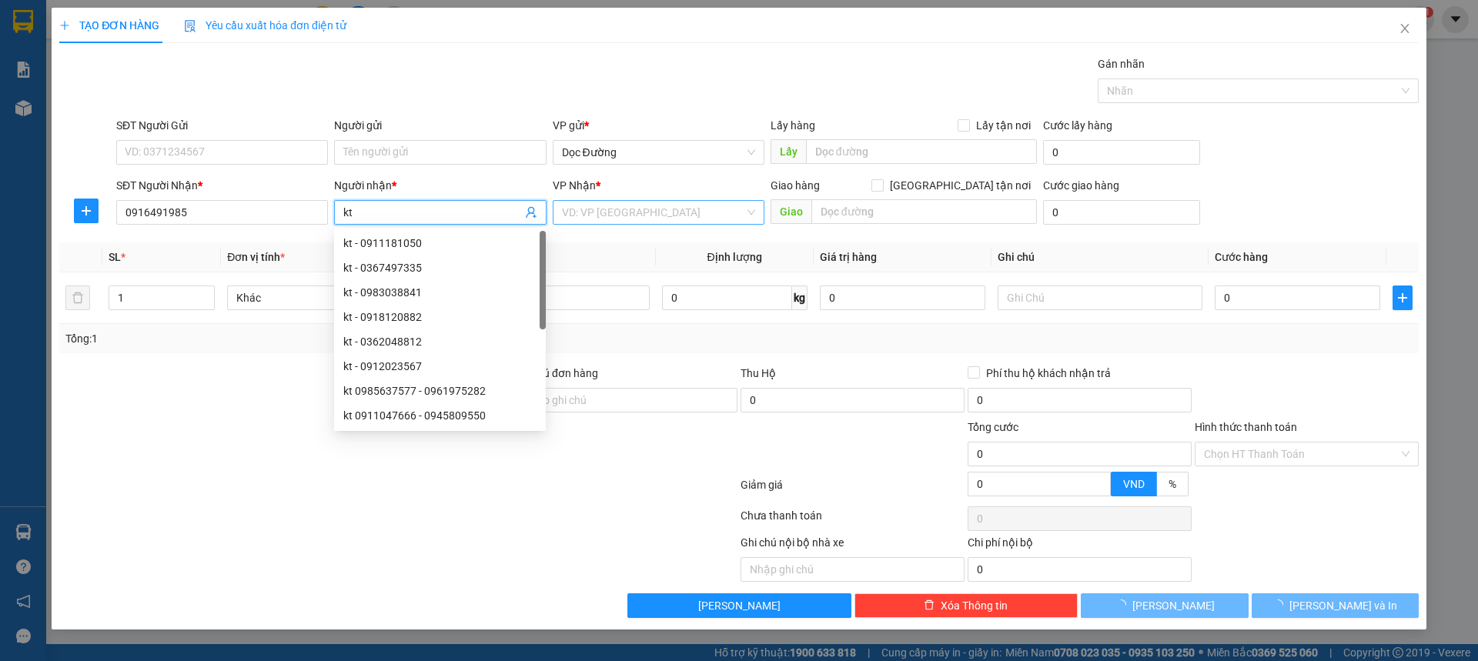
type input "kt"
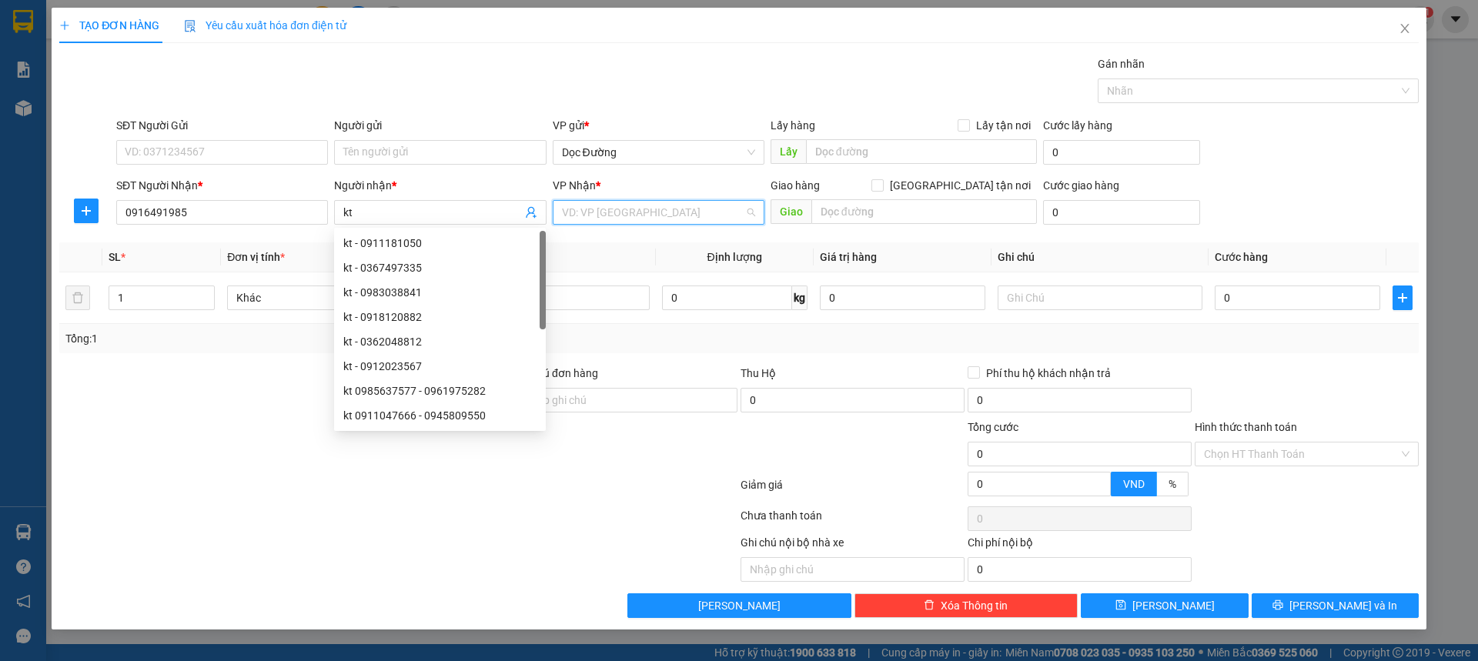
click at [666, 208] on input "search" at bounding box center [653, 212] width 182 height 23
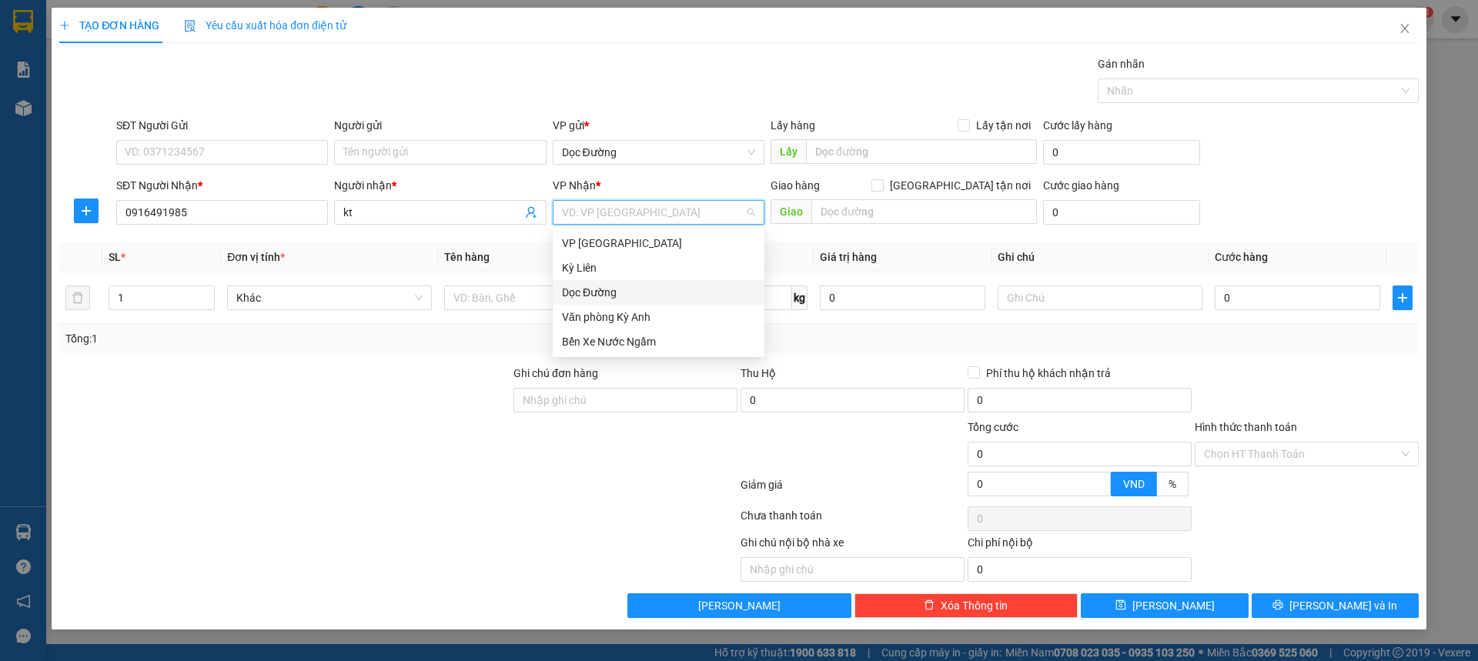
click at [606, 288] on div "Dọc Đường" at bounding box center [658, 292] width 193 height 17
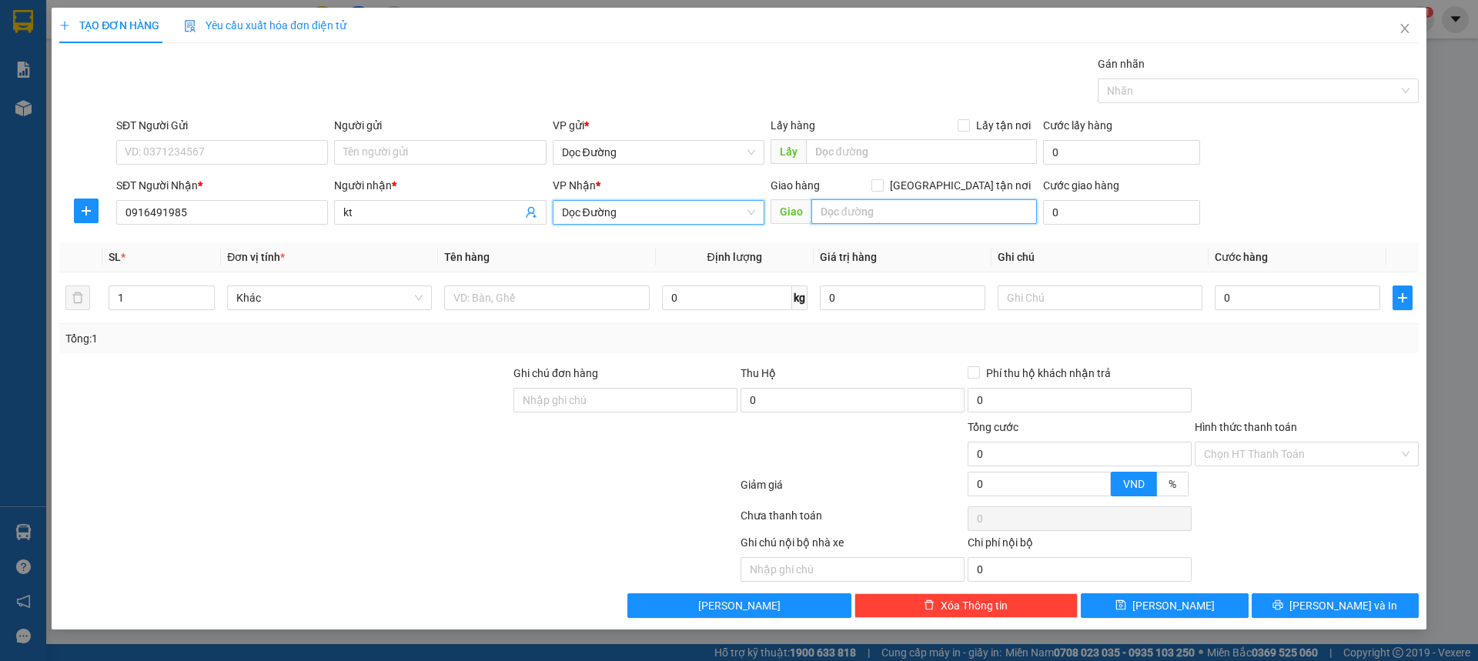
click at [852, 220] on input "text" at bounding box center [924, 211] width 226 height 25
type input "k thịnh"
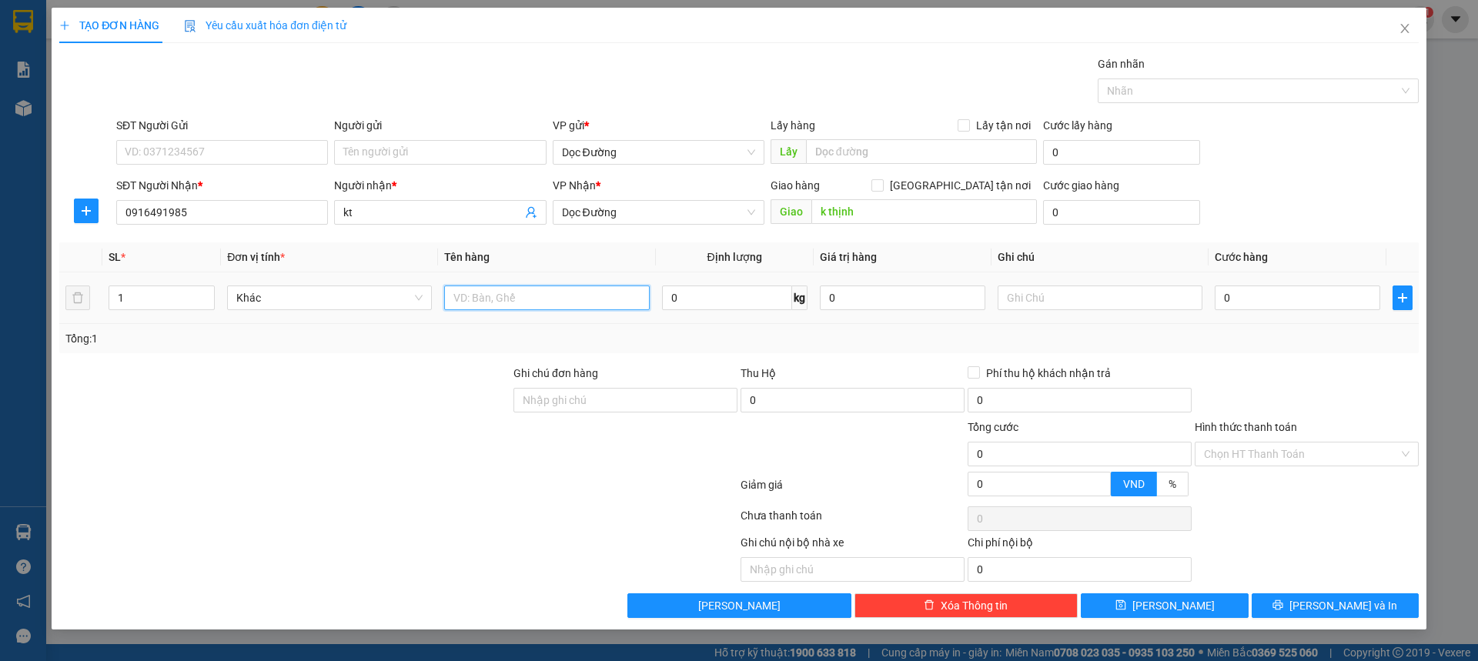
click at [584, 303] on input "text" at bounding box center [546, 298] width 205 height 25
type input "11 cục"
click at [1241, 304] on input "0" at bounding box center [1298, 298] width 166 height 25
type input "003"
type input "3"
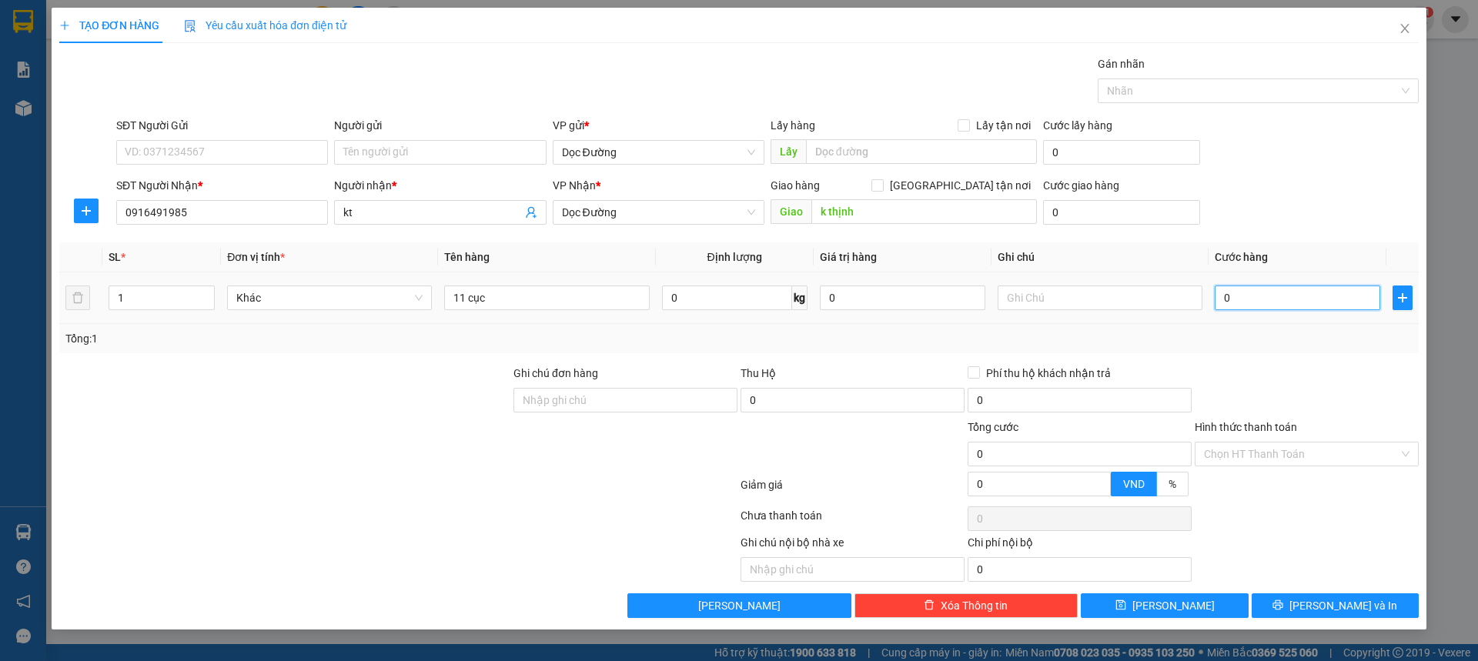
type input "3"
type input "0.030"
type input "30"
click at [1293, 215] on div "SĐT Người Nhận * 0916491985 Người nhận * kt VP Nhận * Dọc Đường Giao hàng [GEOG…" at bounding box center [767, 204] width 1309 height 54
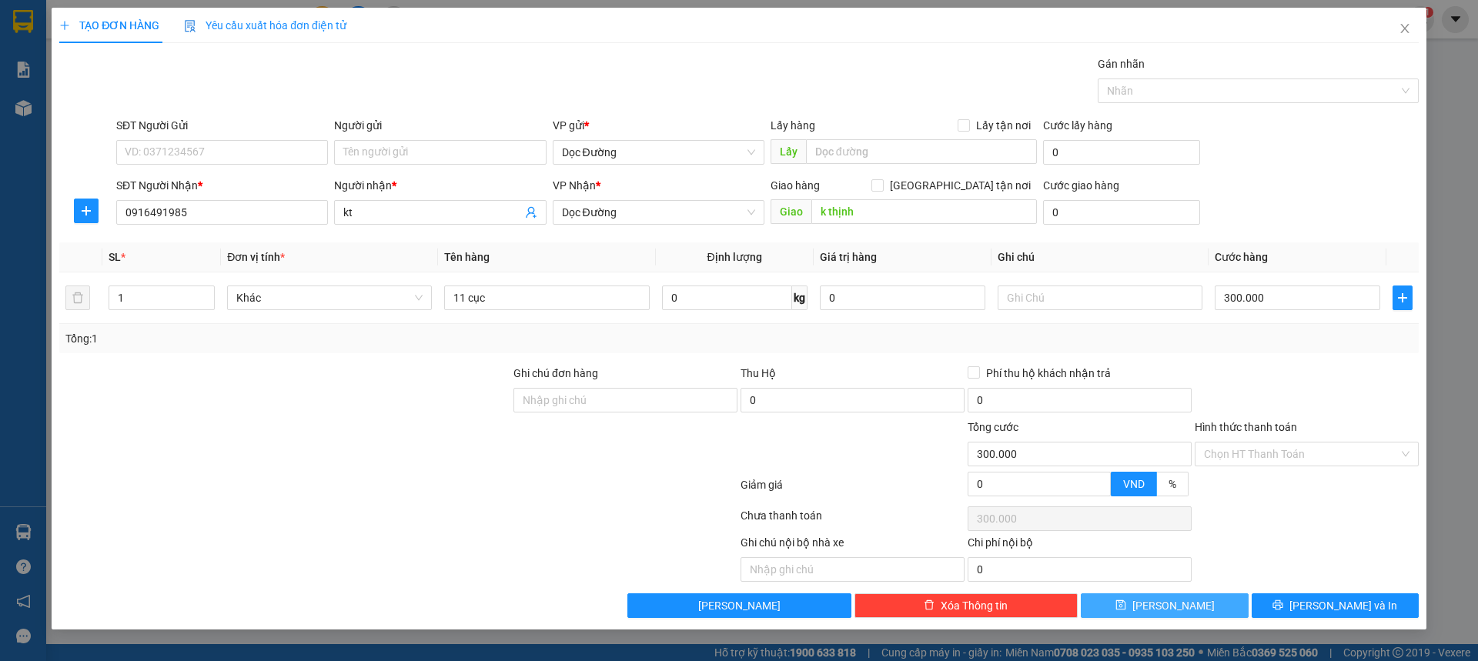
click at [1203, 600] on button "[PERSON_NAME]" at bounding box center [1164, 606] width 167 height 25
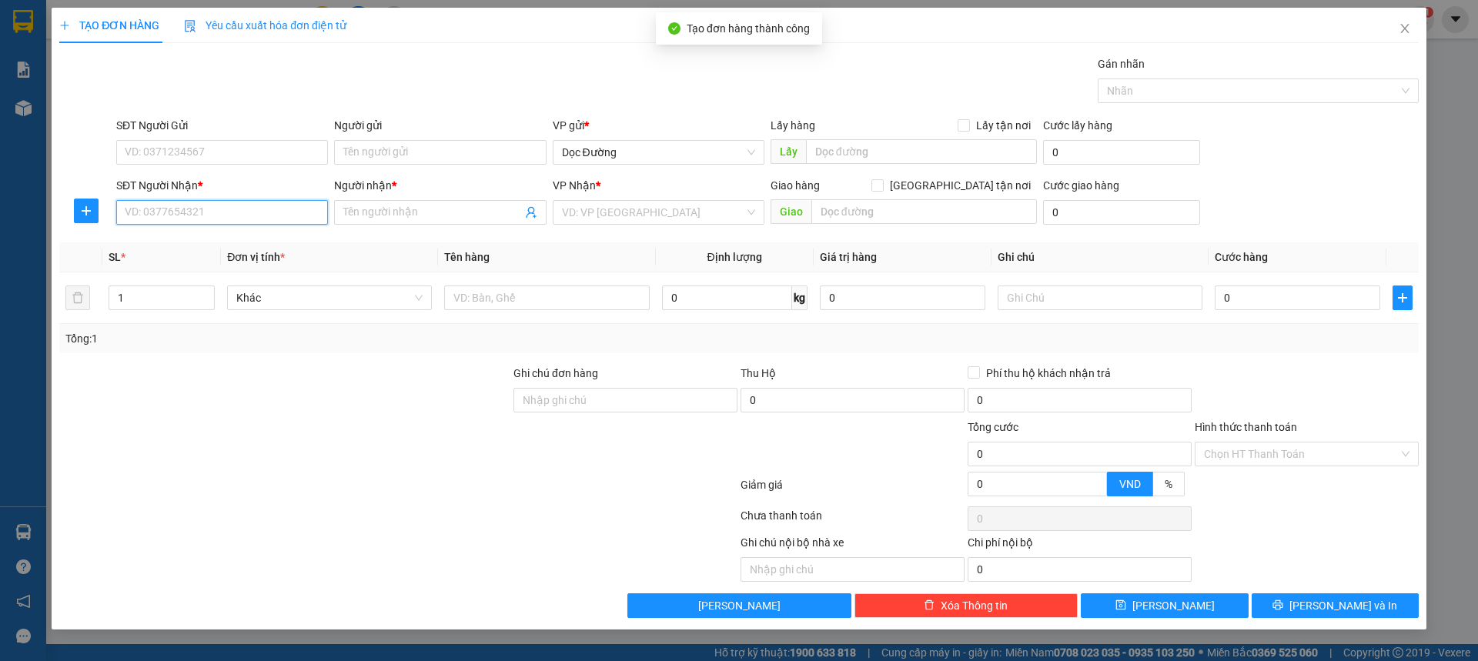
click at [230, 222] on input "SĐT Người Nhận *" at bounding box center [222, 212] width 212 height 25
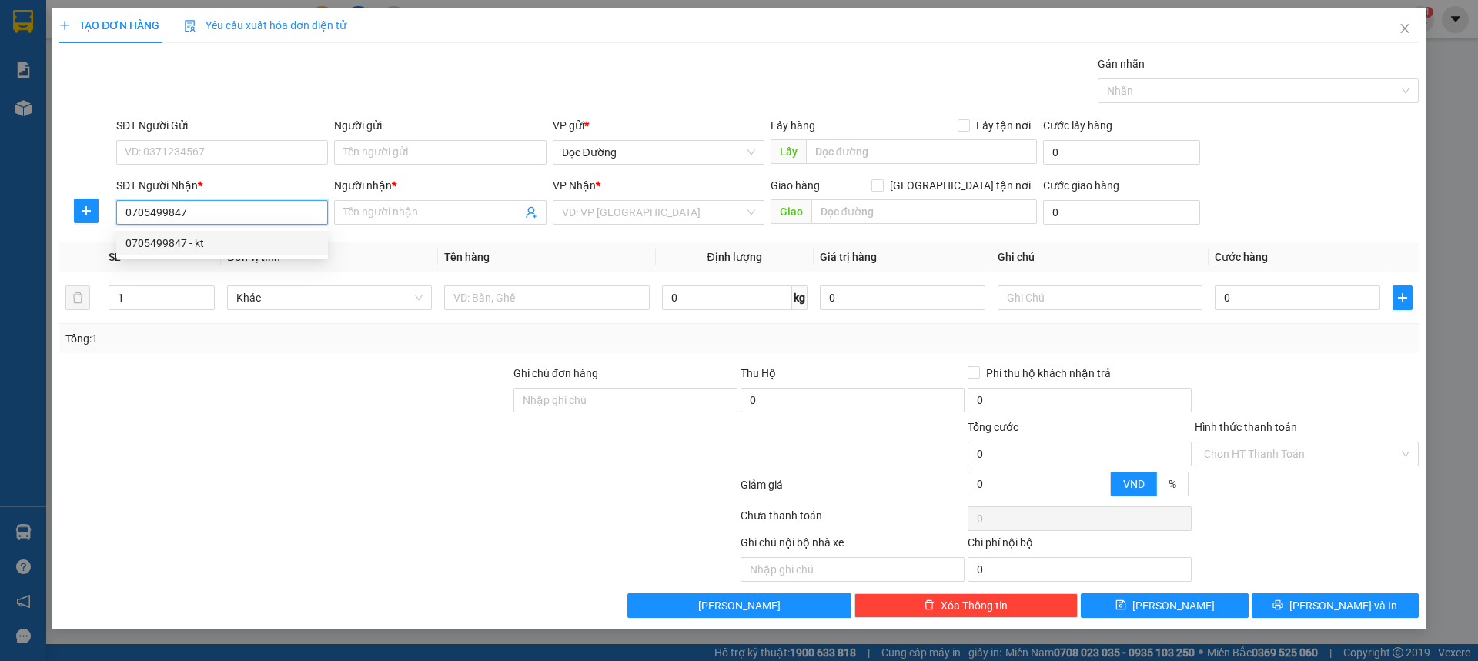
click at [196, 251] on div "0705499847 - kt" at bounding box center [221, 243] width 193 height 17
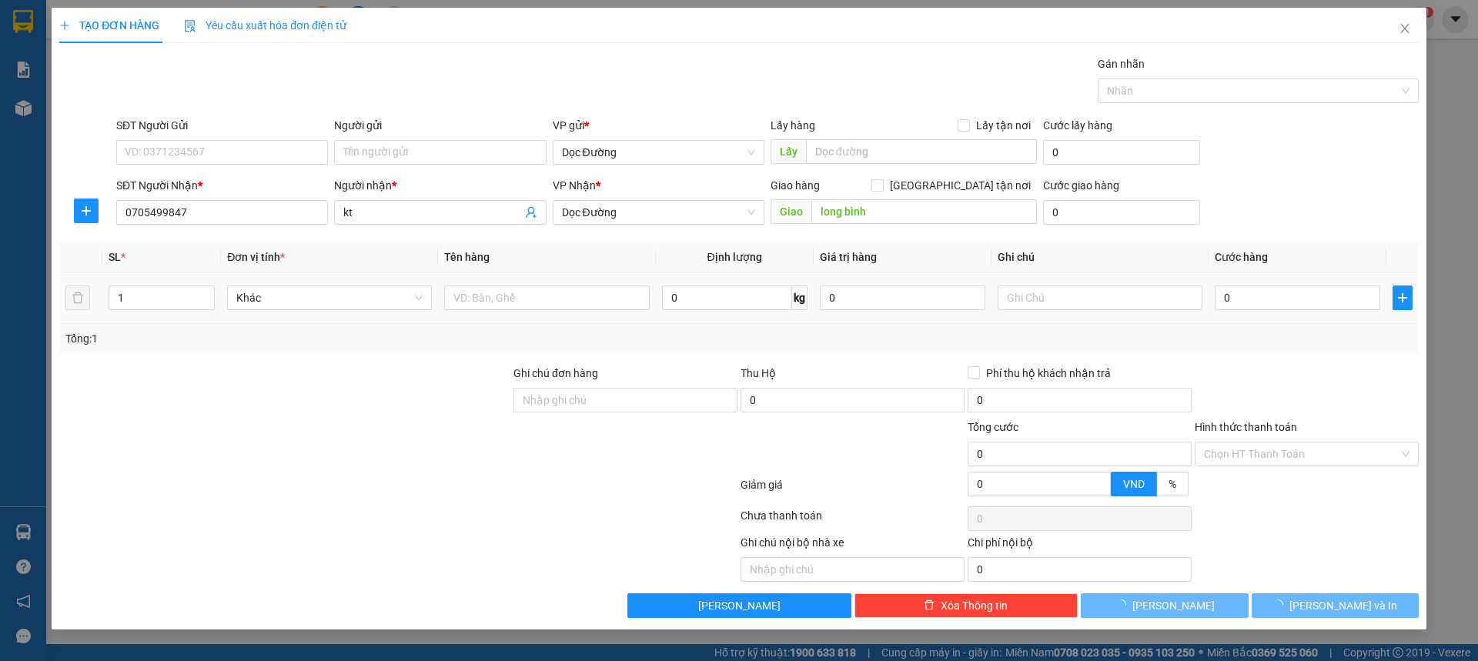
click at [544, 317] on td at bounding box center [546, 299] width 217 height 52
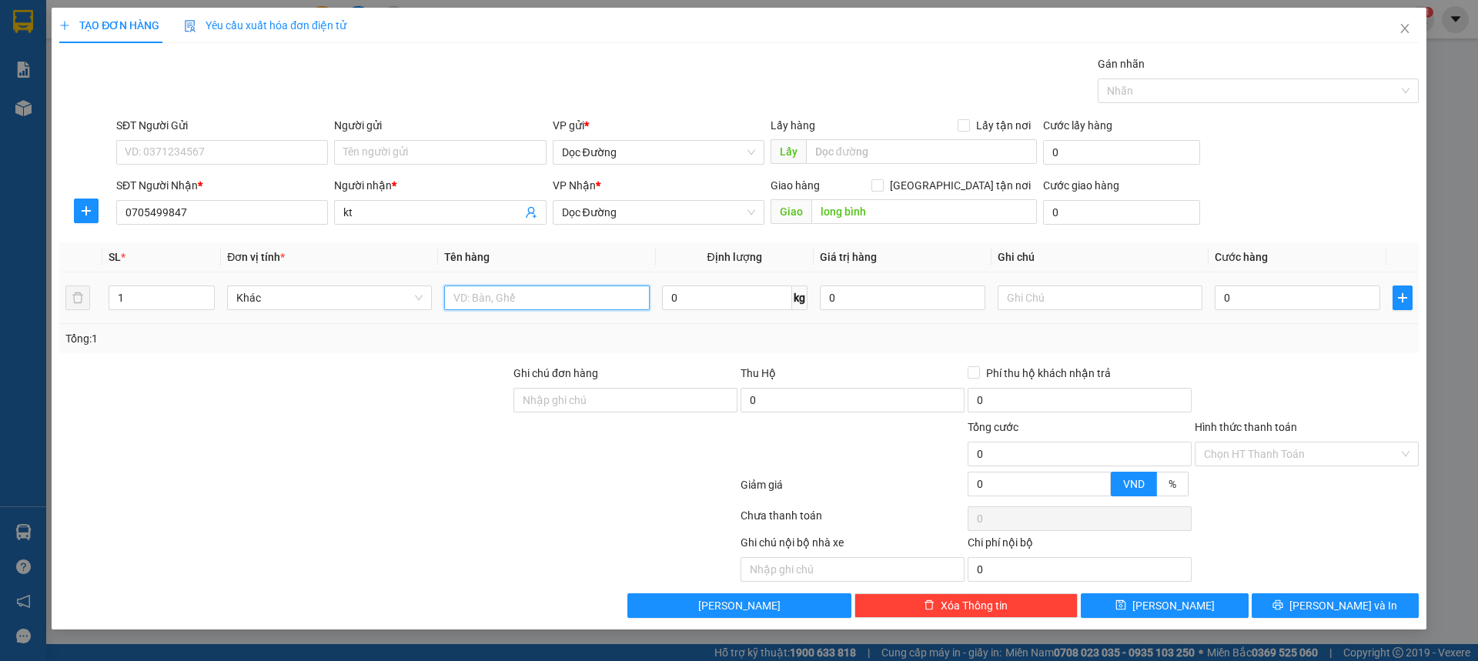
click at [549, 306] on input "text" at bounding box center [546, 298] width 205 height 25
click at [1246, 302] on input "0" at bounding box center [1298, 298] width 166 height 25
click at [1139, 621] on div "TẠO ĐƠN HÀNG Yêu cầu xuất hóa đơn điện tử Transit Pickup Surcharge Ids Transit …" at bounding box center [739, 319] width 1375 height 622
click at [1139, 620] on div "TẠO ĐƠN HÀNG Yêu cầu xuất hóa đơn điện tử Transit Pickup Surcharge Ids Transit …" at bounding box center [739, 319] width 1375 height 622
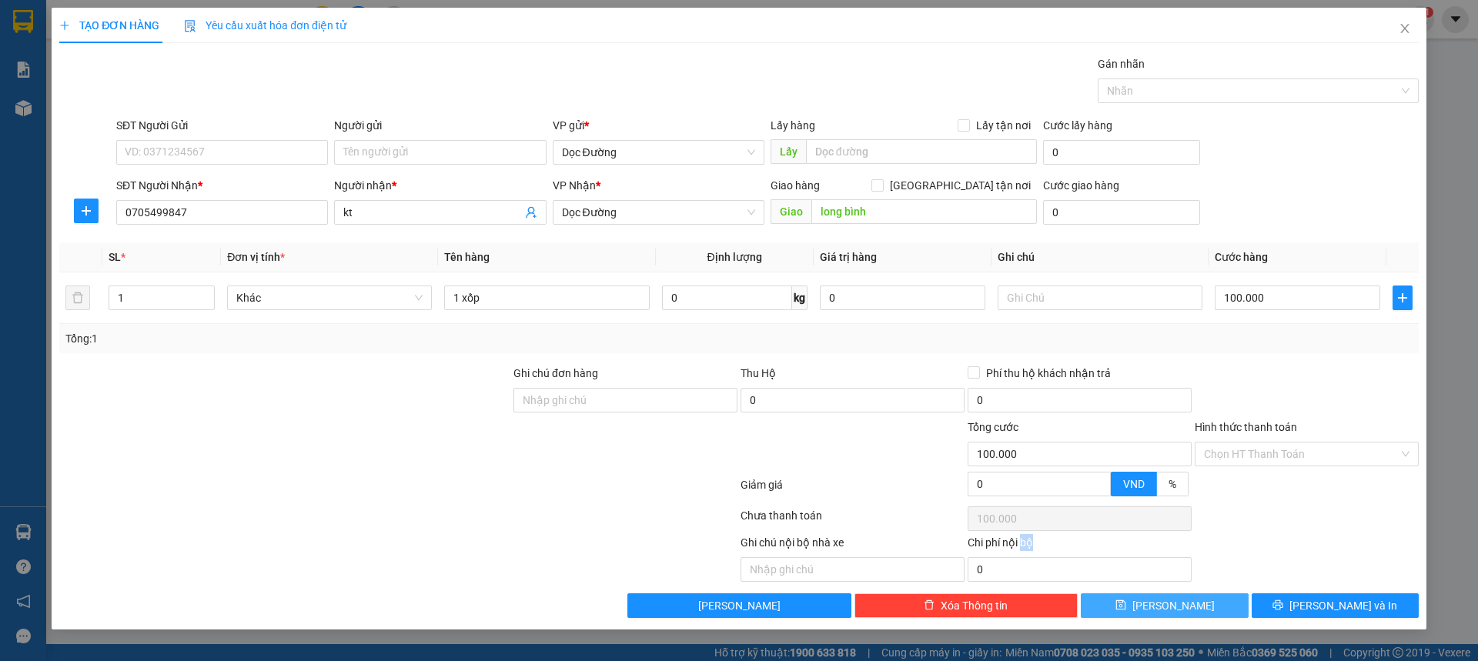
click at [1141, 611] on button "[PERSON_NAME]" at bounding box center [1164, 606] width 167 height 25
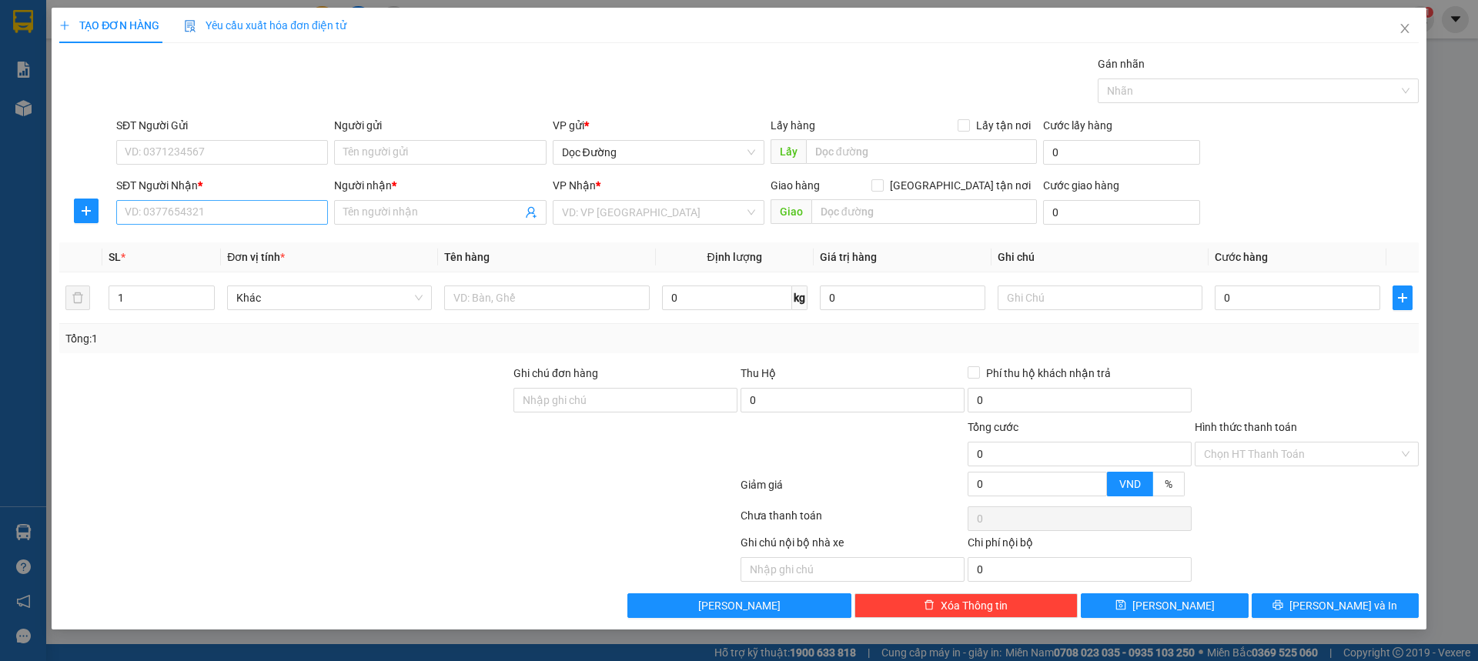
drag, startPoint x: 195, startPoint y: 193, endPoint x: 193, endPoint y: 205, distance: 11.7
click at [193, 205] on div "SĐT Người Nhận * VD: 0377654321" at bounding box center [222, 204] width 212 height 54
click at [193, 206] on input "SĐT Người Nhận *" at bounding box center [222, 212] width 212 height 25
click at [1395, 38] on span "Close" at bounding box center [1404, 29] width 43 height 43
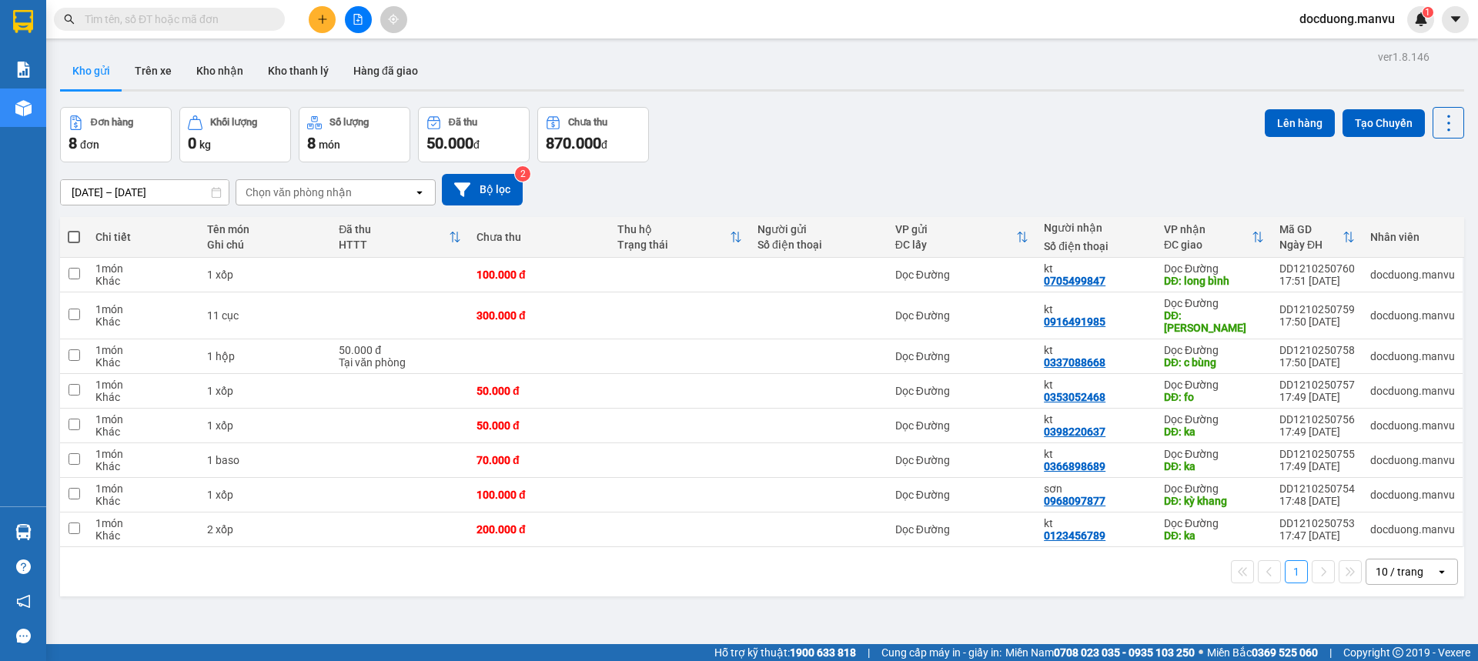
click at [73, 236] on span at bounding box center [74, 237] width 12 height 12
click at [74, 229] on input "checkbox" at bounding box center [74, 229] width 0 height 0
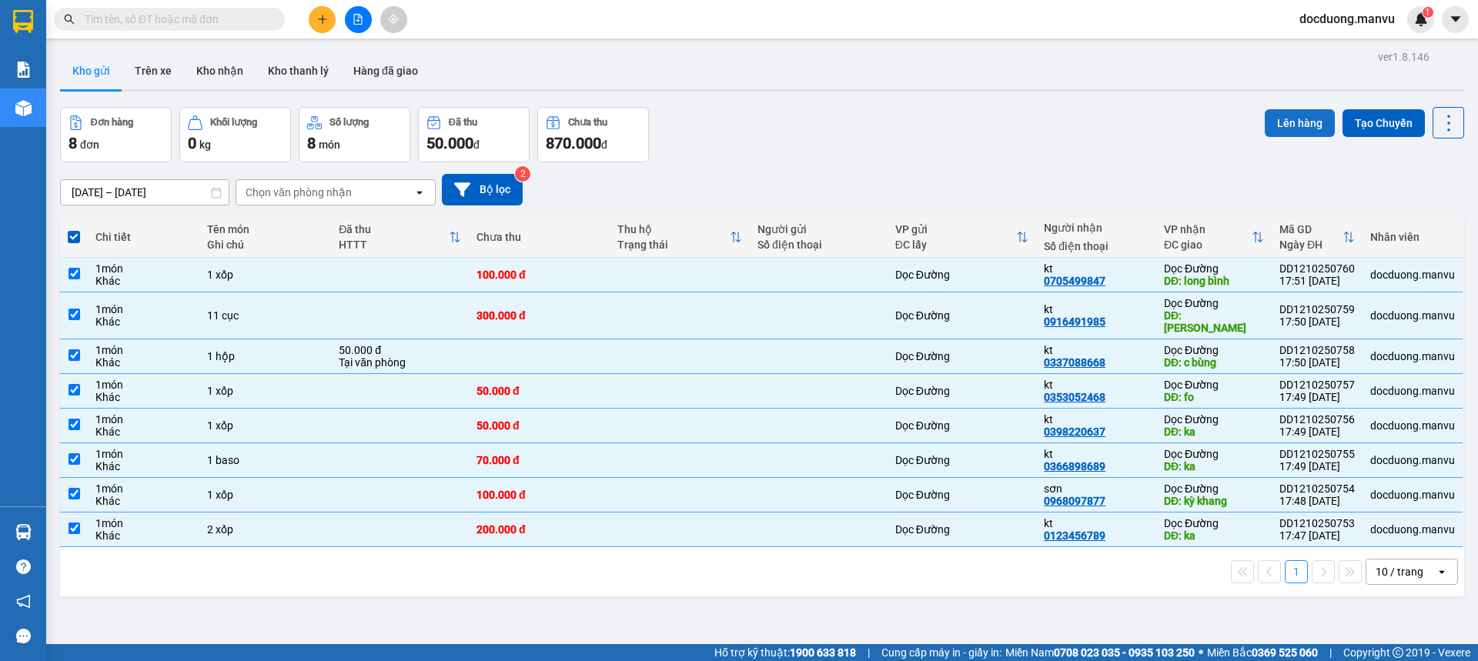
click at [1282, 119] on button "Lên hàng" at bounding box center [1300, 123] width 70 height 28
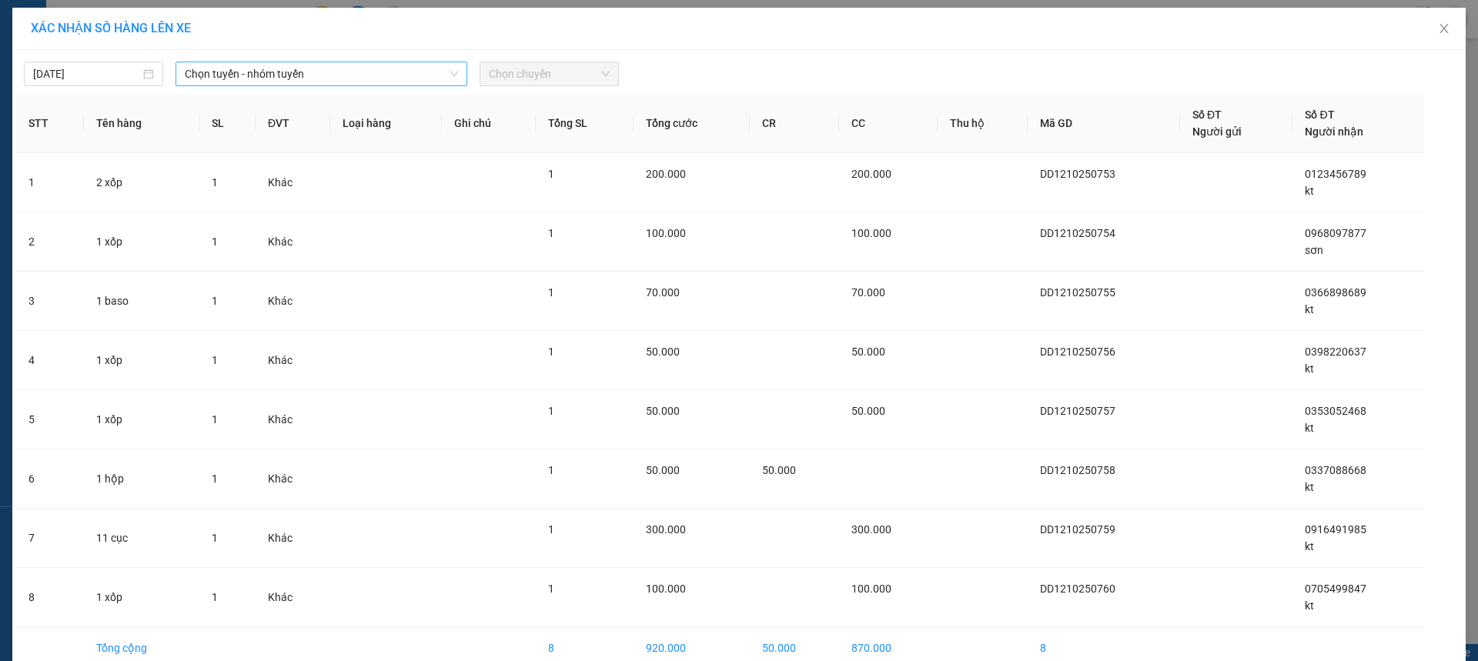
click at [373, 74] on span "Chọn tuyến - nhóm tuyến" at bounding box center [321, 73] width 273 height 23
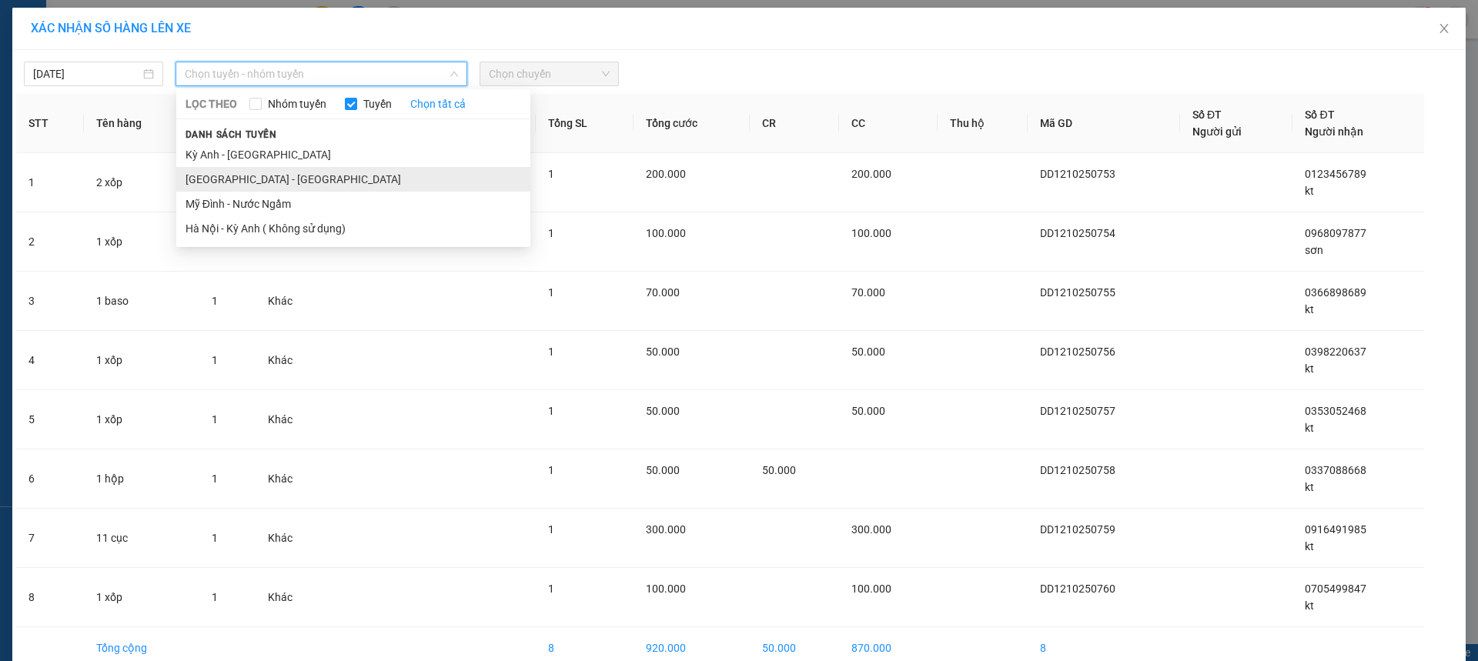
click at [228, 178] on li "[GEOGRAPHIC_DATA] - [GEOGRAPHIC_DATA]" at bounding box center [353, 179] width 354 height 25
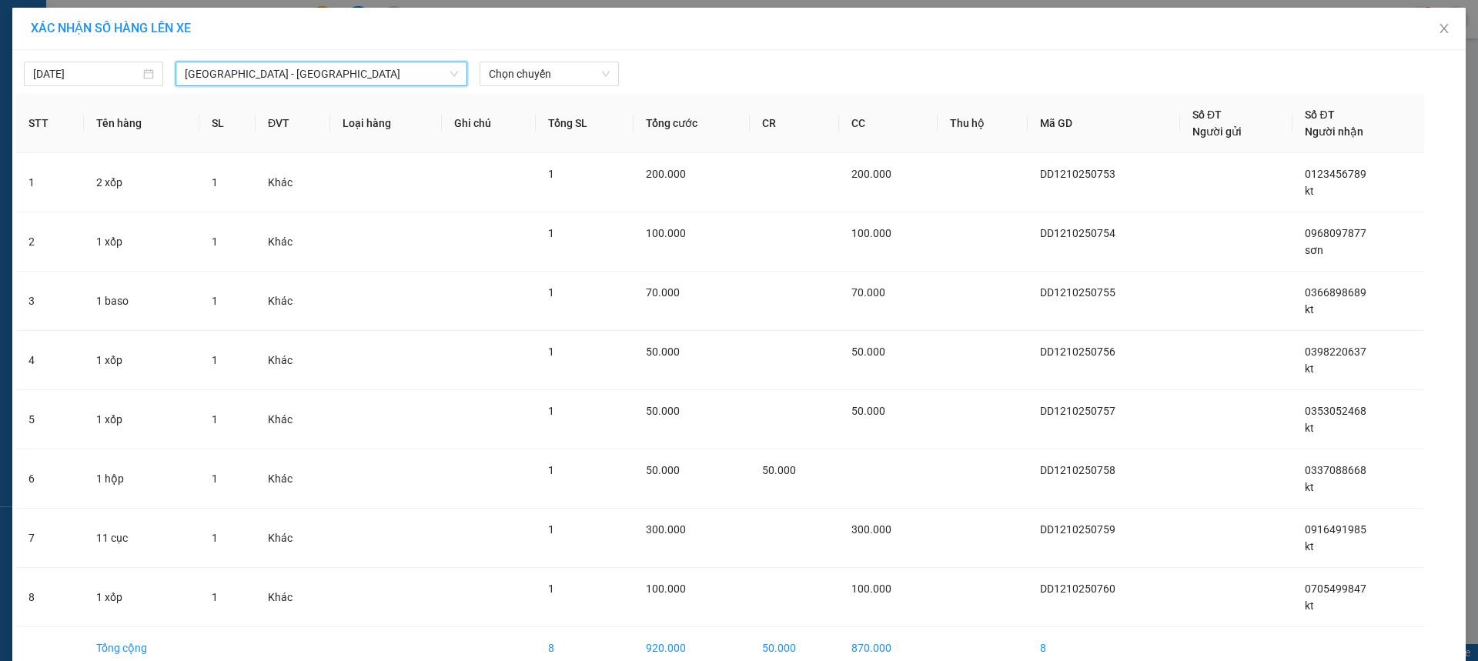
drag, startPoint x: 587, startPoint y: 75, endPoint x: 593, endPoint y: 88, distance: 13.8
click at [586, 75] on span "Chọn chuyến" at bounding box center [549, 73] width 121 height 23
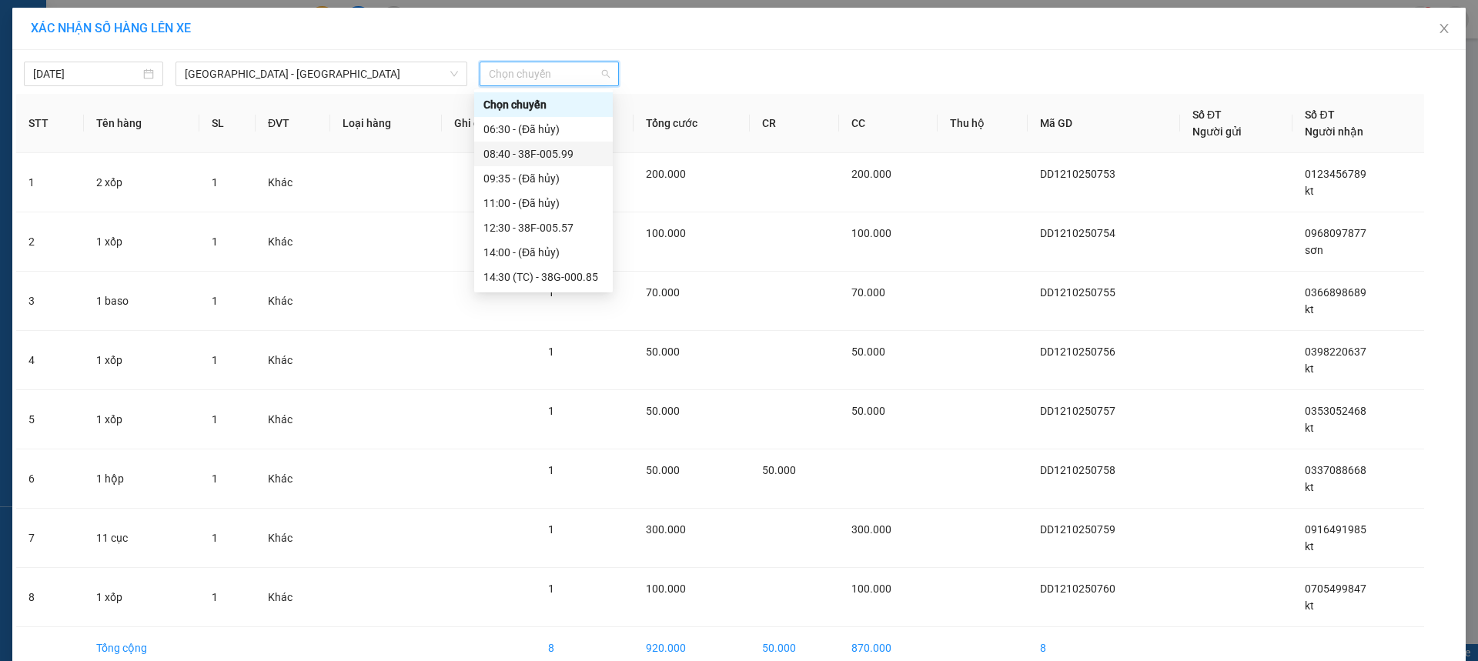
click at [587, 145] on div "08:40 - 38F-005.99" at bounding box center [543, 154] width 139 height 25
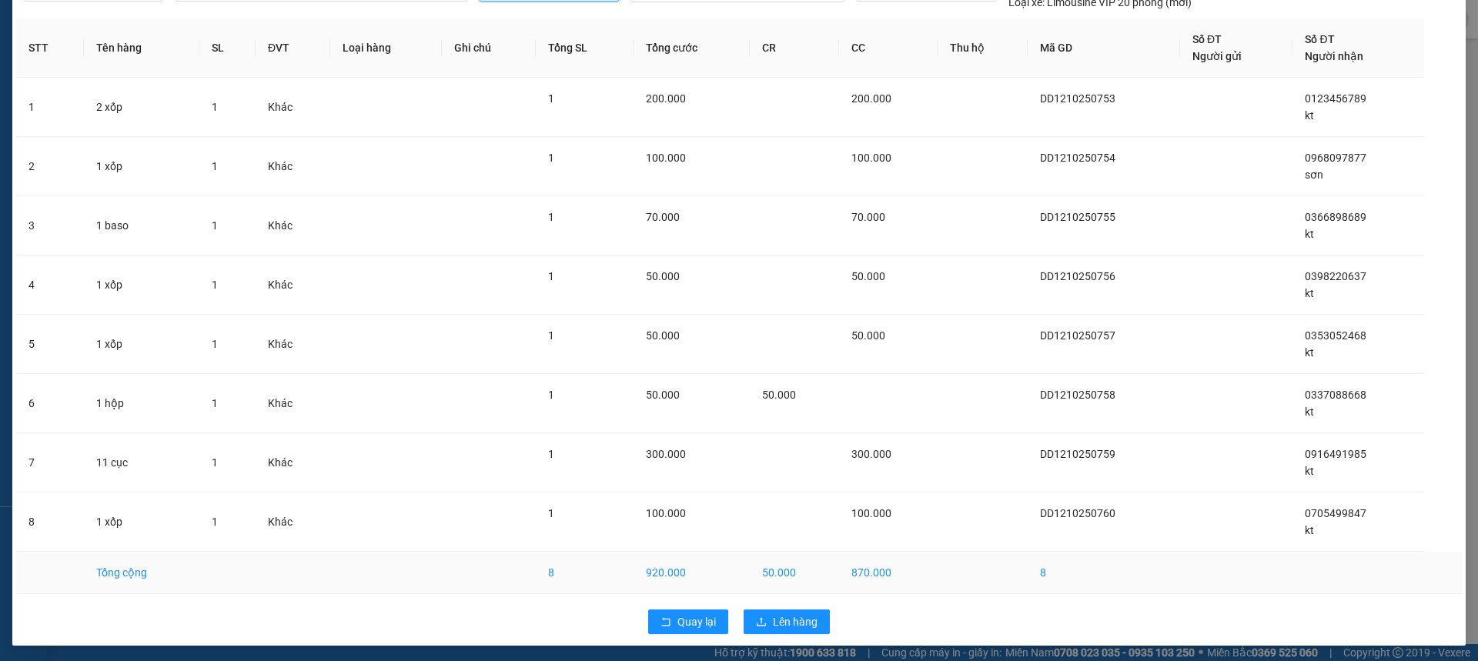
scroll to position [88, 0]
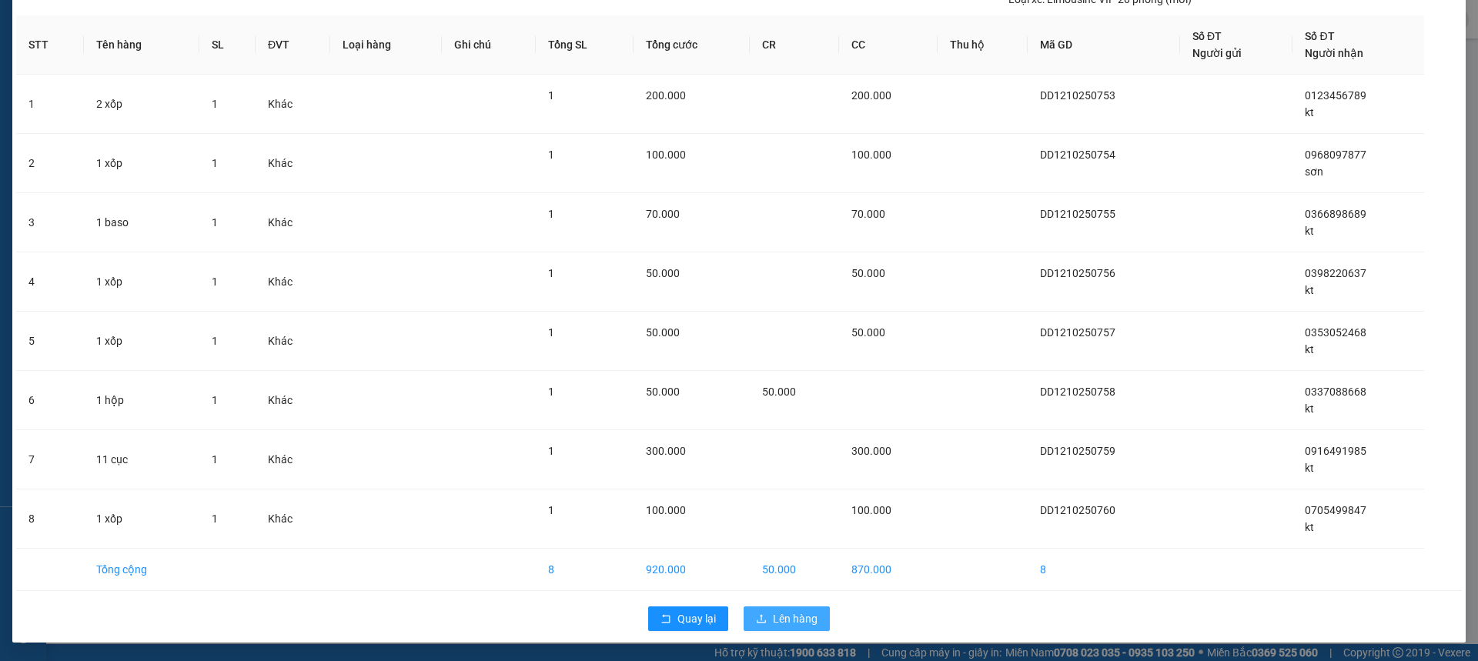
click at [822, 614] on button "Lên hàng" at bounding box center [787, 619] width 86 height 25
